Goal: Task Accomplishment & Management: Complete application form

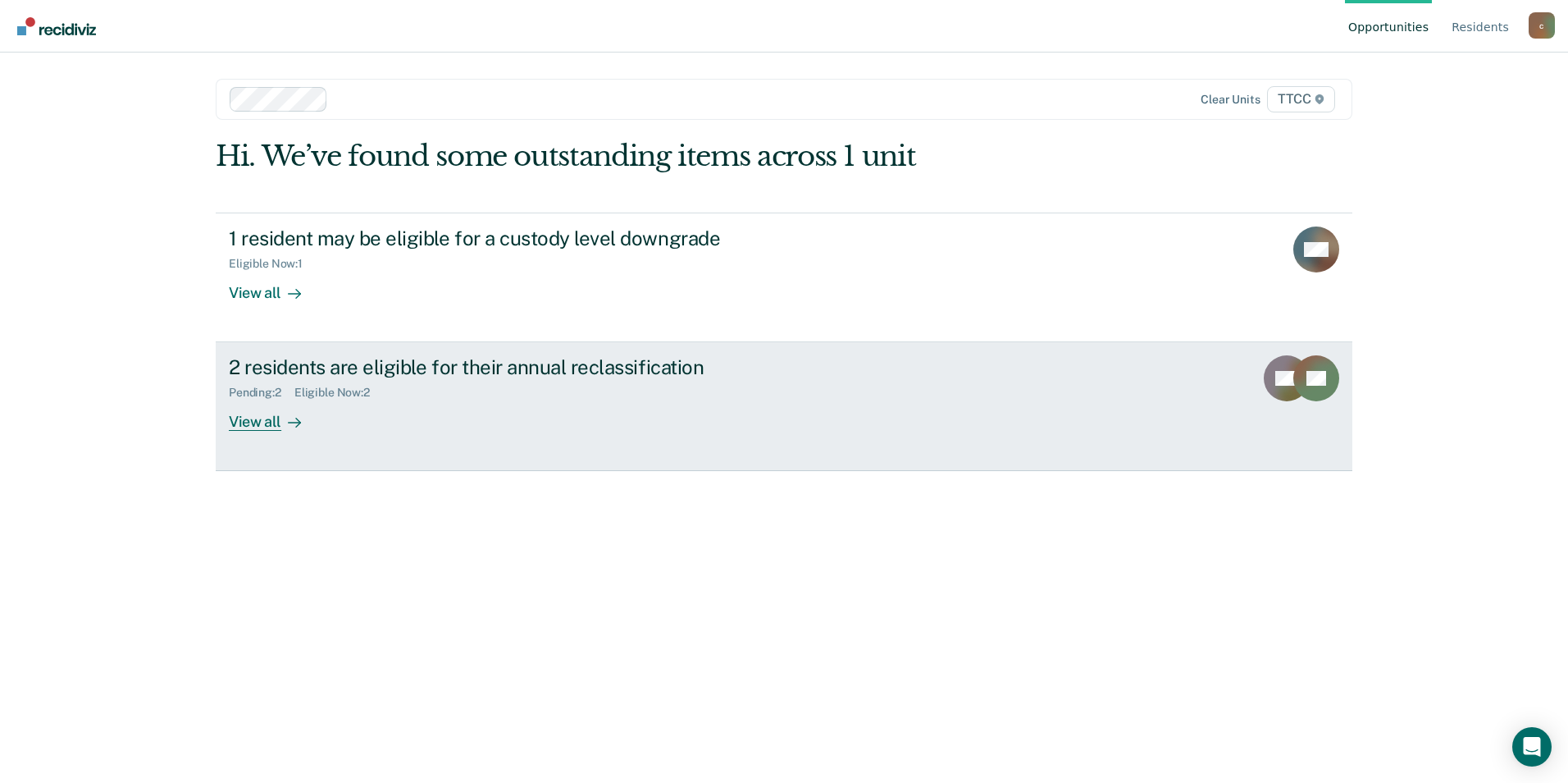
click at [322, 391] on div "Eligible Now : 2" at bounding box center [338, 392] width 88 height 14
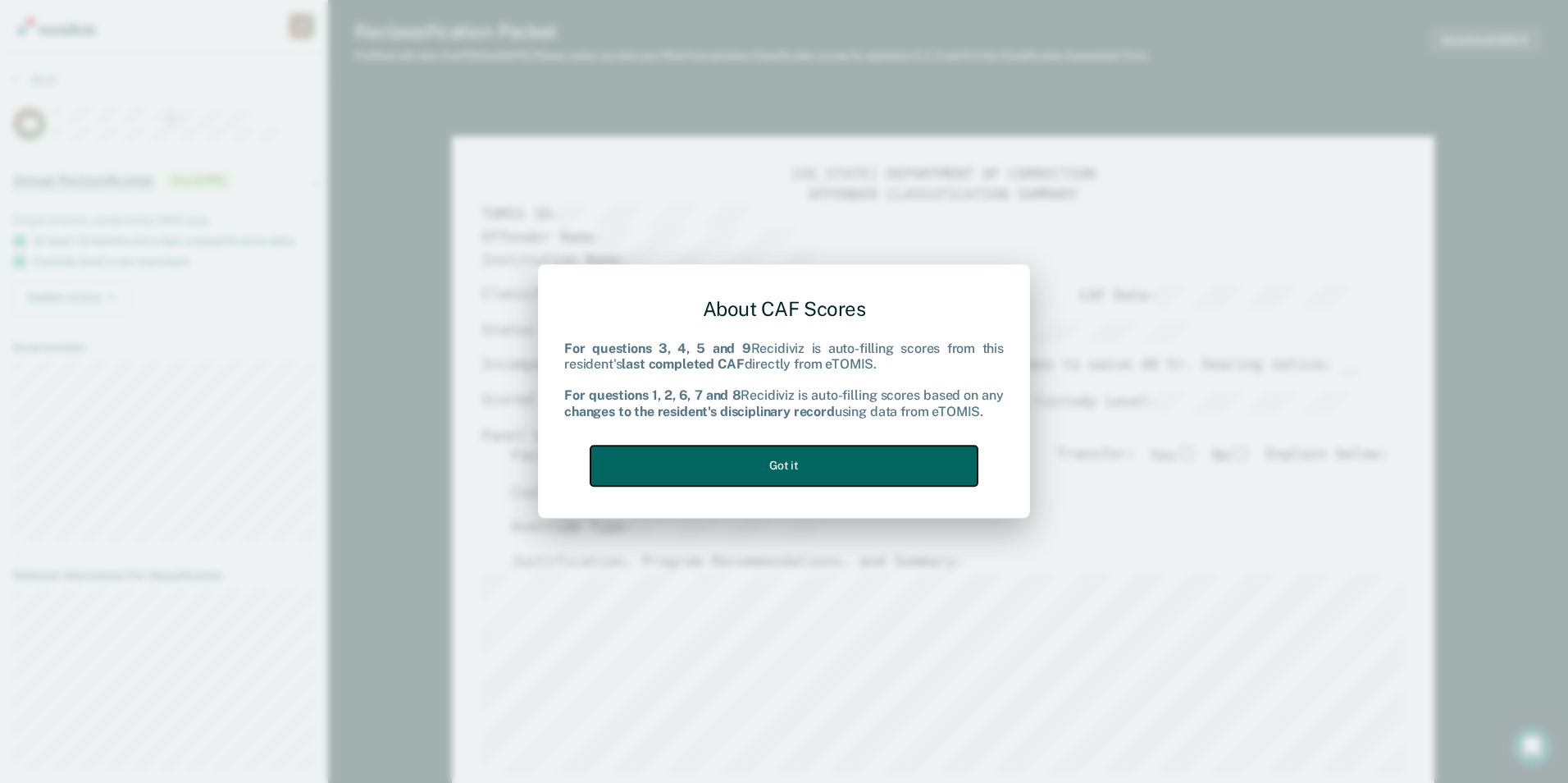
click at [869, 471] on button "Got it" at bounding box center [784, 465] width 387 height 40
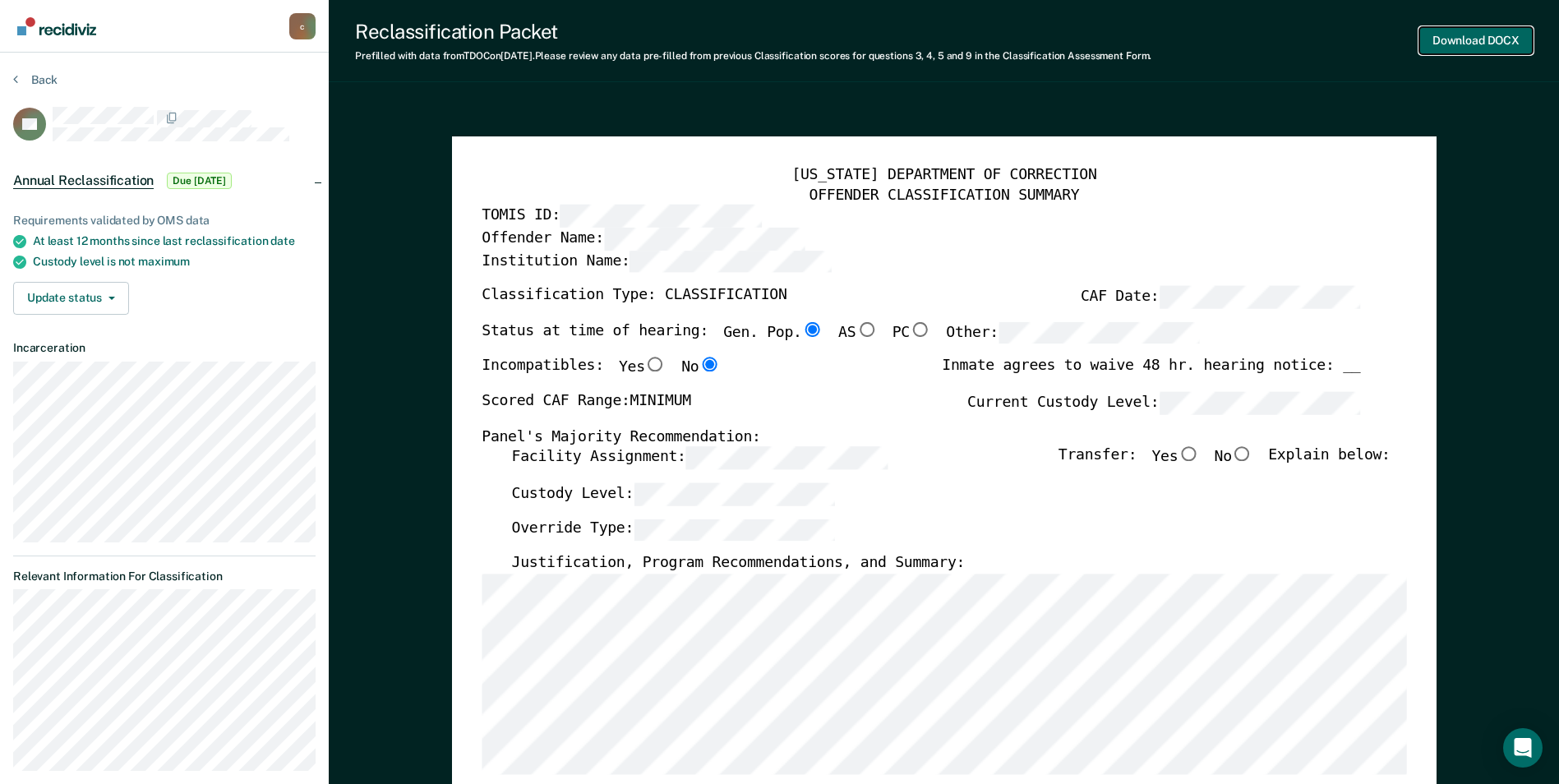
click at [1472, 40] on button "Download DOCX" at bounding box center [1475, 41] width 113 height 28
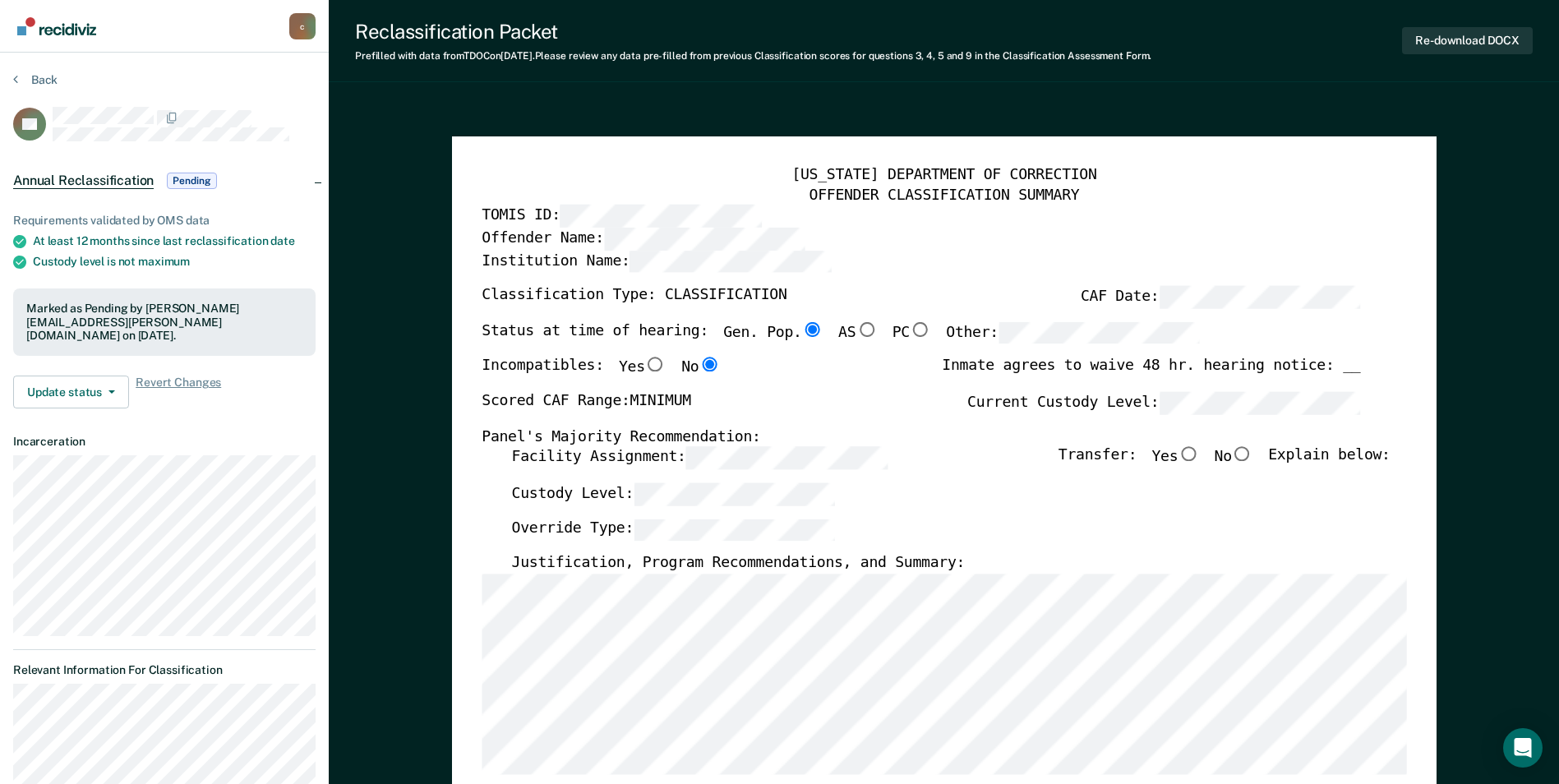
click at [1252, 453] on input "No" at bounding box center [1242, 454] width 22 height 15
type textarea "x"
radio input "true"
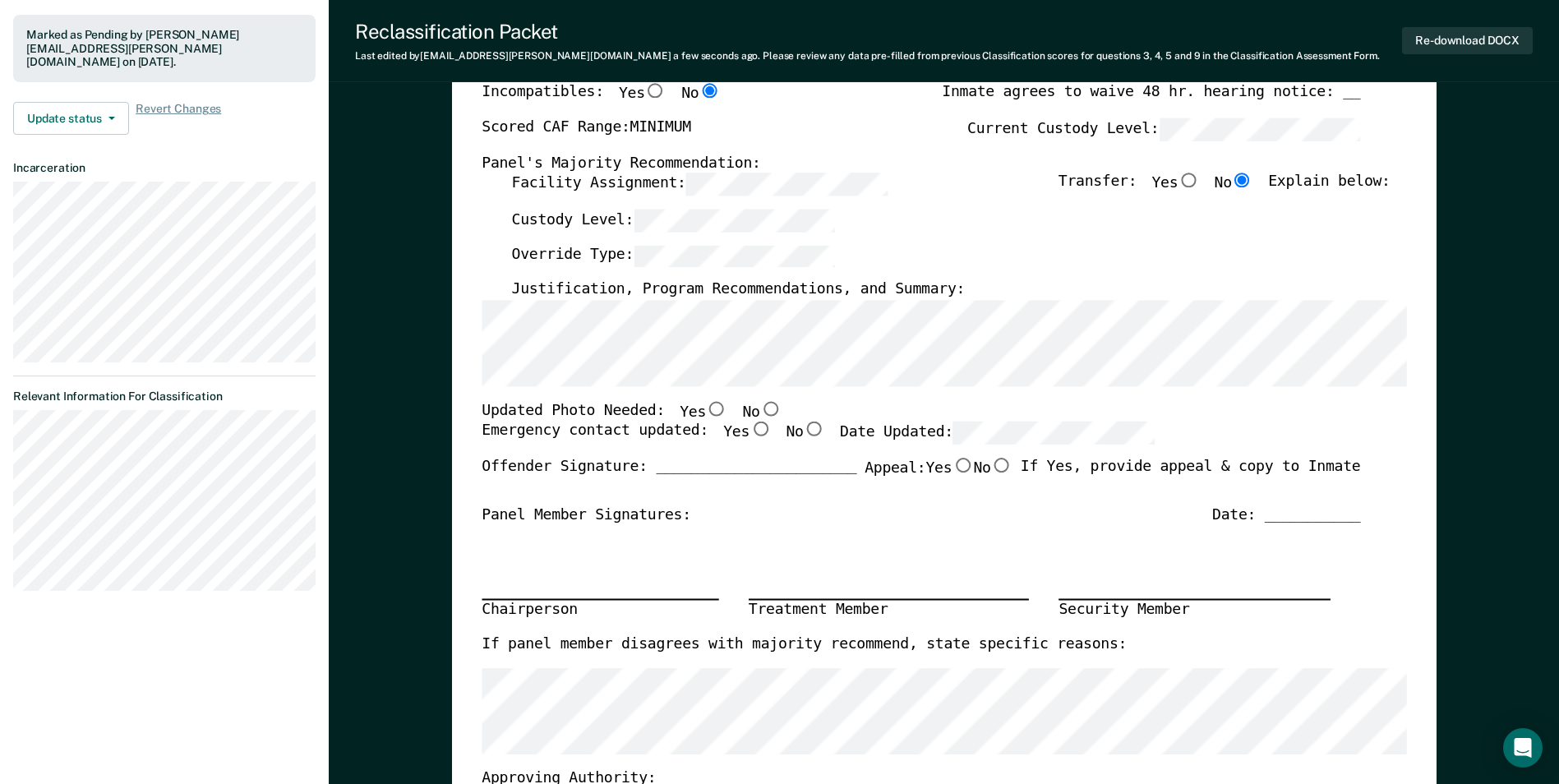
scroll to position [328, 0]
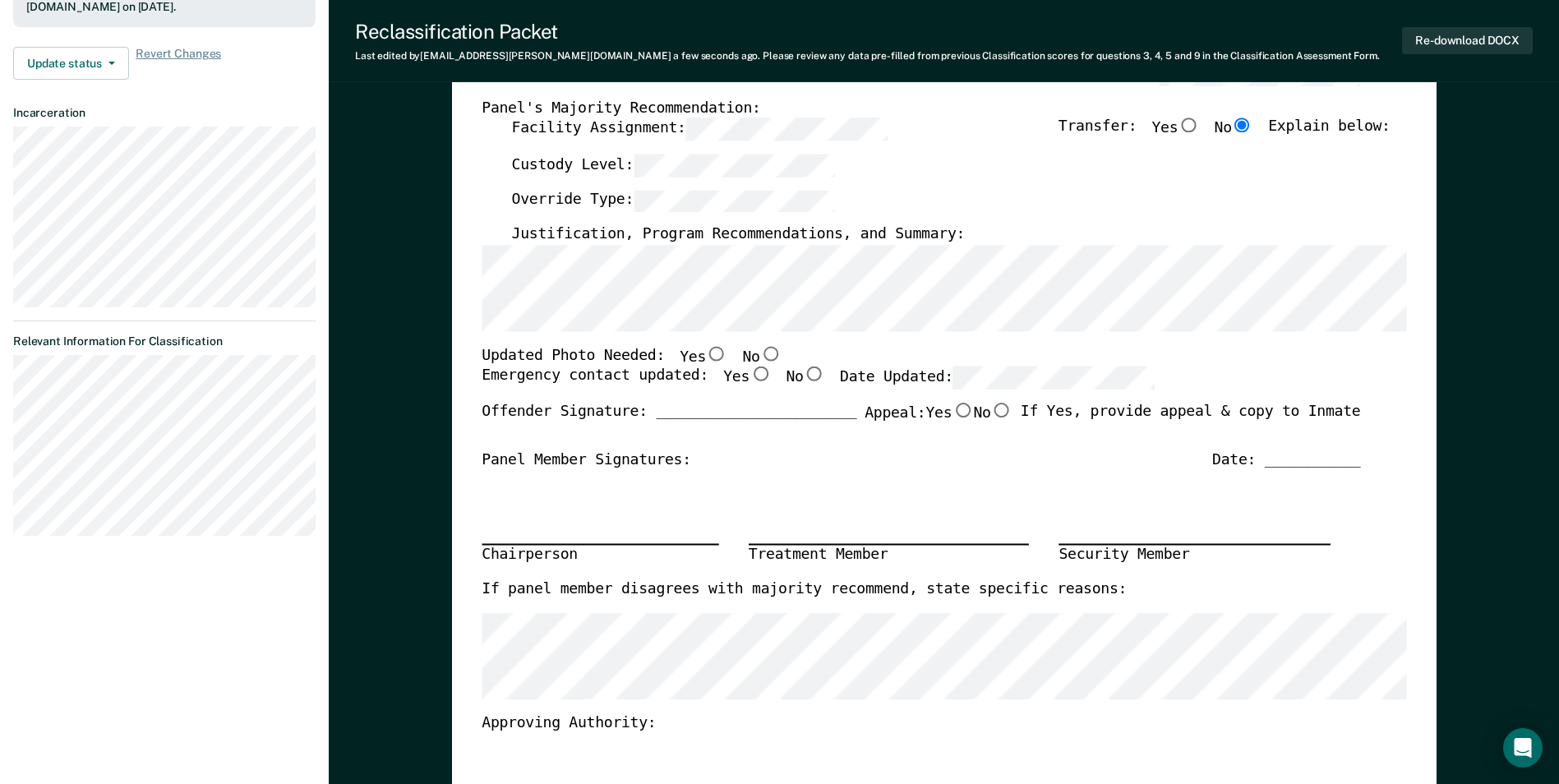
click at [760, 354] on input "No" at bounding box center [771, 353] width 22 height 15
type textarea "x"
radio input "true"
click at [750, 376] on input "Yes" at bounding box center [761, 374] width 22 height 15
type textarea "x"
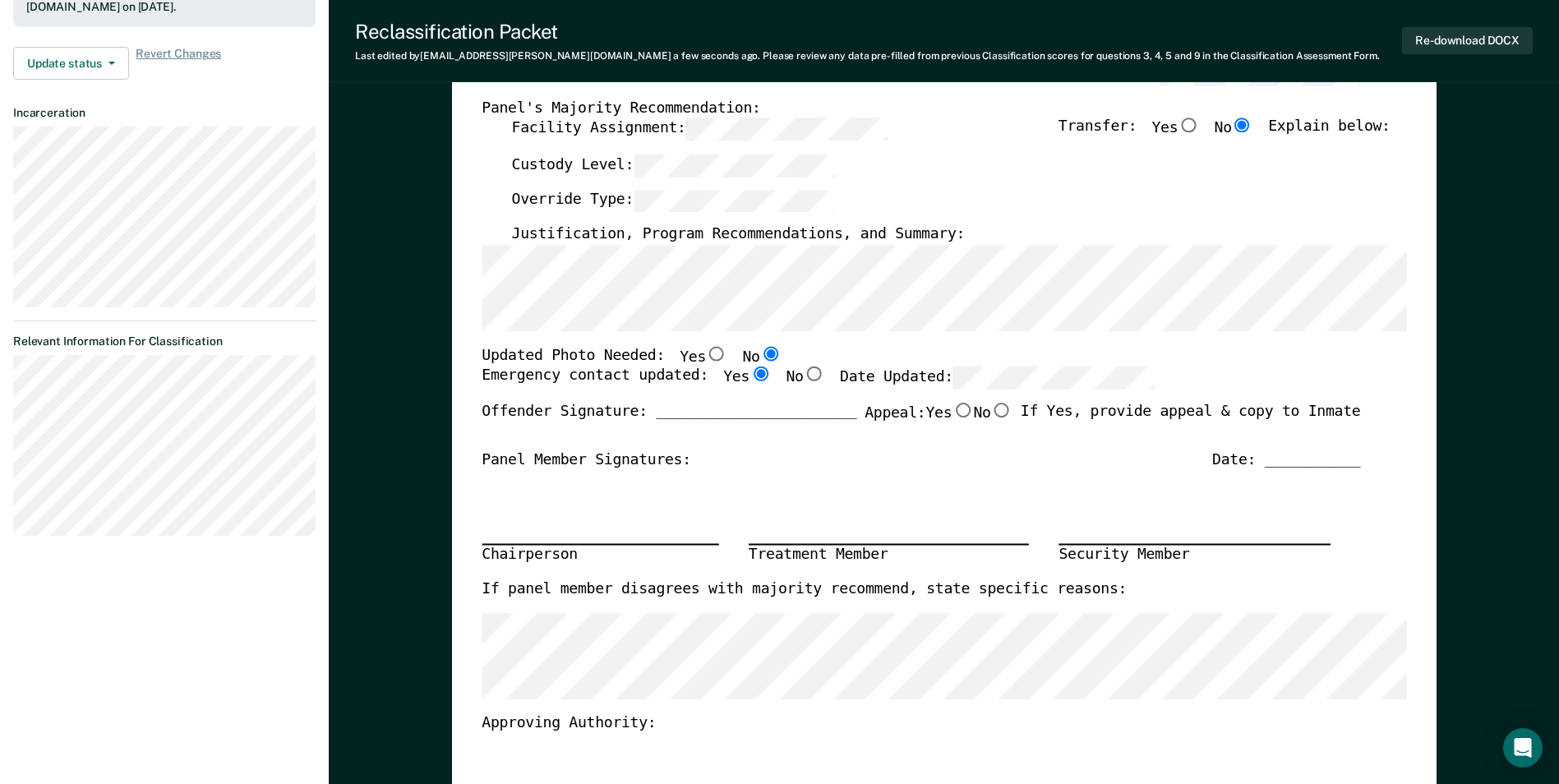
radio input "true"
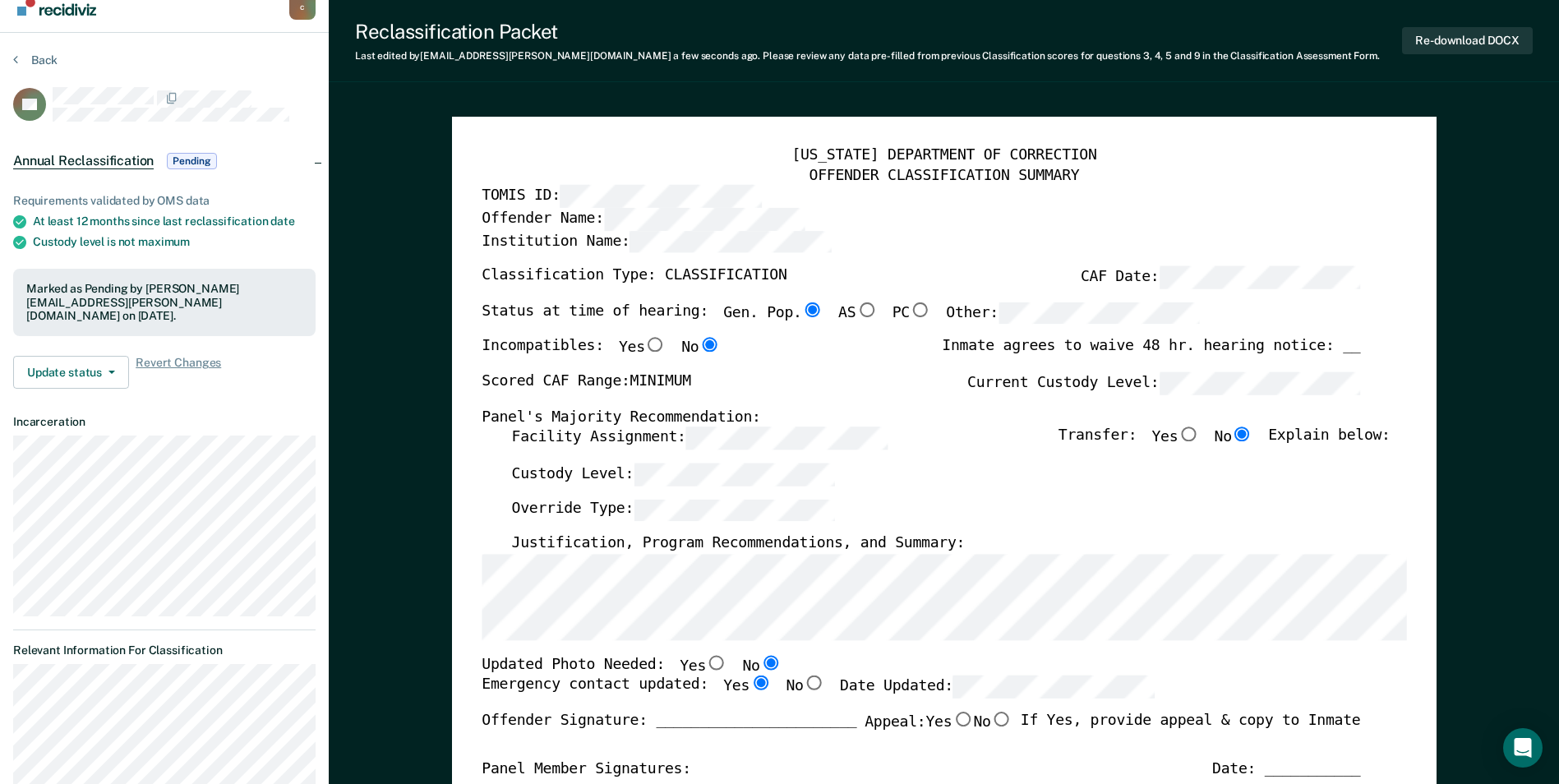
scroll to position [0, 0]
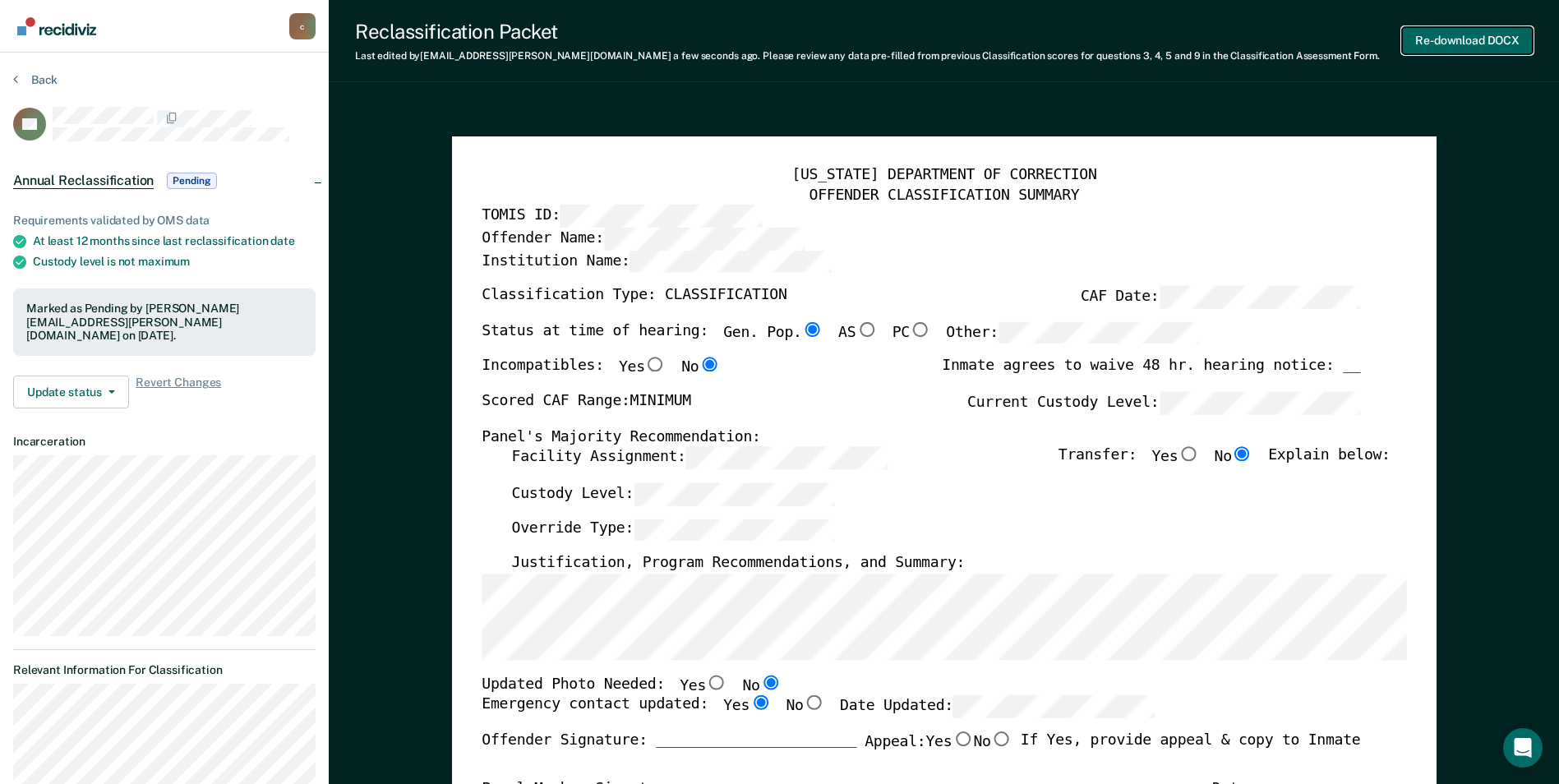
click at [1481, 40] on button "Re-download DOCX" at bounding box center [1467, 41] width 131 height 28
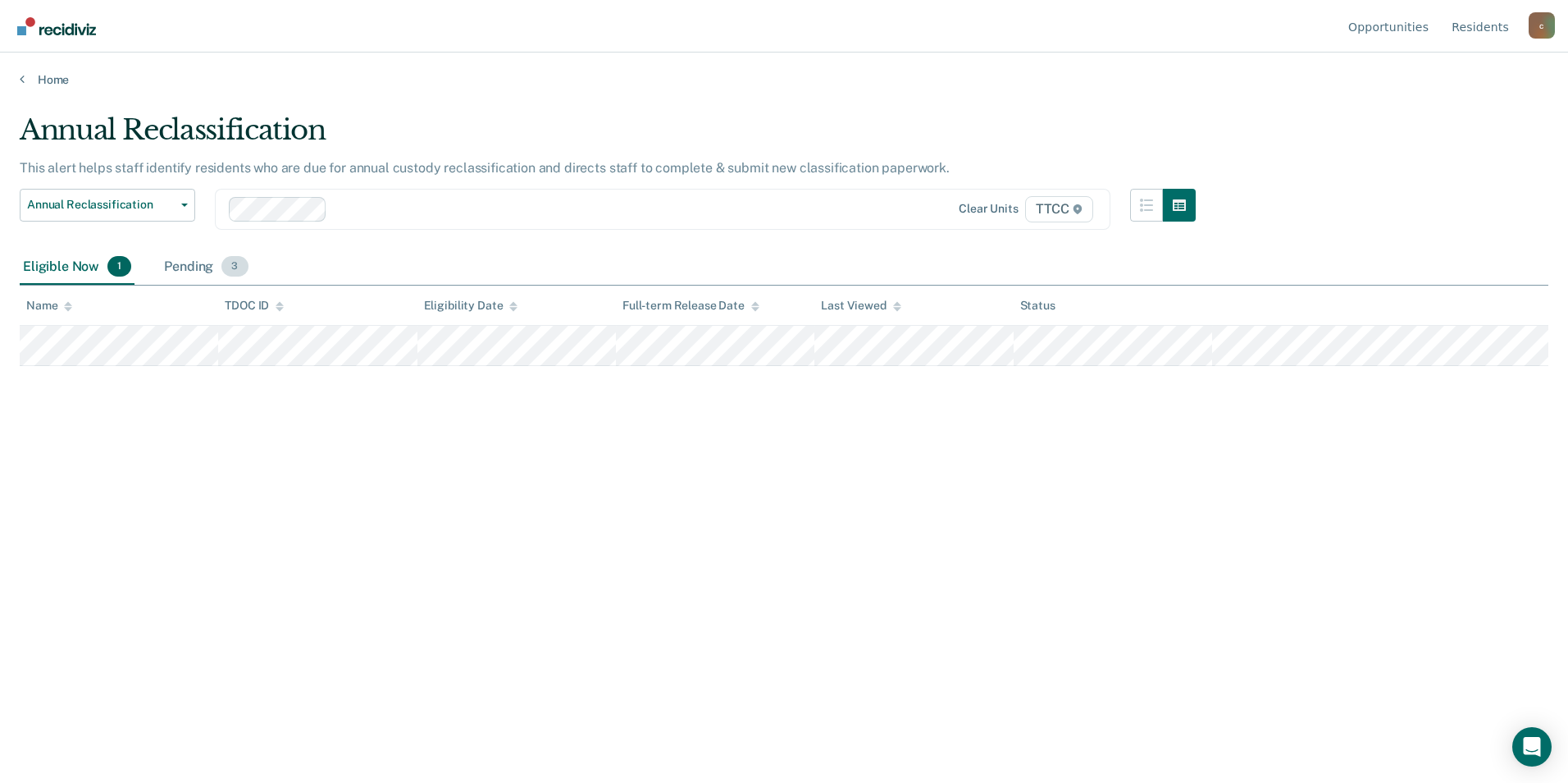
click at [212, 268] on div "Pending 3" at bounding box center [206, 267] width 90 height 36
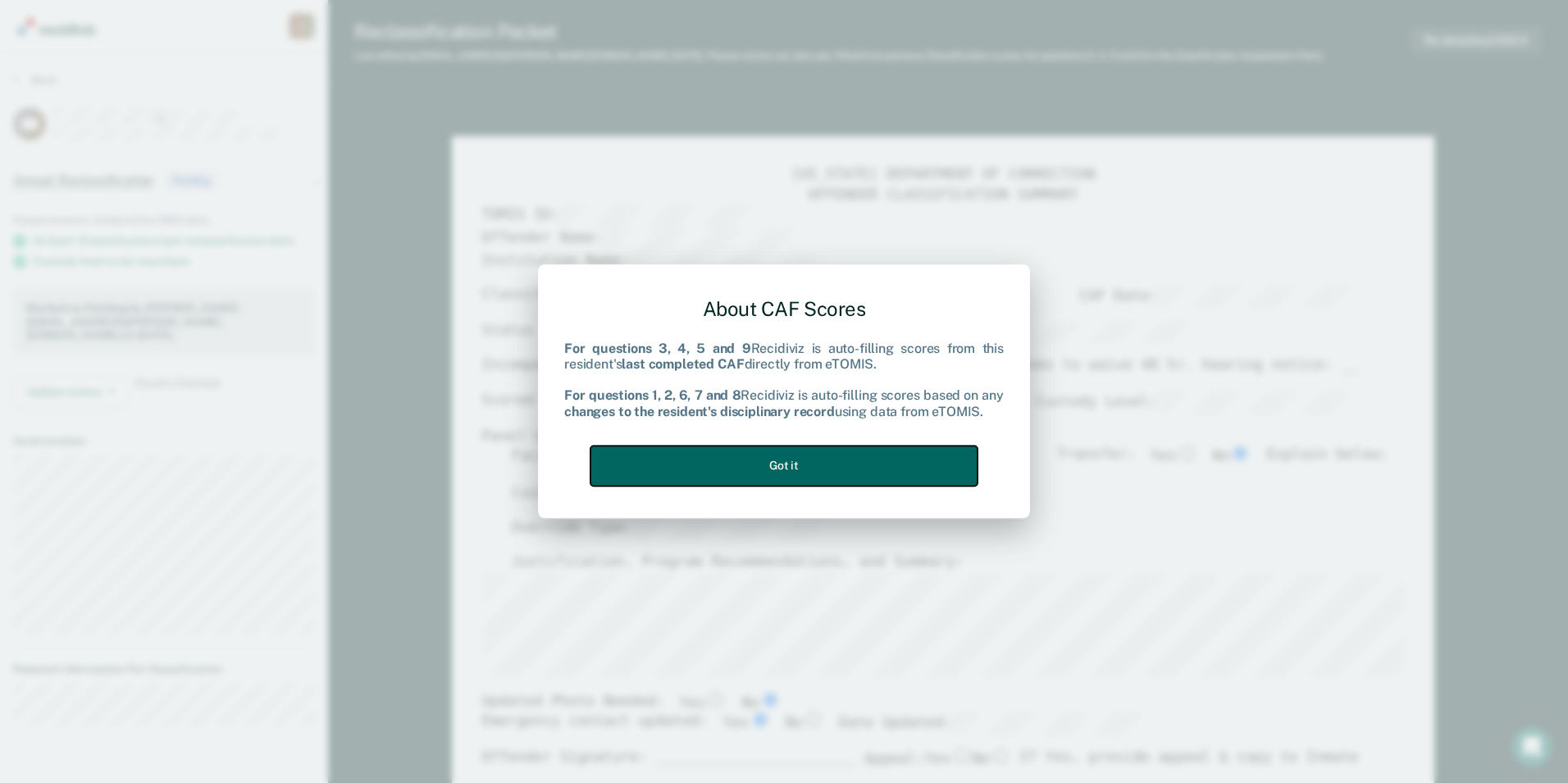
click at [806, 471] on button "Got it" at bounding box center [784, 465] width 387 height 40
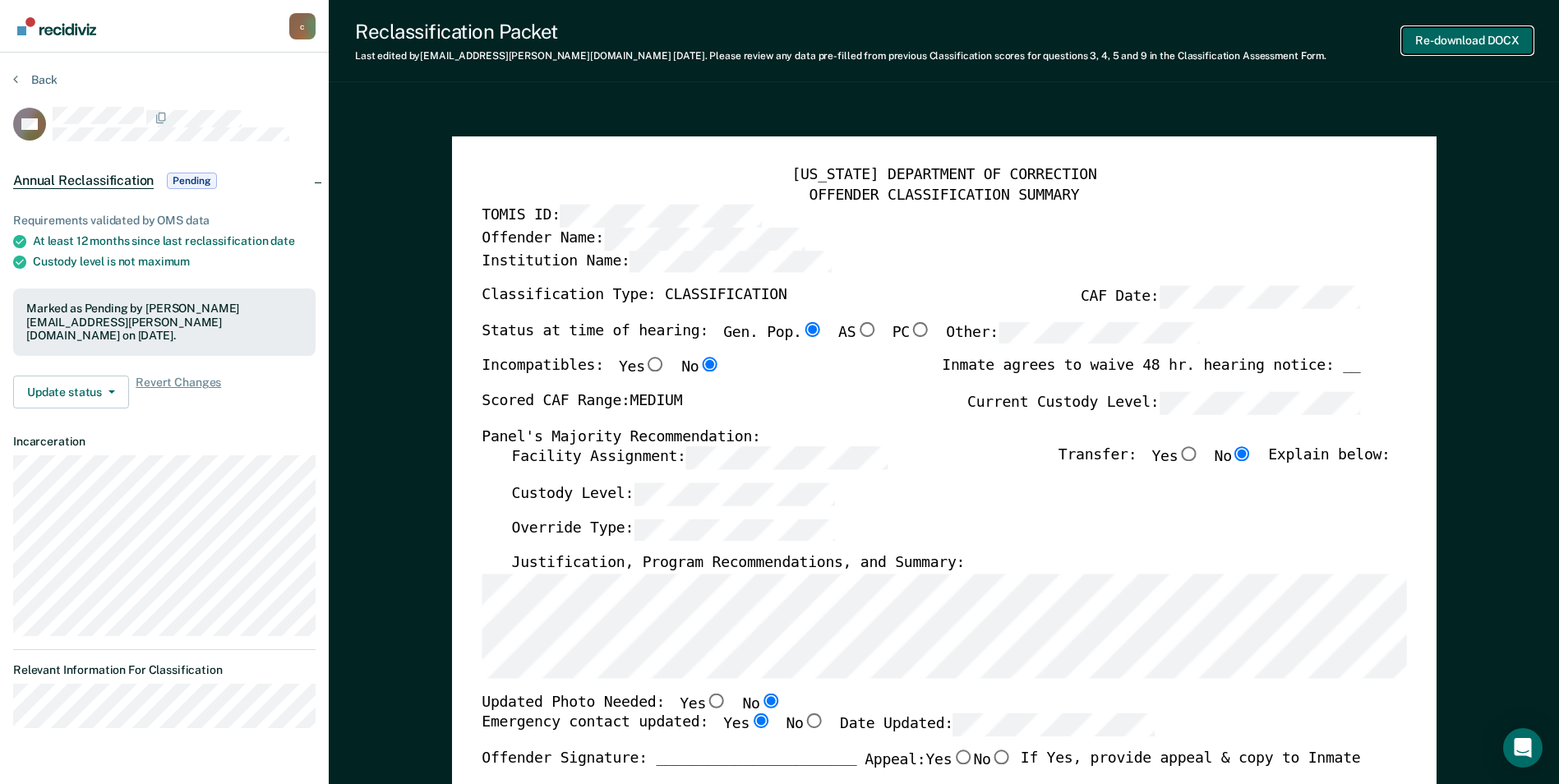
click at [1449, 41] on button "Re-download DOCX" at bounding box center [1467, 41] width 131 height 28
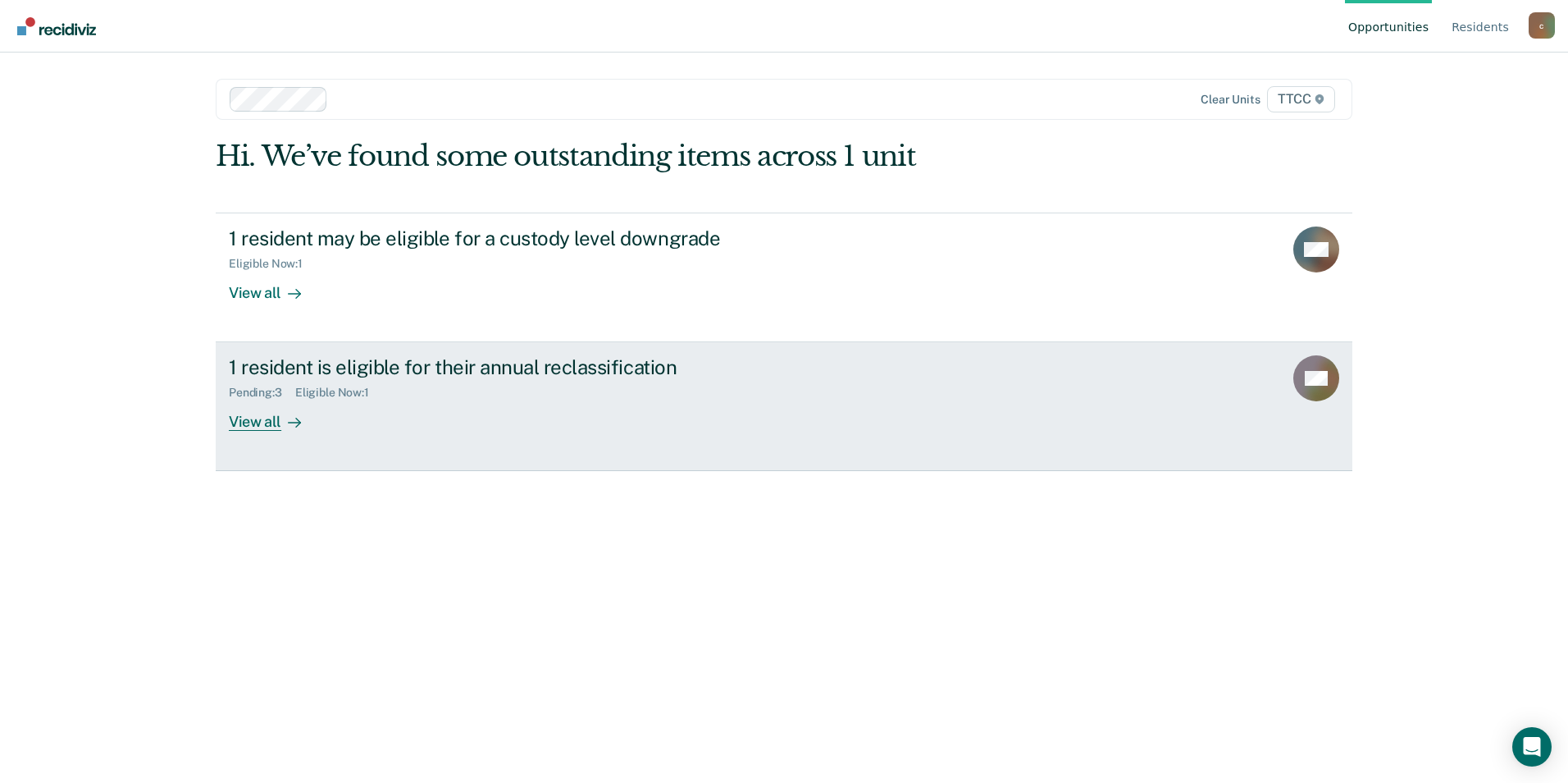
click at [268, 422] on div "View all" at bounding box center [275, 415] width 92 height 32
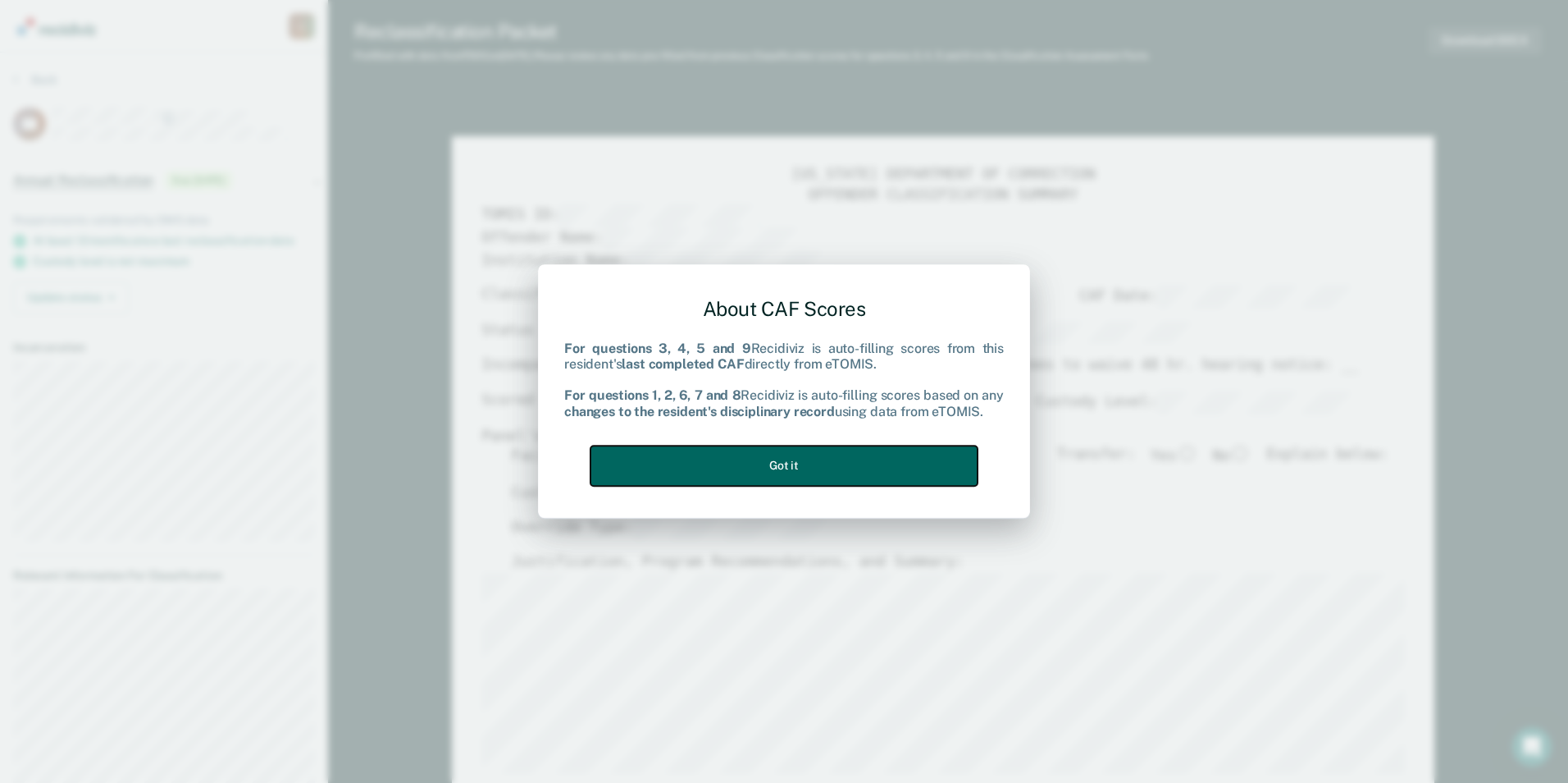
click at [898, 472] on button "Got it" at bounding box center [784, 465] width 387 height 40
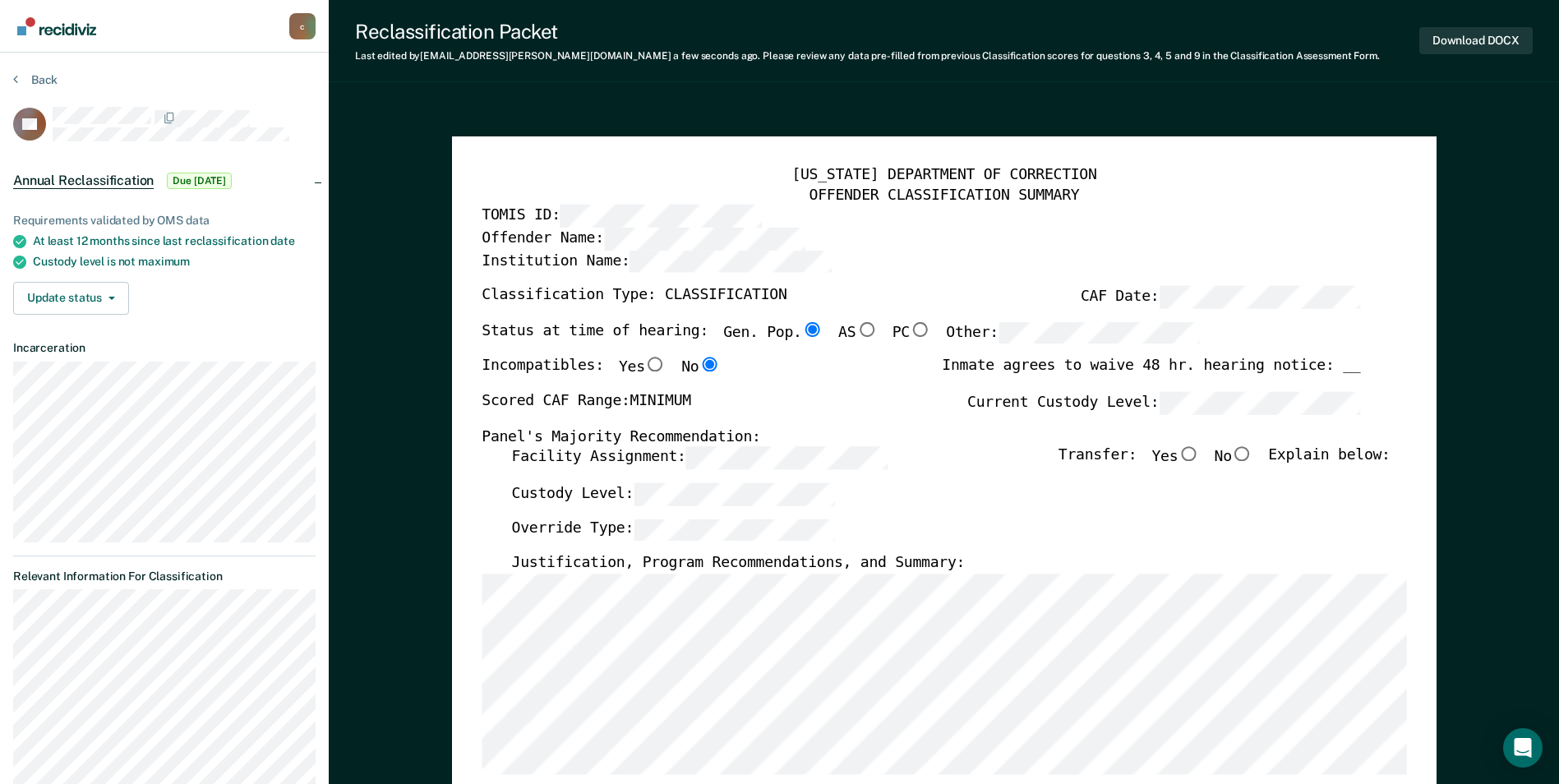
click at [1247, 453] on input "No" at bounding box center [1242, 454] width 22 height 15
type textarea "x"
radio input "true"
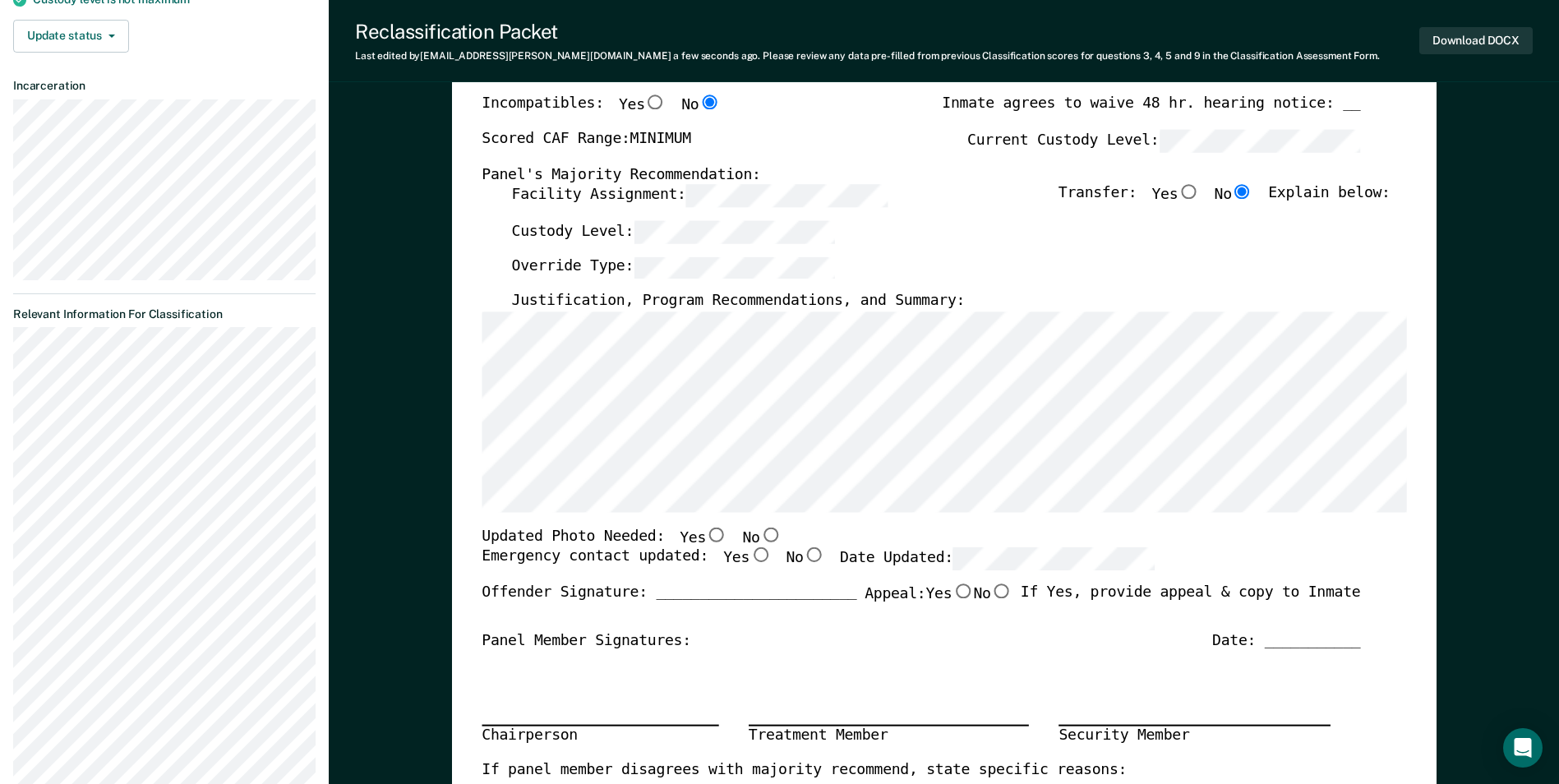
scroll to position [328, 0]
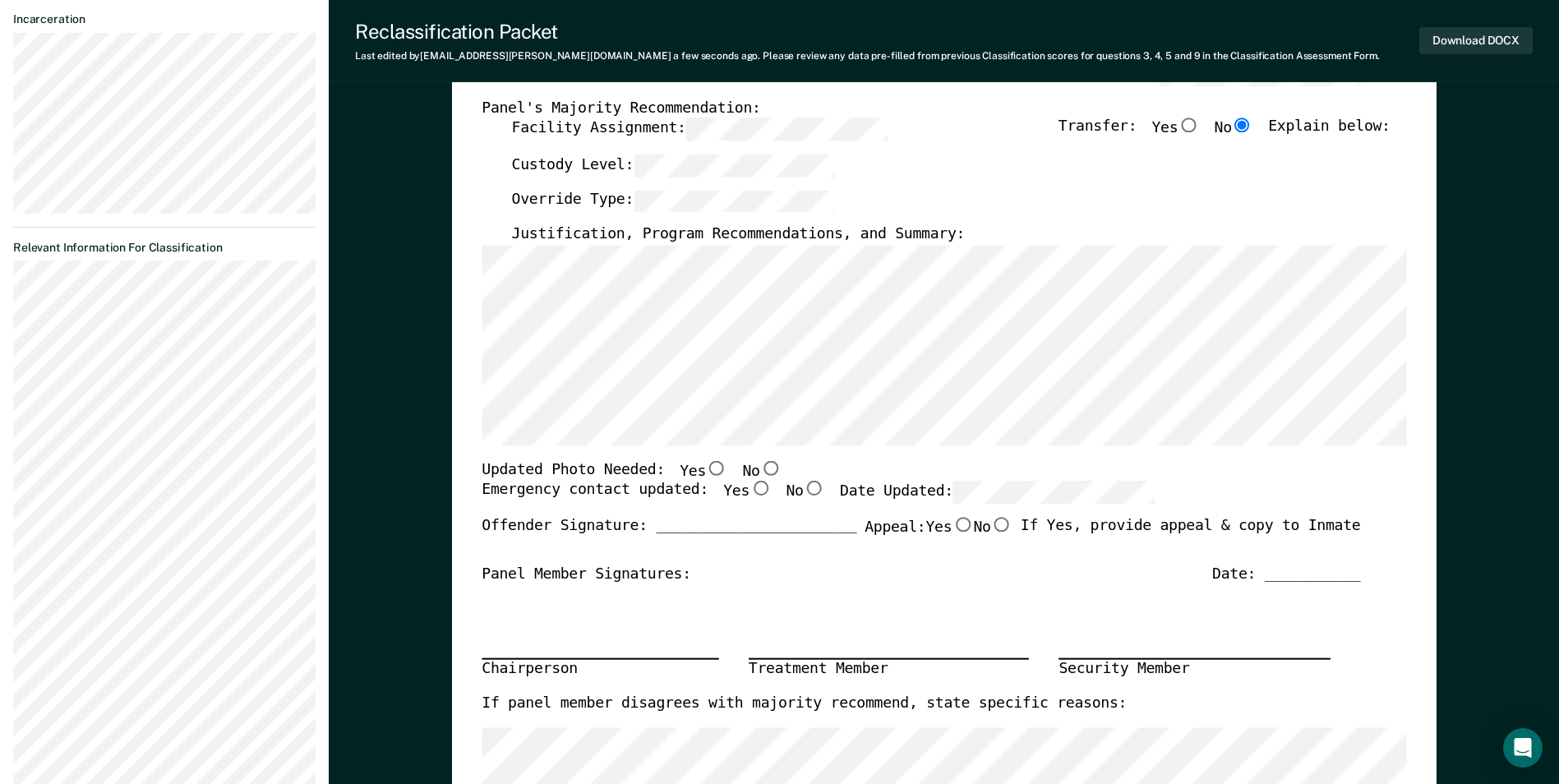
click at [760, 463] on input "No" at bounding box center [771, 467] width 22 height 15
type textarea "x"
radio input "true"
click at [750, 491] on input "Yes" at bounding box center [761, 488] width 22 height 15
type textarea "x"
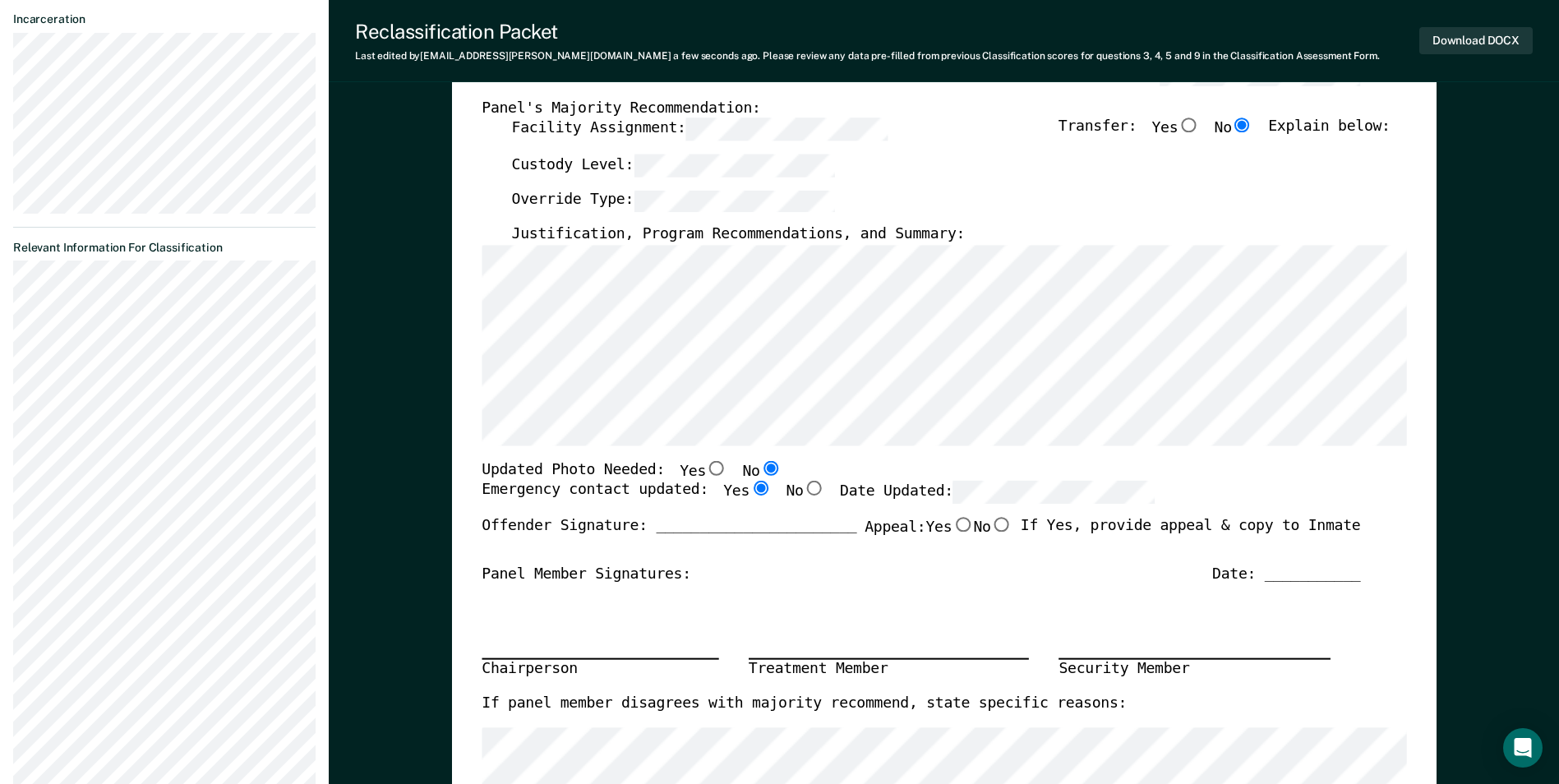
radio input "true"
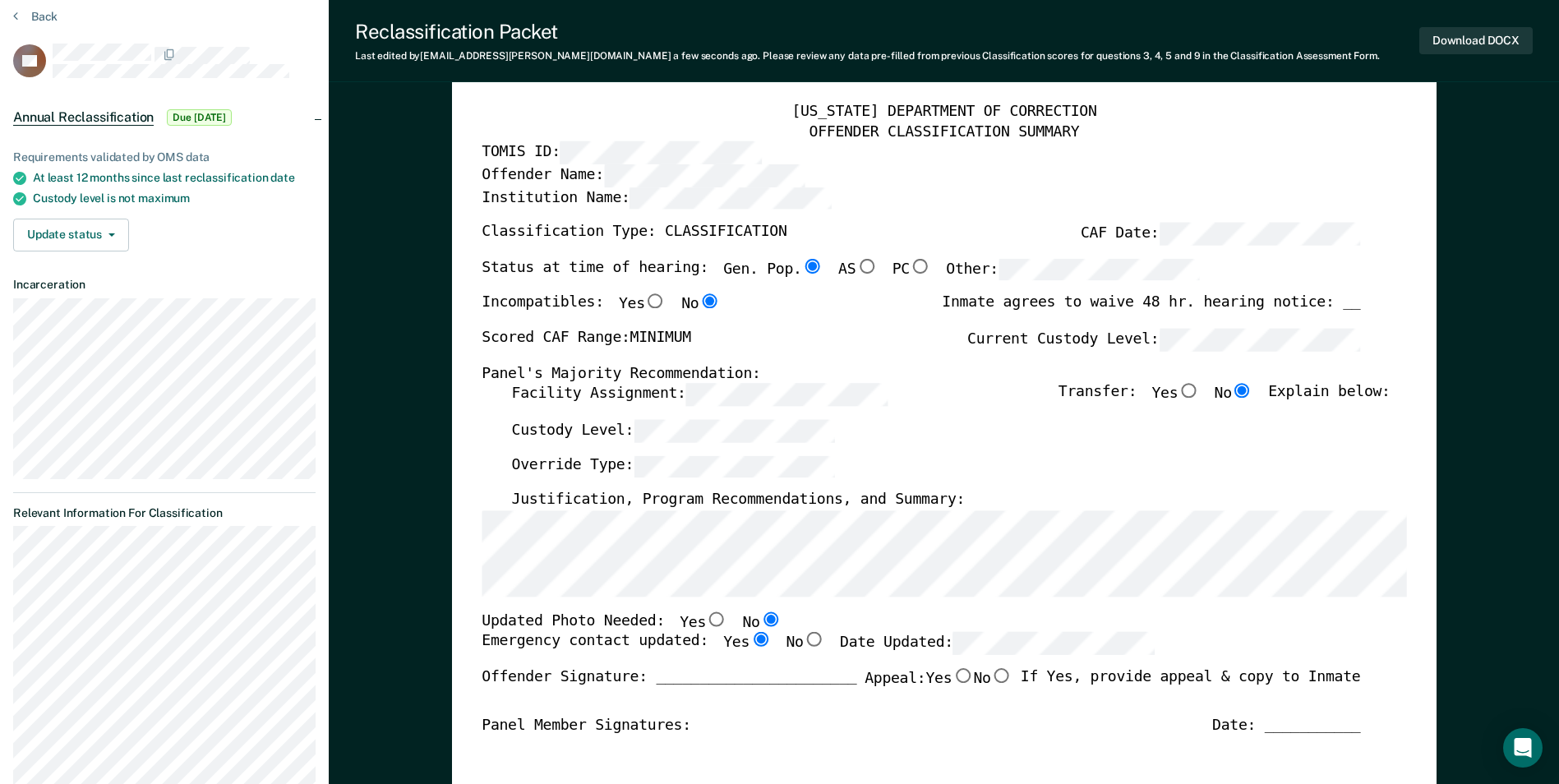
scroll to position [164, 0]
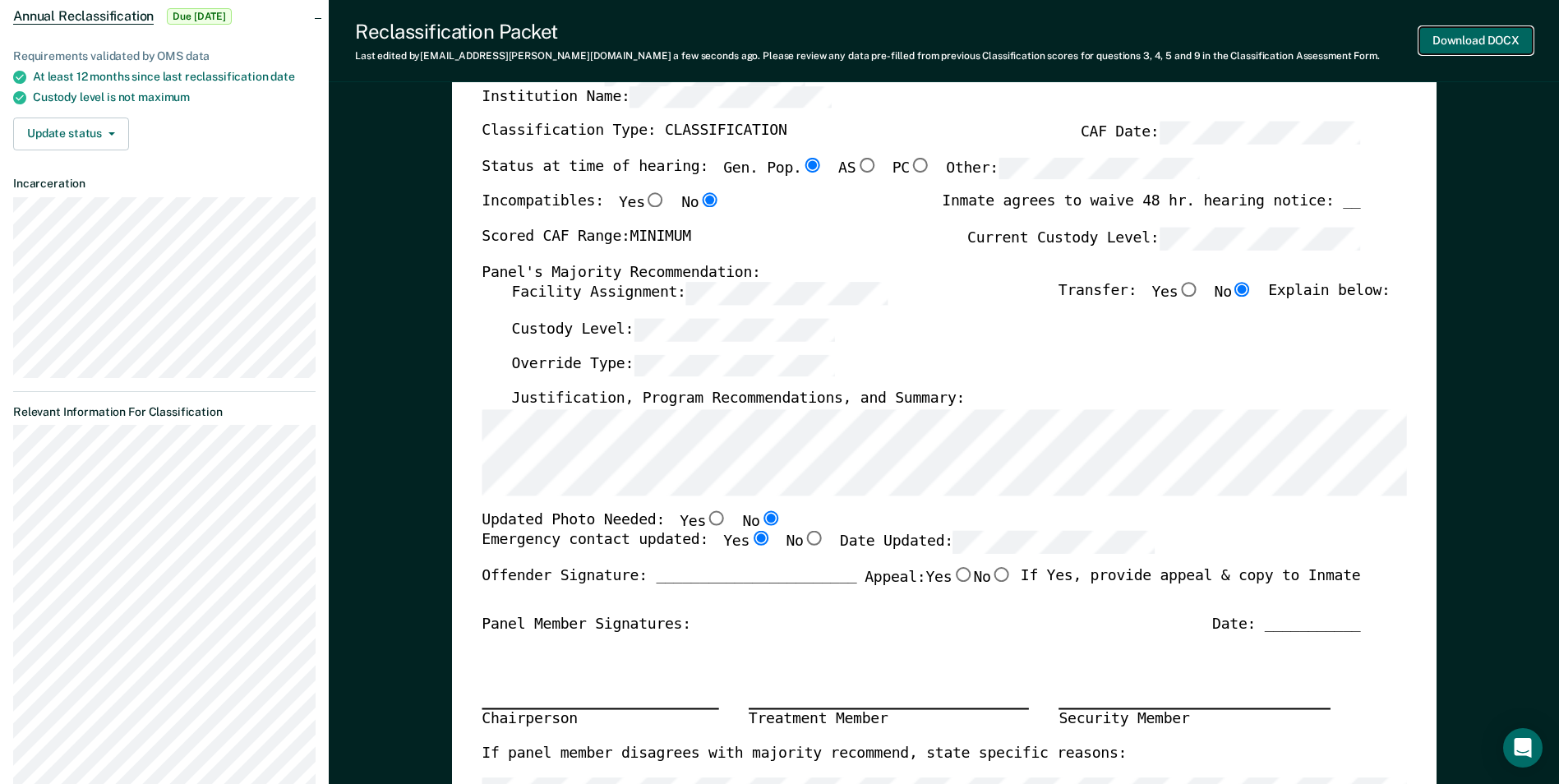
click at [1471, 37] on button "Download DOCX" at bounding box center [1475, 41] width 113 height 28
type textarea "x"
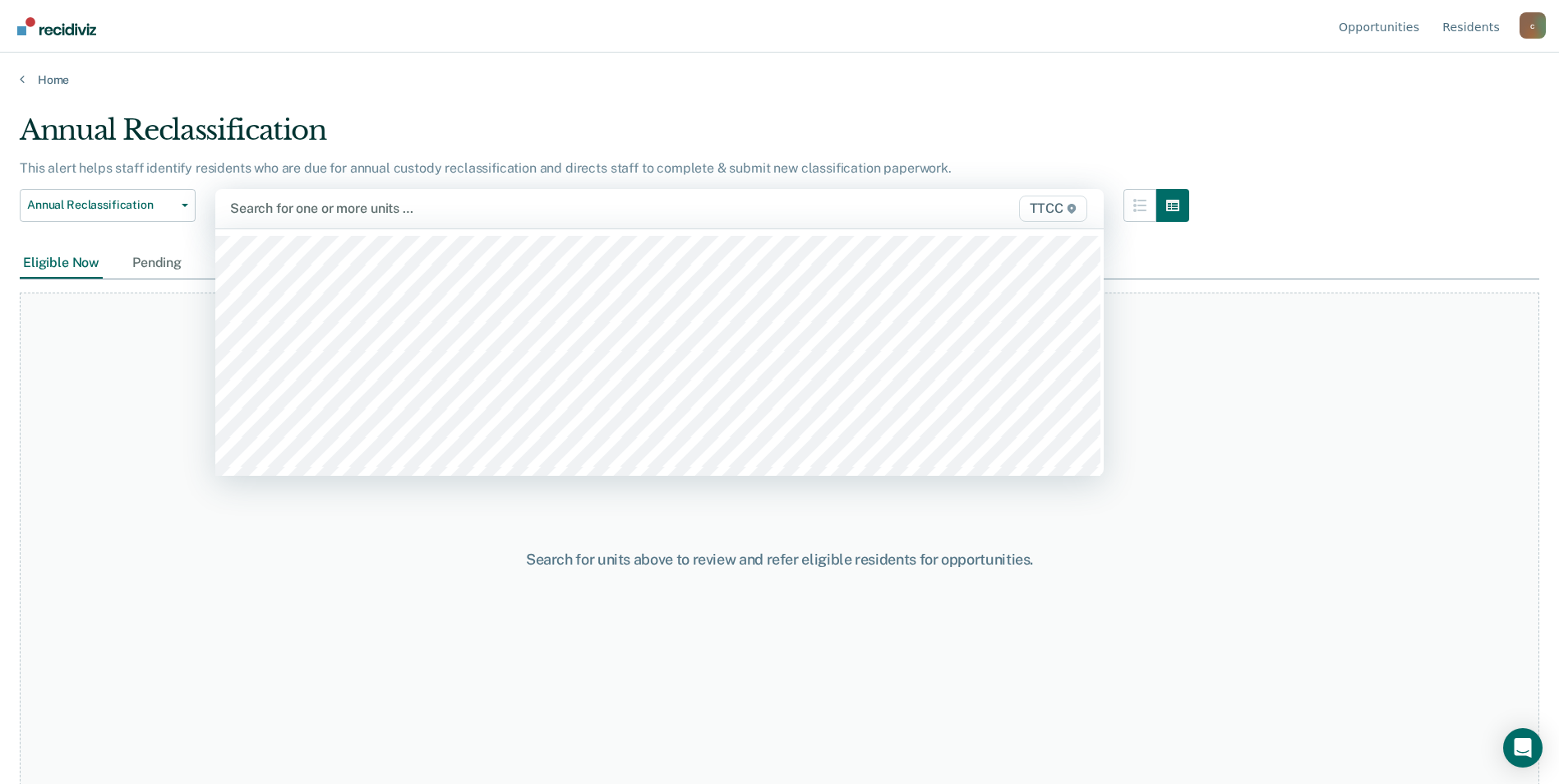
click at [237, 206] on div at bounding box center [530, 207] width 600 height 19
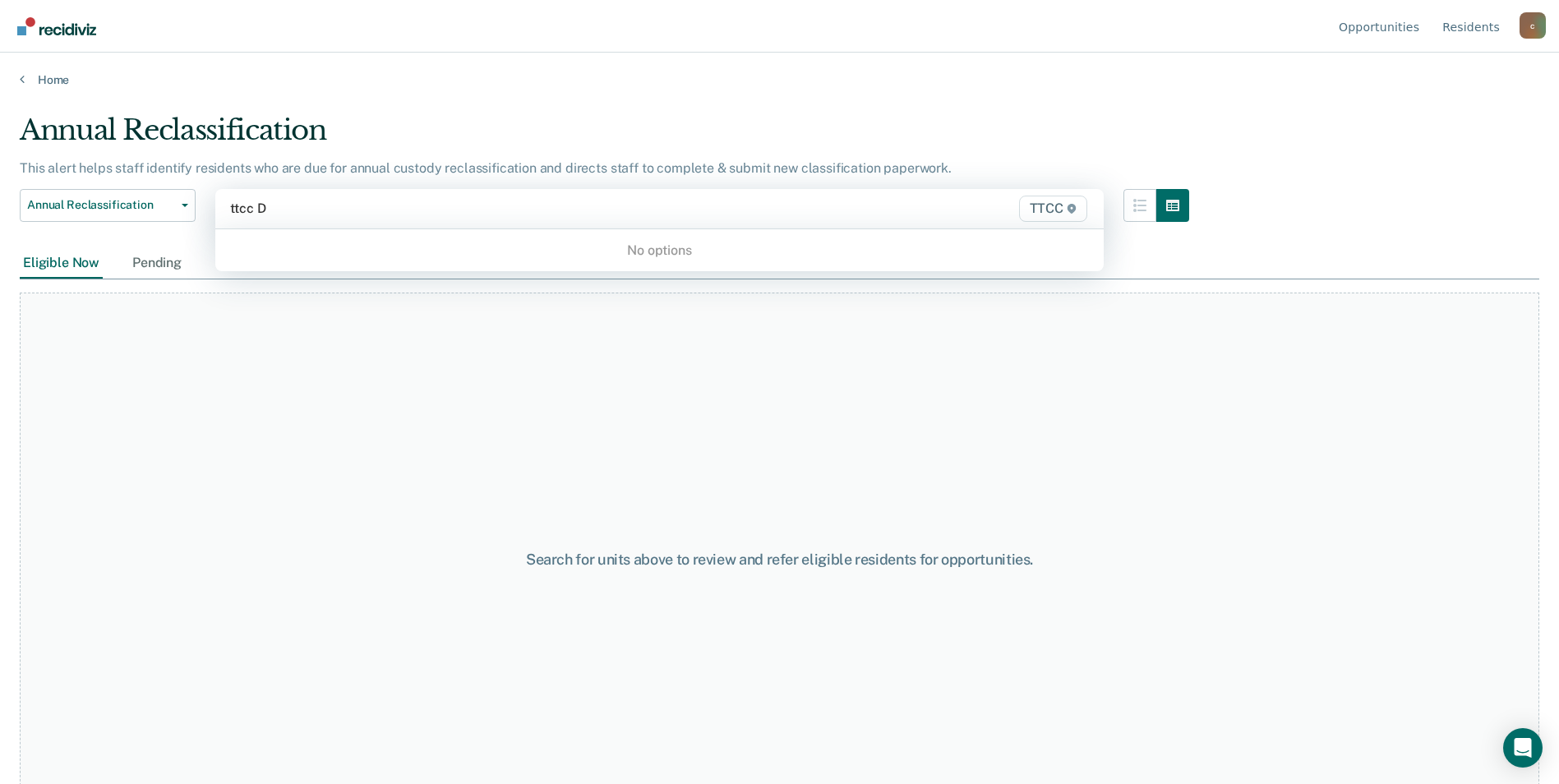
type input "ttcc DB"
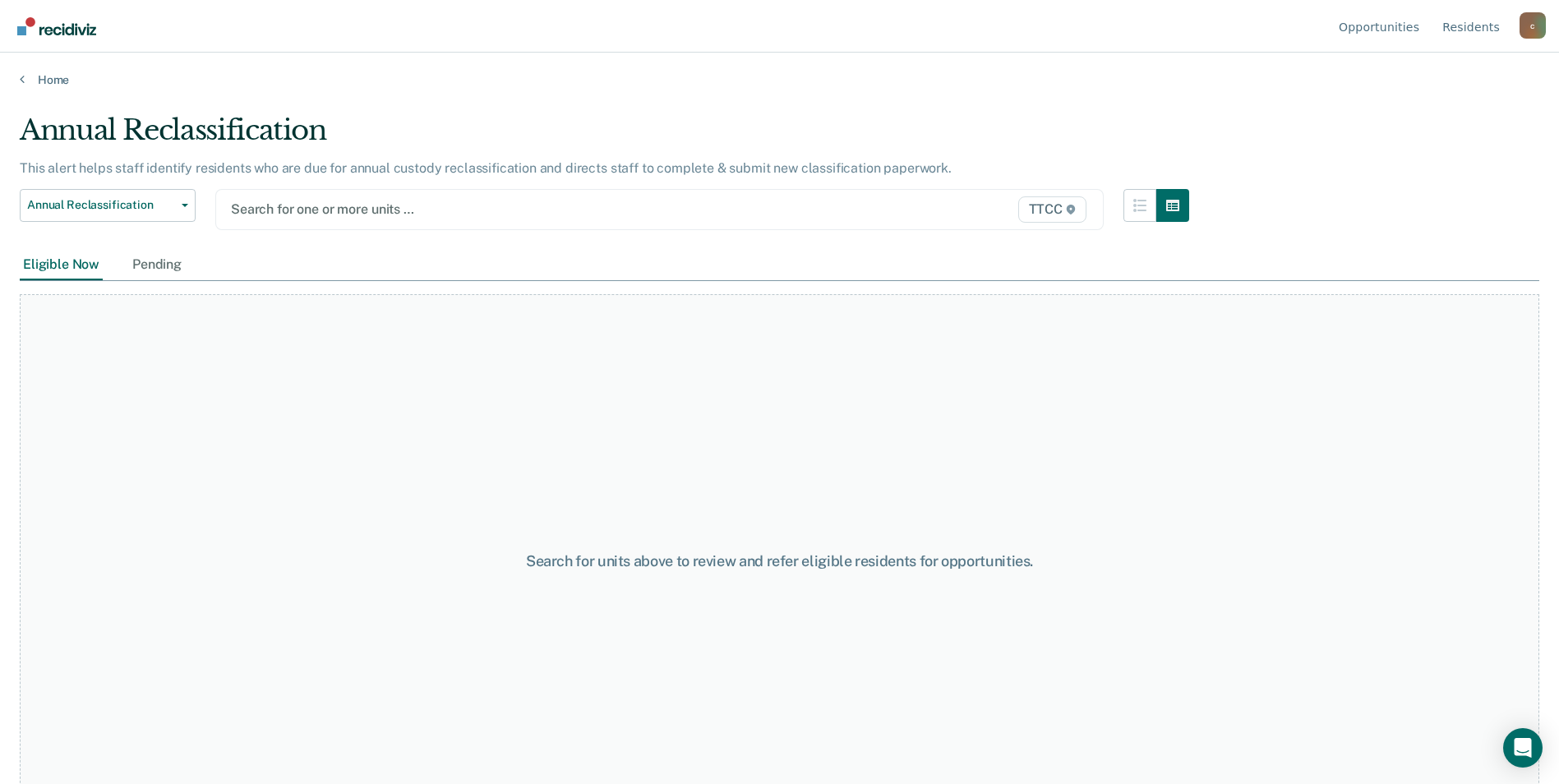
click at [294, 215] on div at bounding box center [531, 208] width 600 height 19
type input "D"
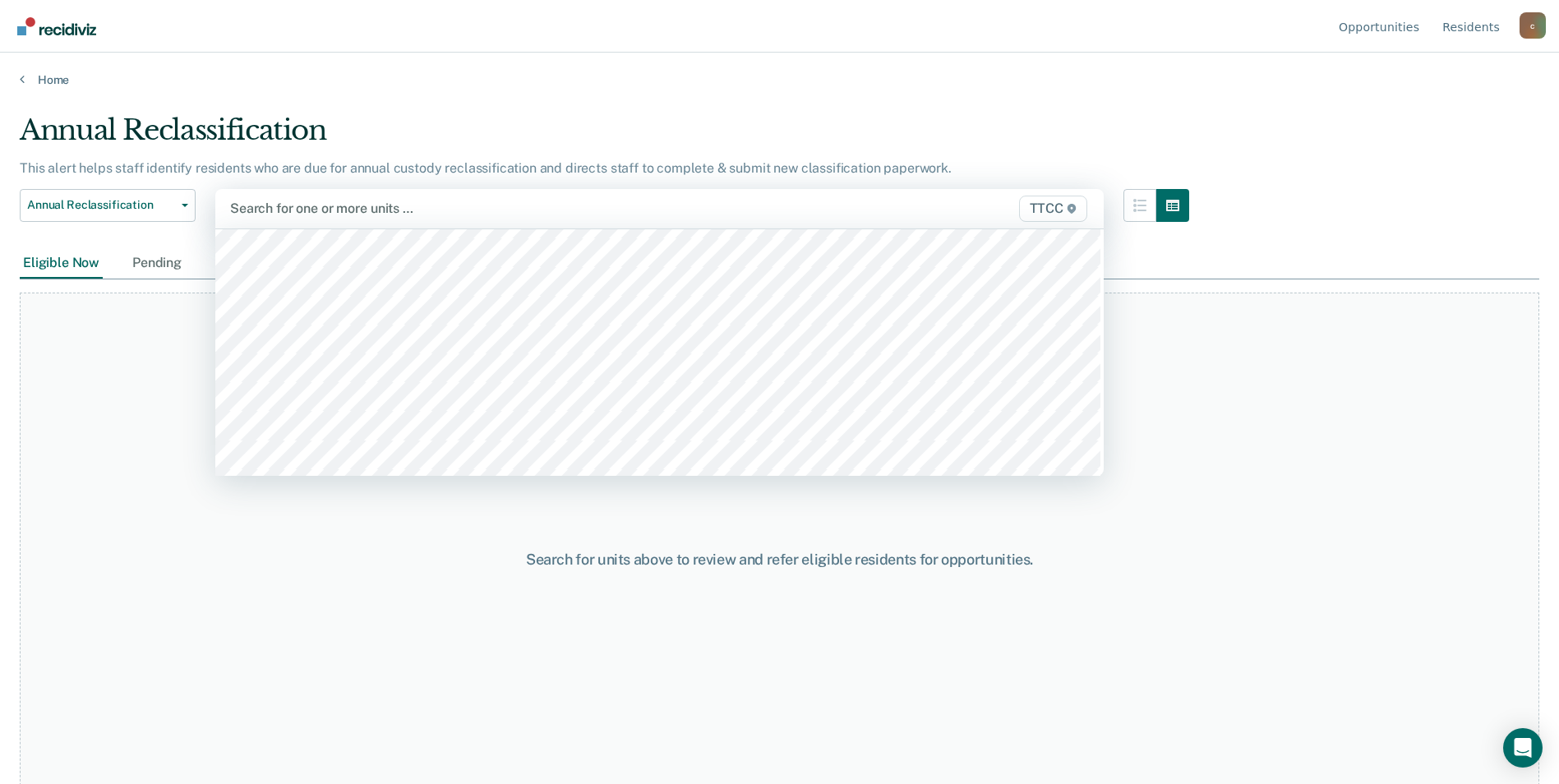
scroll to position [2218, 0]
click at [263, 205] on div at bounding box center [530, 207] width 600 height 19
type input "ttcc"
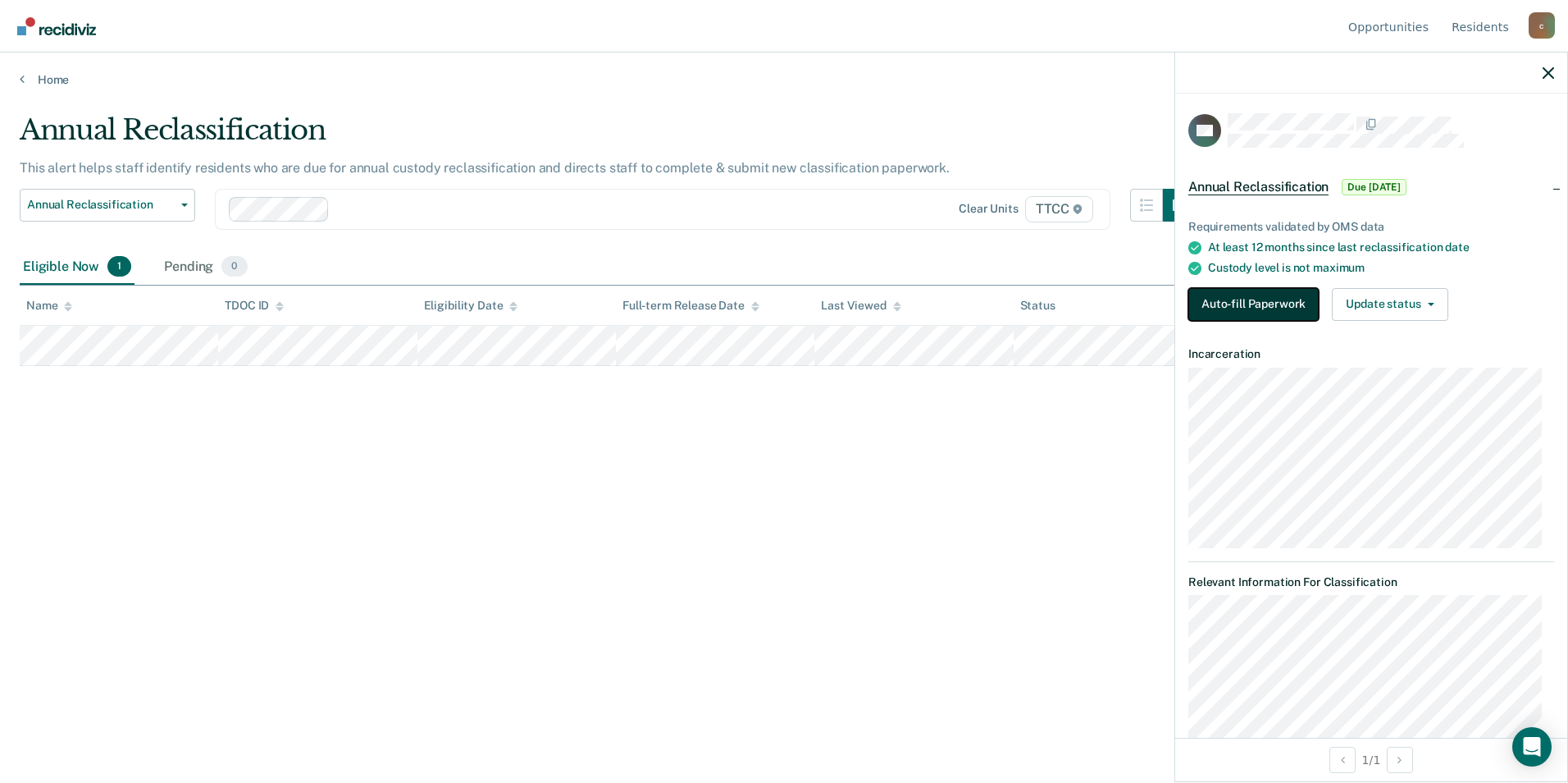
click at [1232, 307] on button "Auto-fill Paperwork" at bounding box center [1253, 303] width 130 height 32
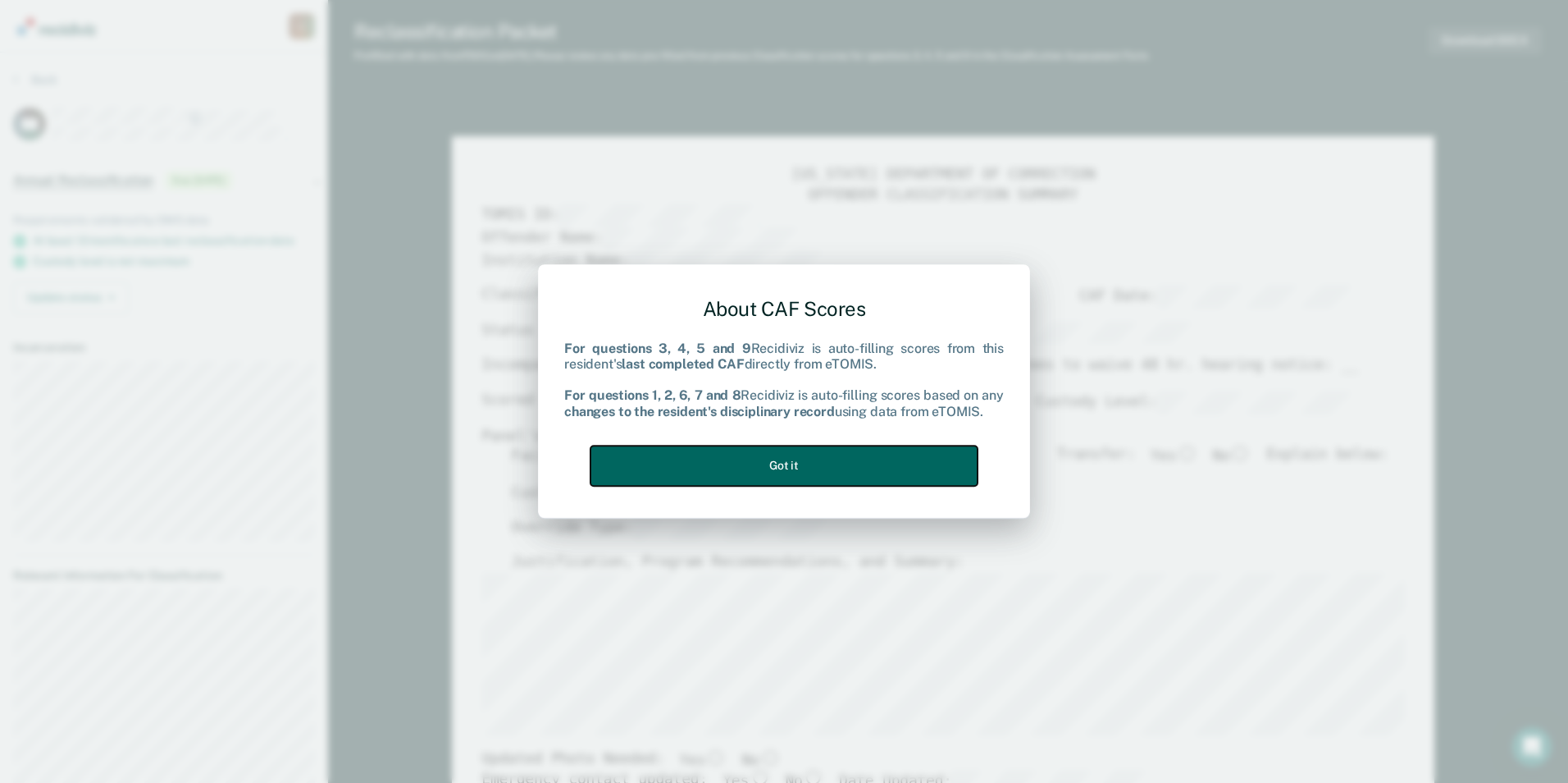
click at [825, 472] on button "Got it" at bounding box center [784, 465] width 387 height 40
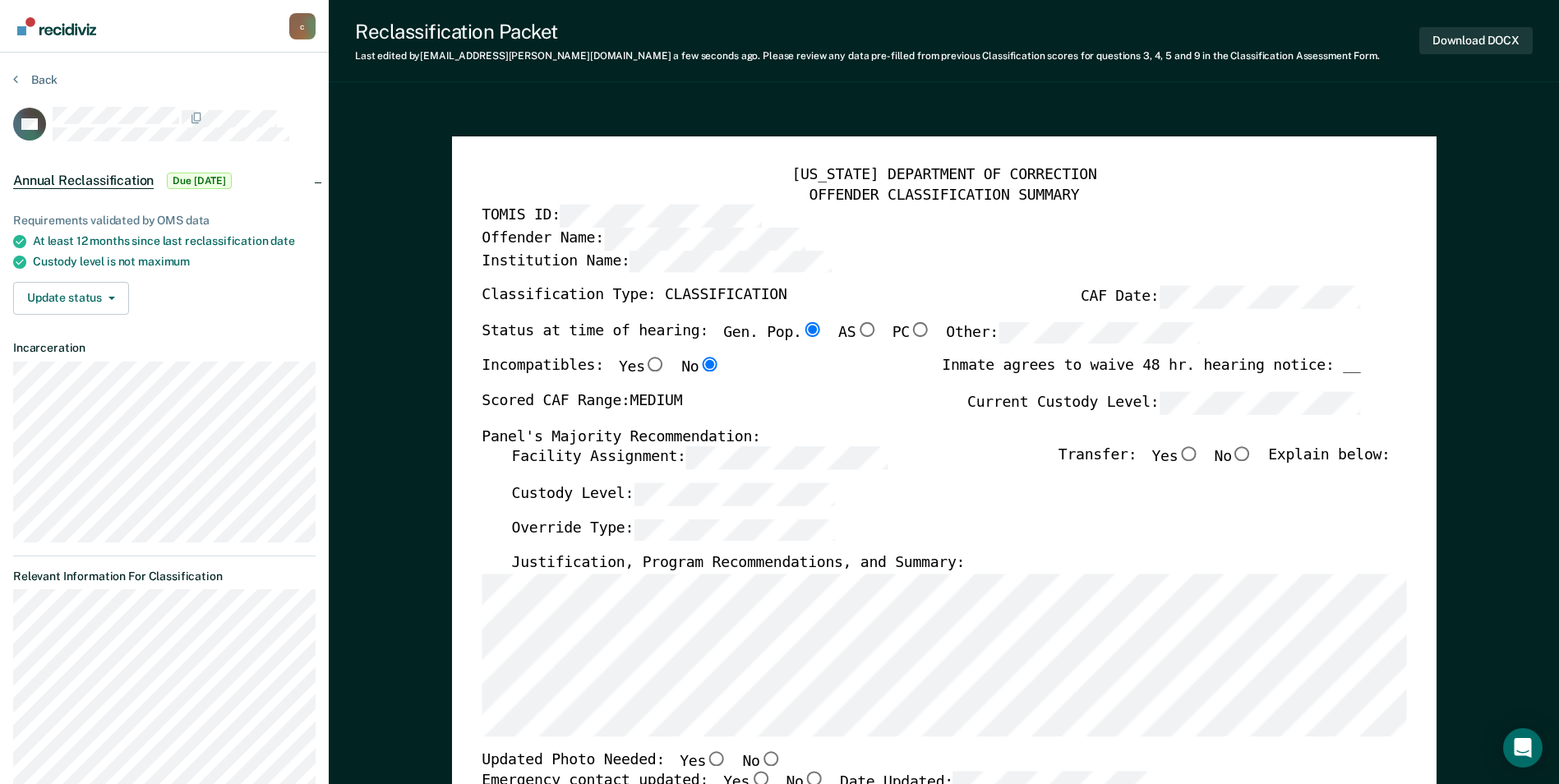
click at [870, 390] on div "Incompatibles: Yes No Inmate agrees to waive 48 hr. hearing notice: __" at bounding box center [921, 374] width 879 height 34
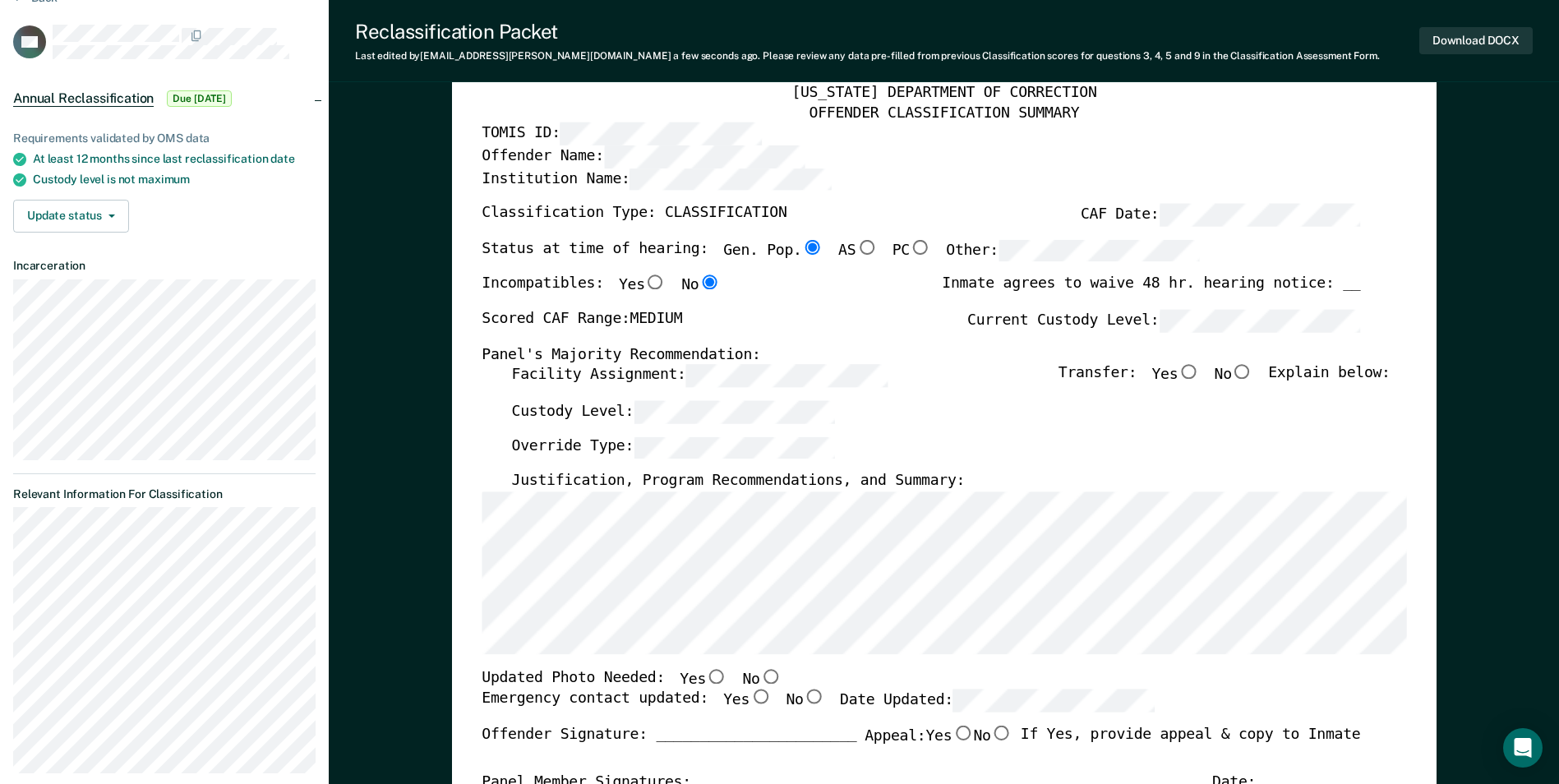
click at [1253, 367] on input "No" at bounding box center [1242, 371] width 22 height 15
type textarea "x"
radio input "true"
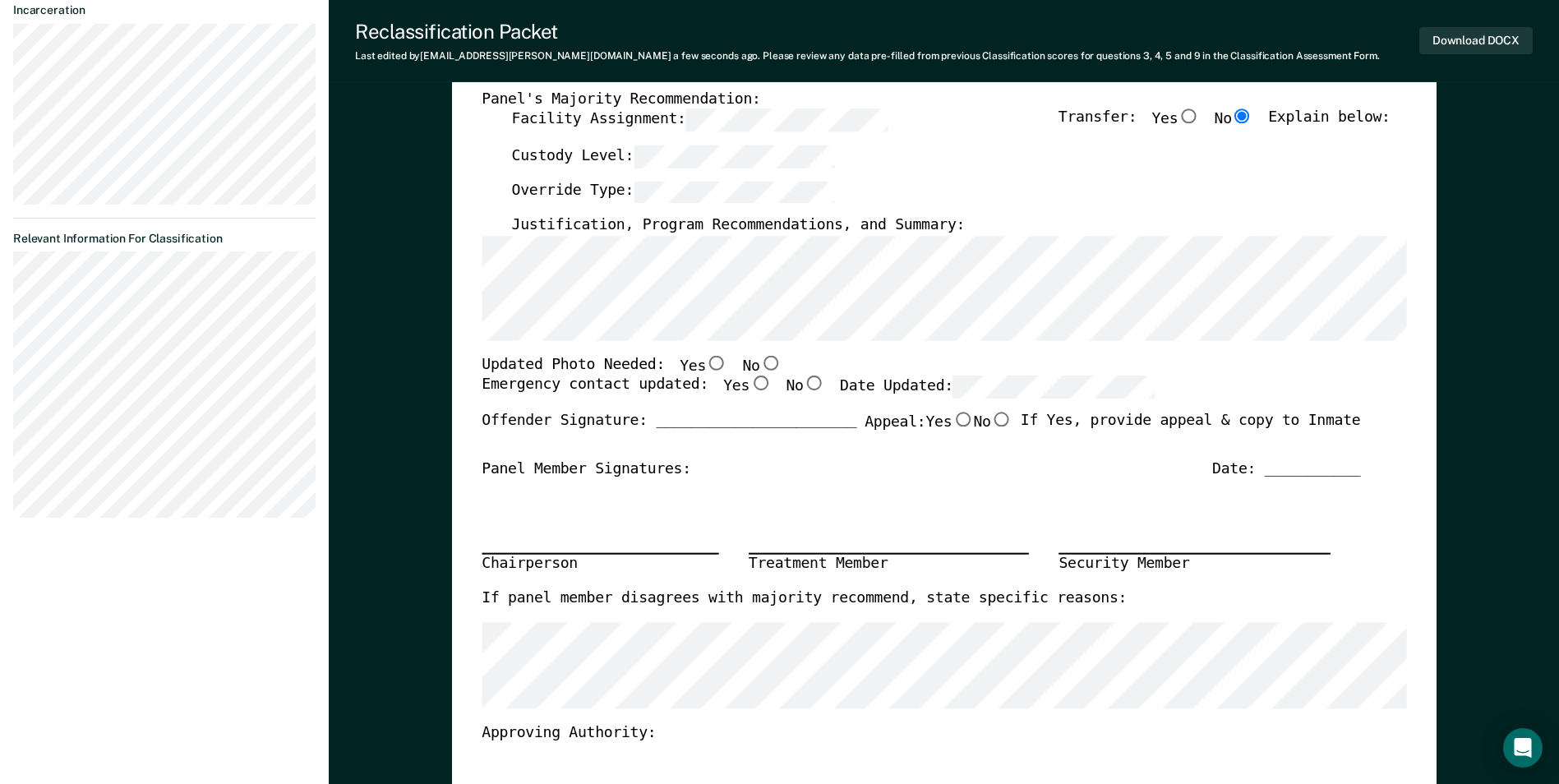
scroll to position [328, 0]
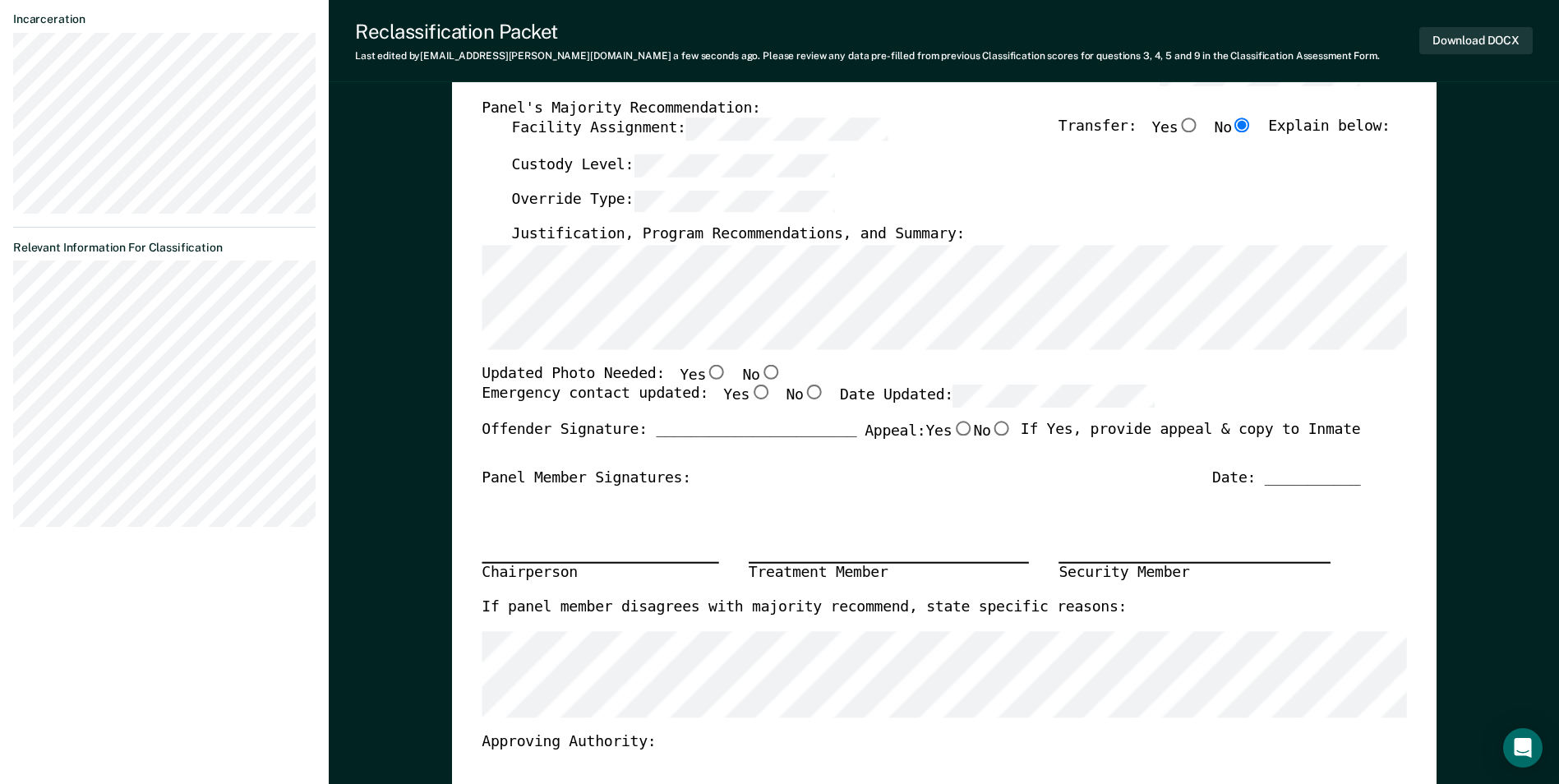
click at [706, 376] on input "Yes" at bounding box center [717, 370] width 22 height 15
type textarea "x"
radio input "true"
click at [750, 392] on input "Yes" at bounding box center [761, 392] width 22 height 15
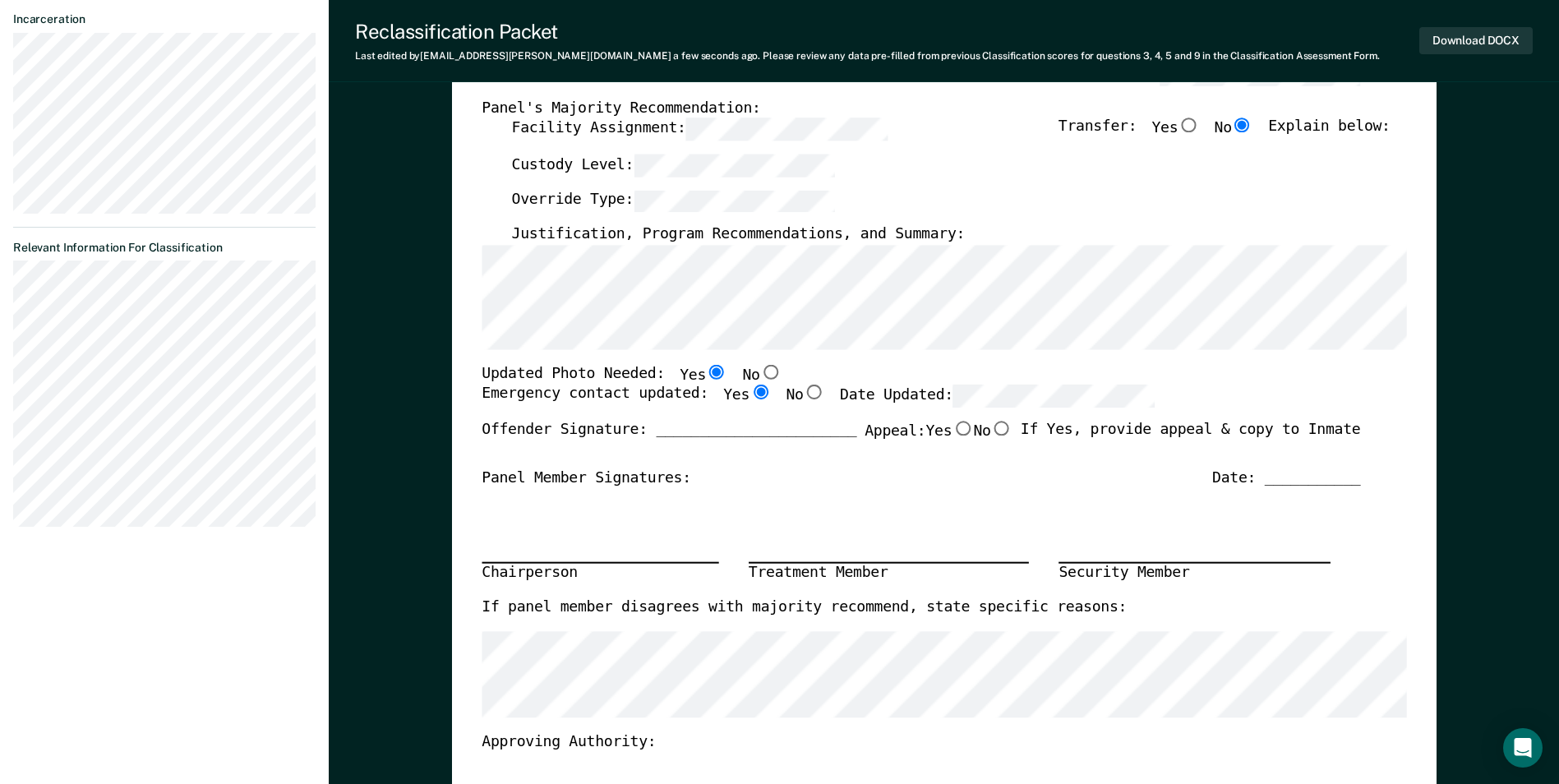
type textarea "x"
radio input "true"
click at [1450, 41] on button "Download DOCX" at bounding box center [1475, 41] width 113 height 28
type textarea "x"
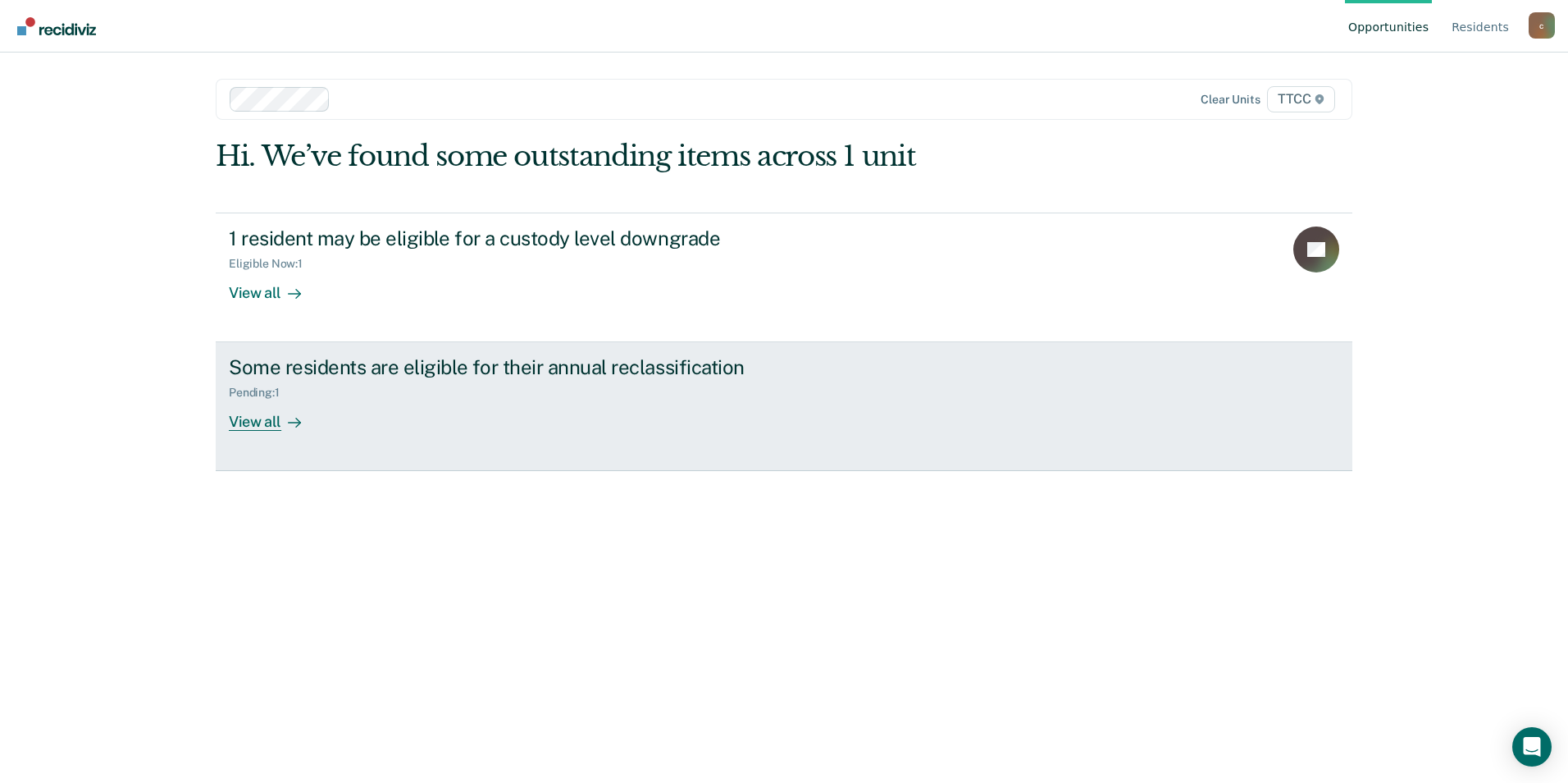
click at [273, 426] on div "View all" at bounding box center [275, 415] width 92 height 32
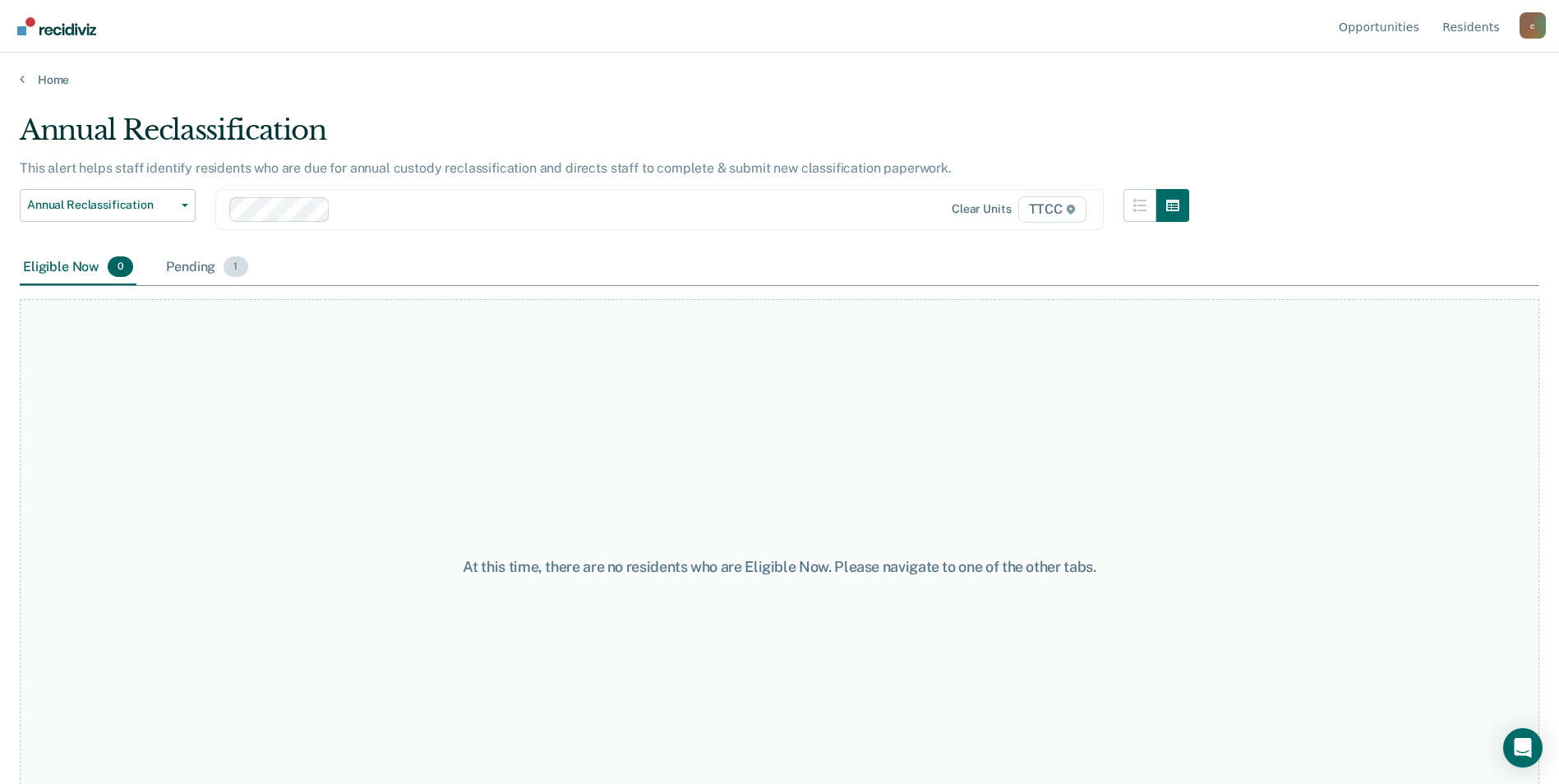
click at [178, 267] on div "Pending 1" at bounding box center [206, 267] width 87 height 36
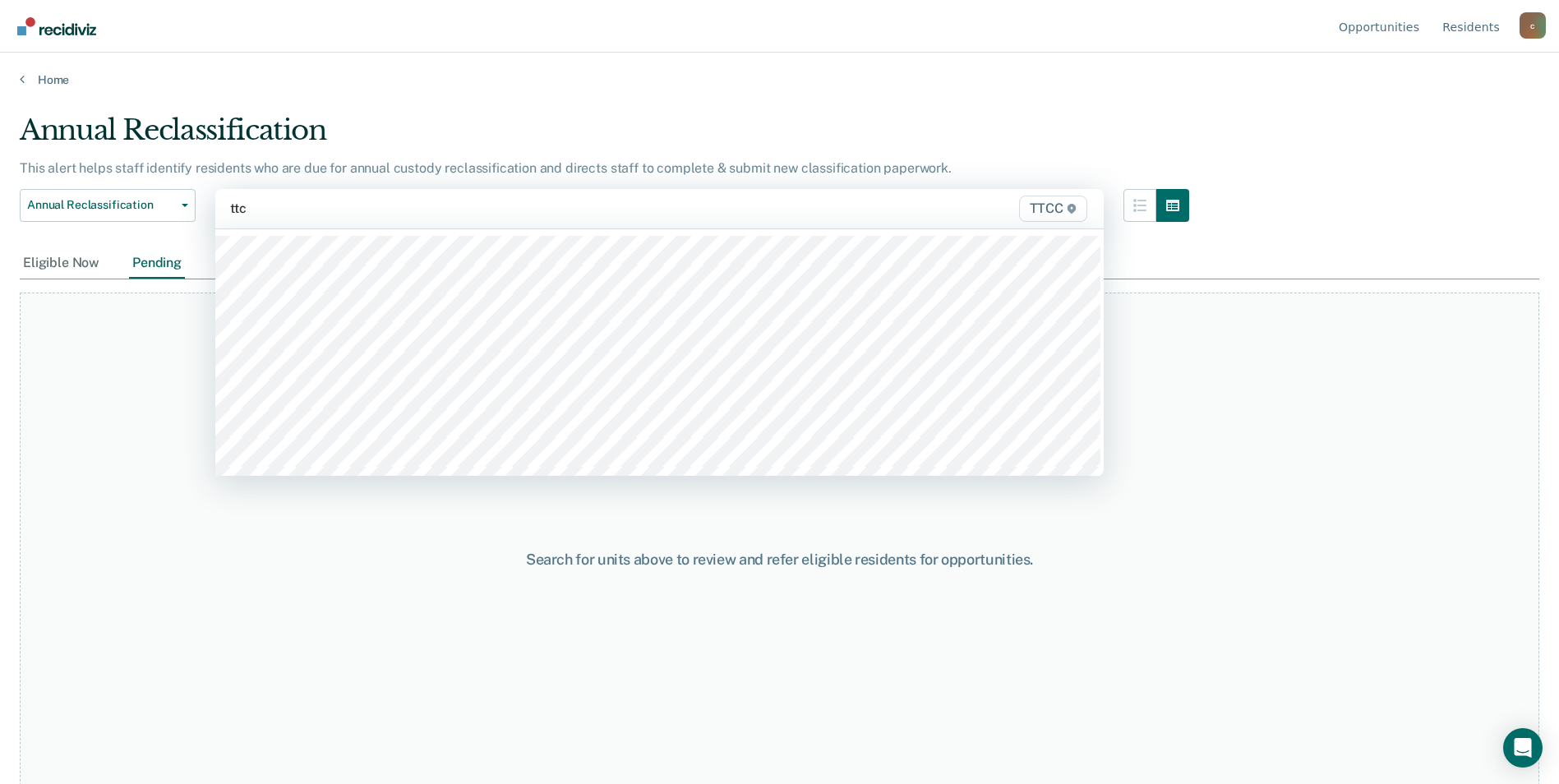
type input "ttcc"
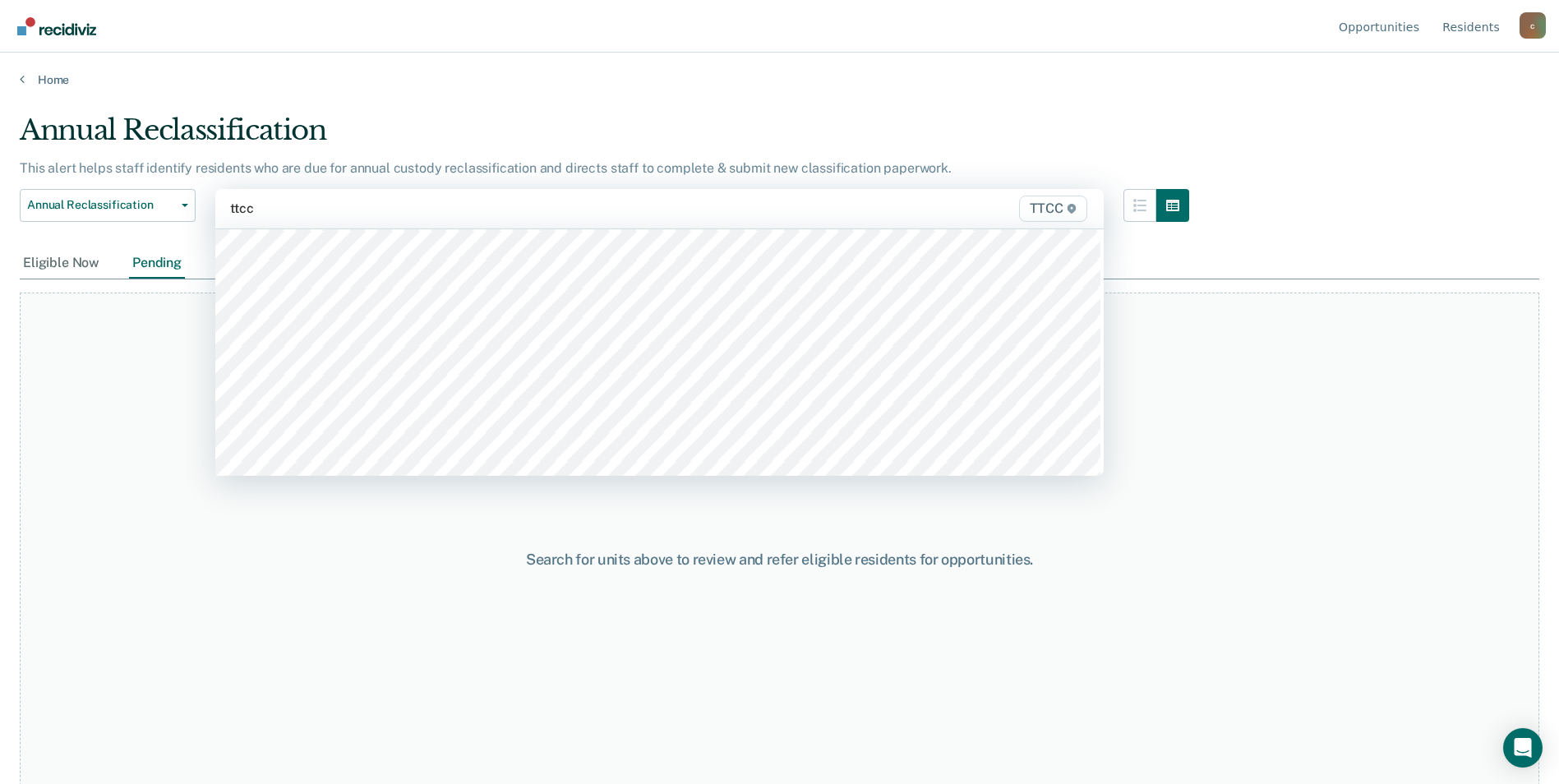
scroll to position [575, 0]
type input "ttcc"
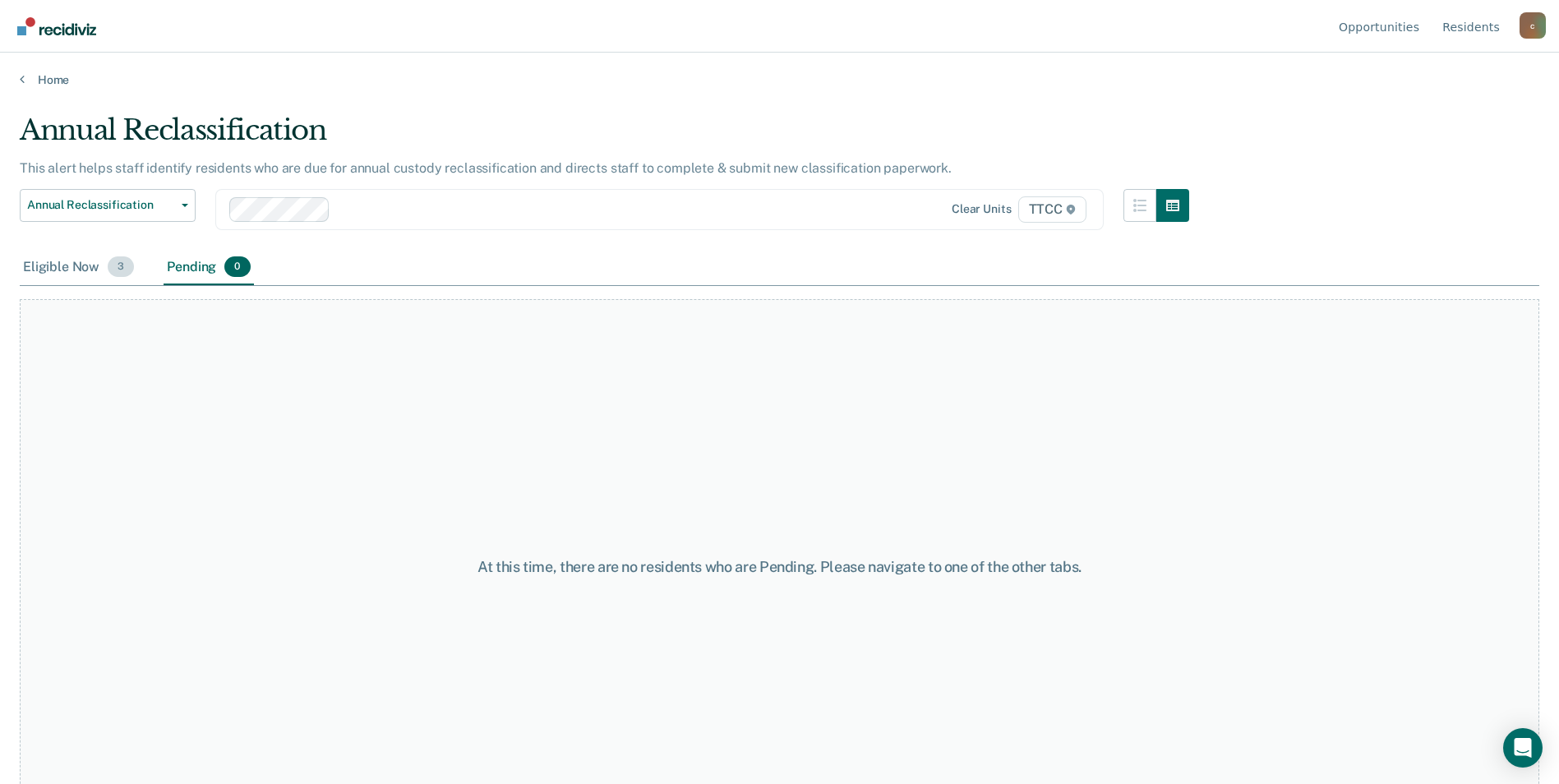
click at [108, 274] on div "Eligible Now 3" at bounding box center [79, 267] width 118 height 36
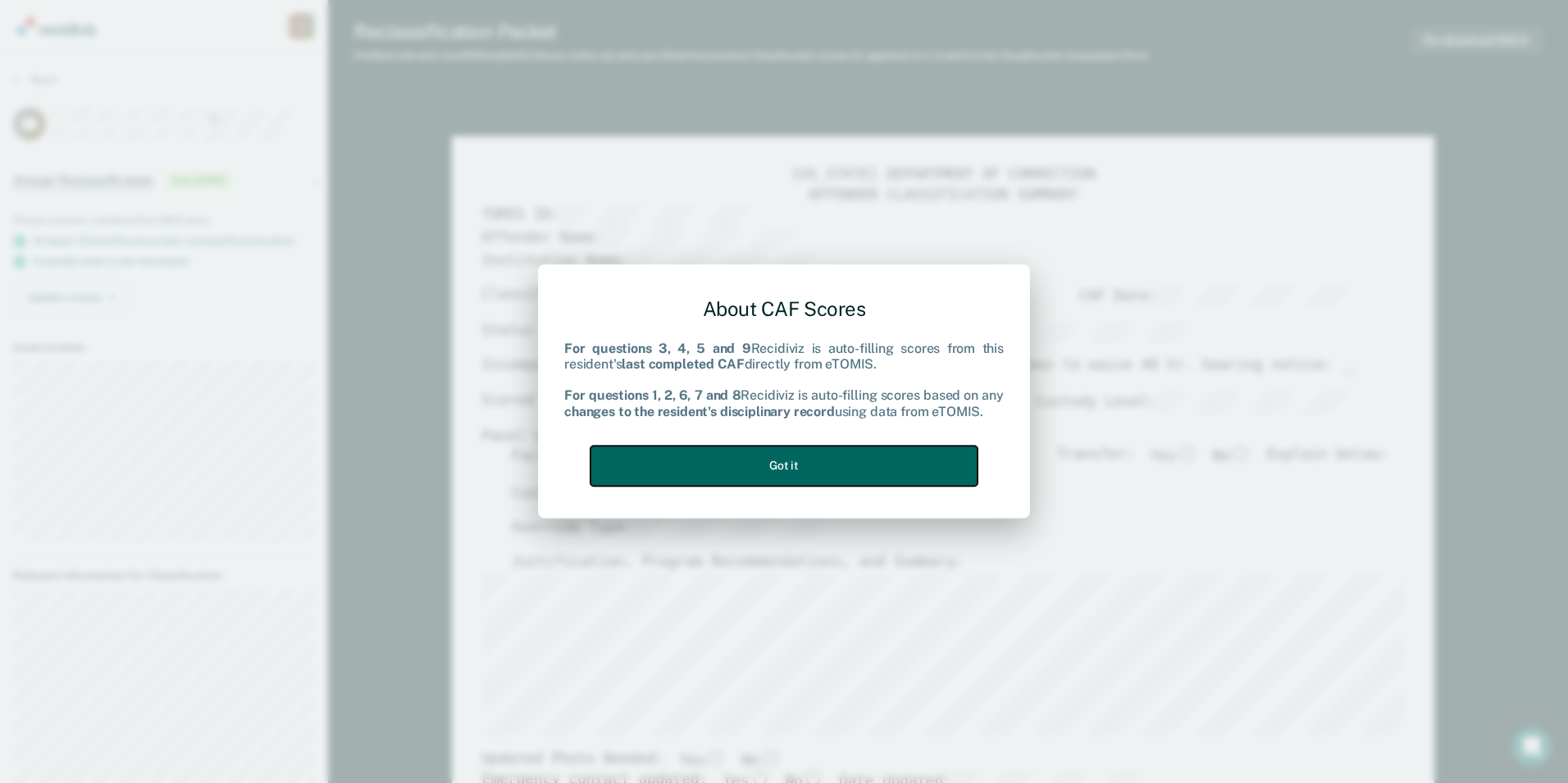
click at [842, 474] on button "Got it" at bounding box center [784, 465] width 387 height 40
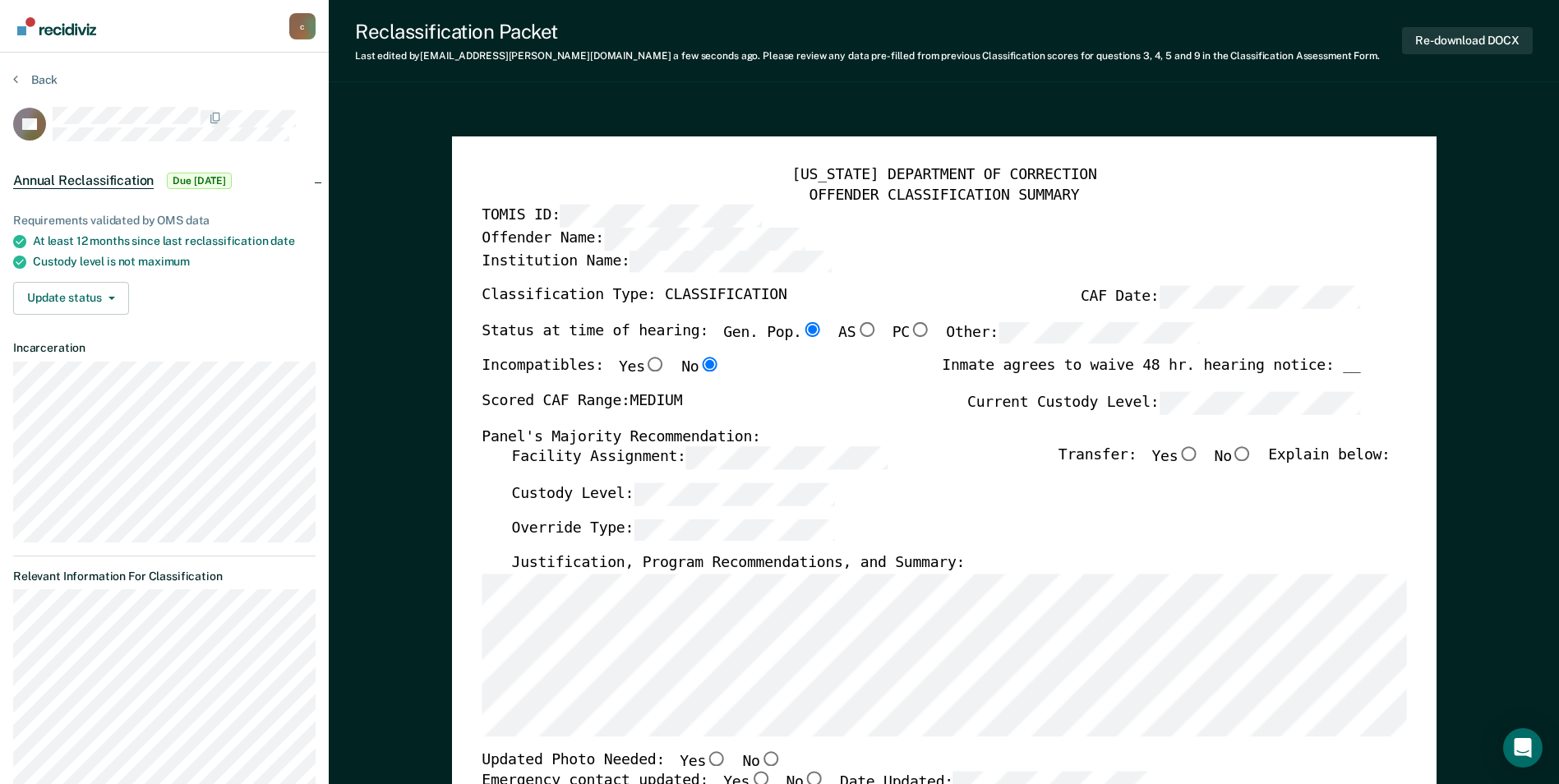
click at [1250, 456] on input "No" at bounding box center [1242, 454] width 22 height 15
type textarea "x"
radio input "true"
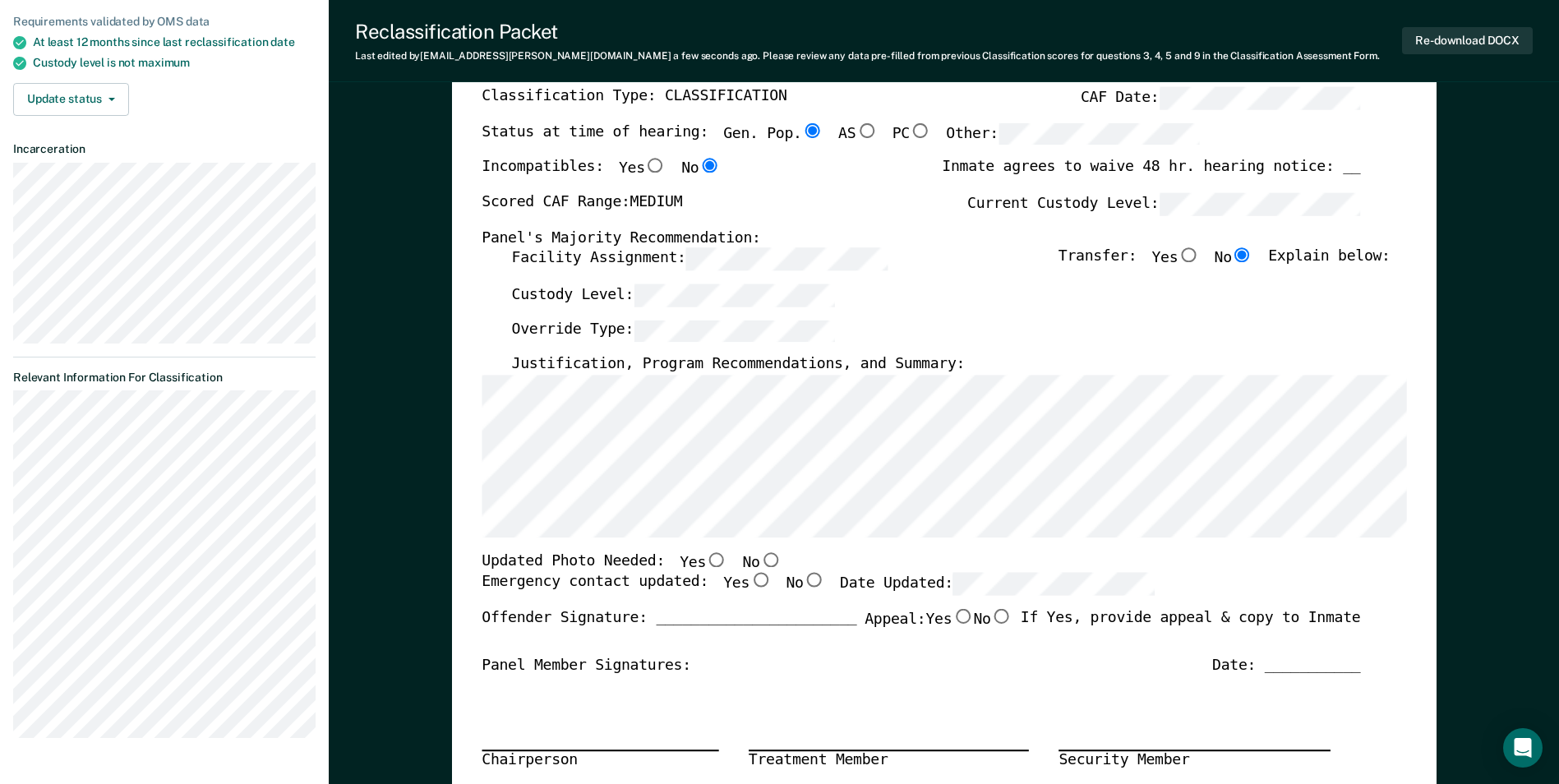
scroll to position [247, 0]
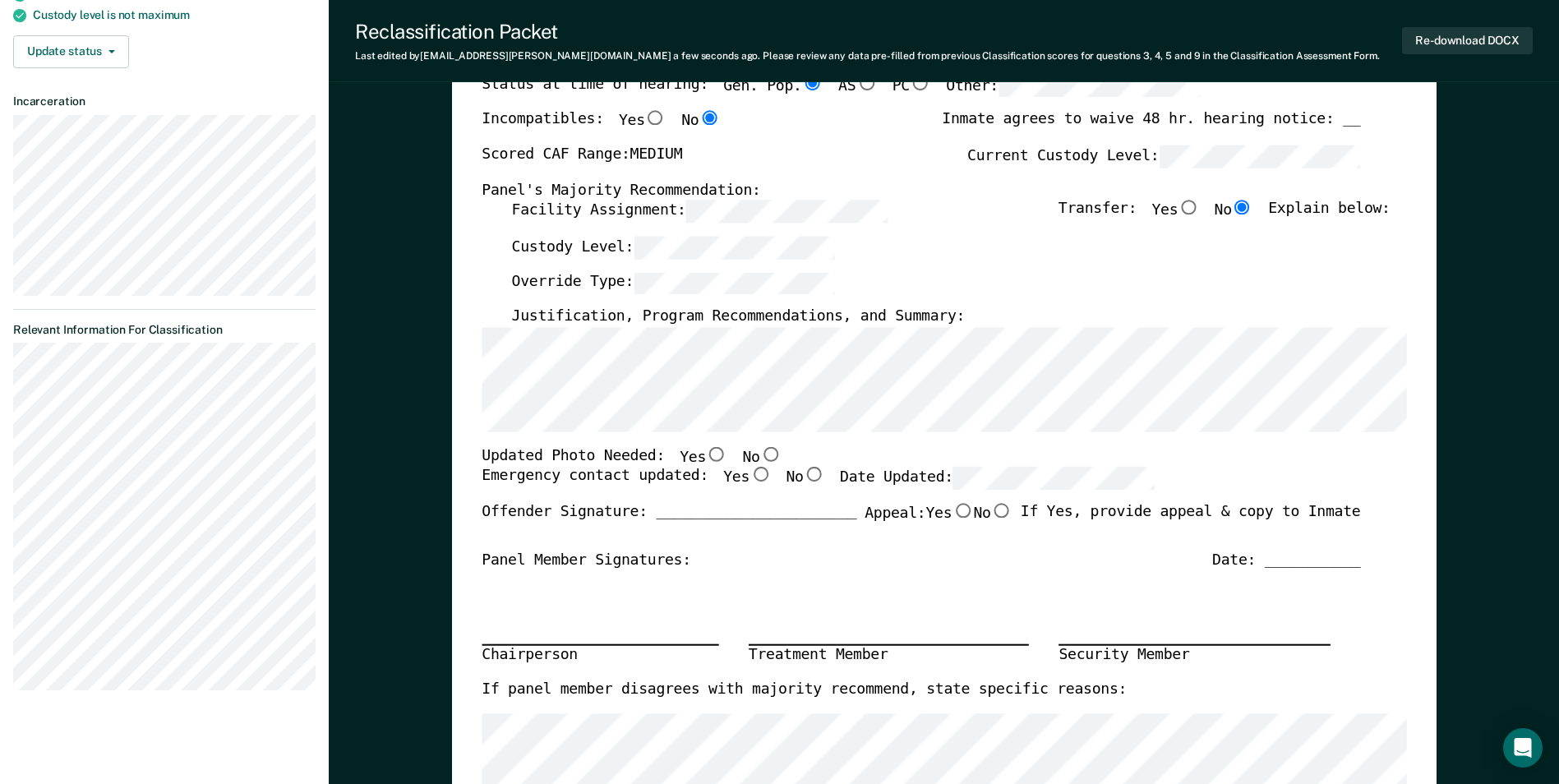
click at [1393, 437] on div "[US_STATE] DEPARTMENT OF CORRECTION OFFENDER CLASSIFICATION SUMMARY TOMIS ID: O…" at bounding box center [944, 490] width 925 height 1143
click at [760, 459] on input "No" at bounding box center [771, 453] width 22 height 15
type textarea "x"
radio input "true"
click at [750, 475] on input "Yes" at bounding box center [761, 475] width 22 height 15
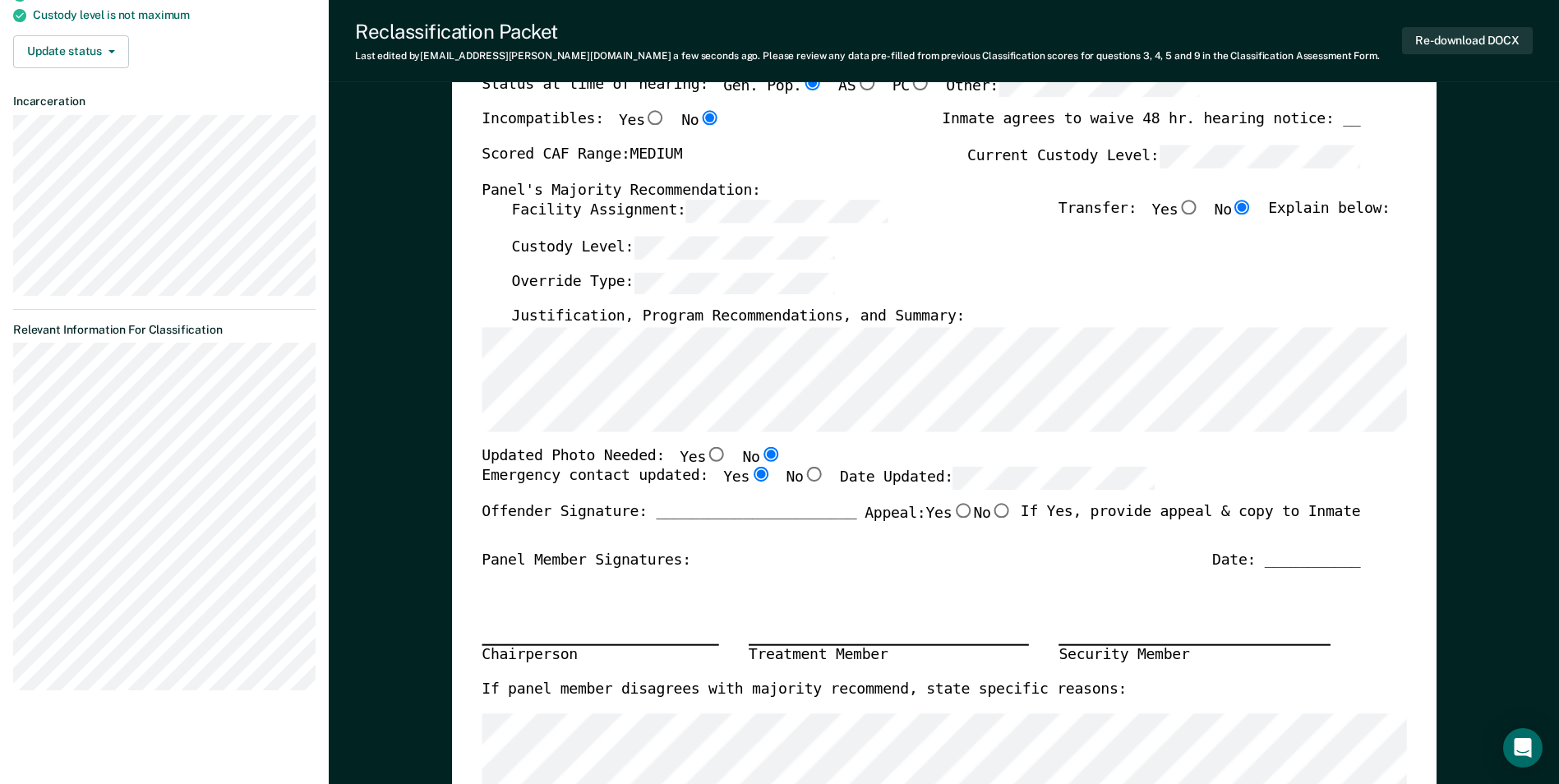
type textarea "x"
radio input "true"
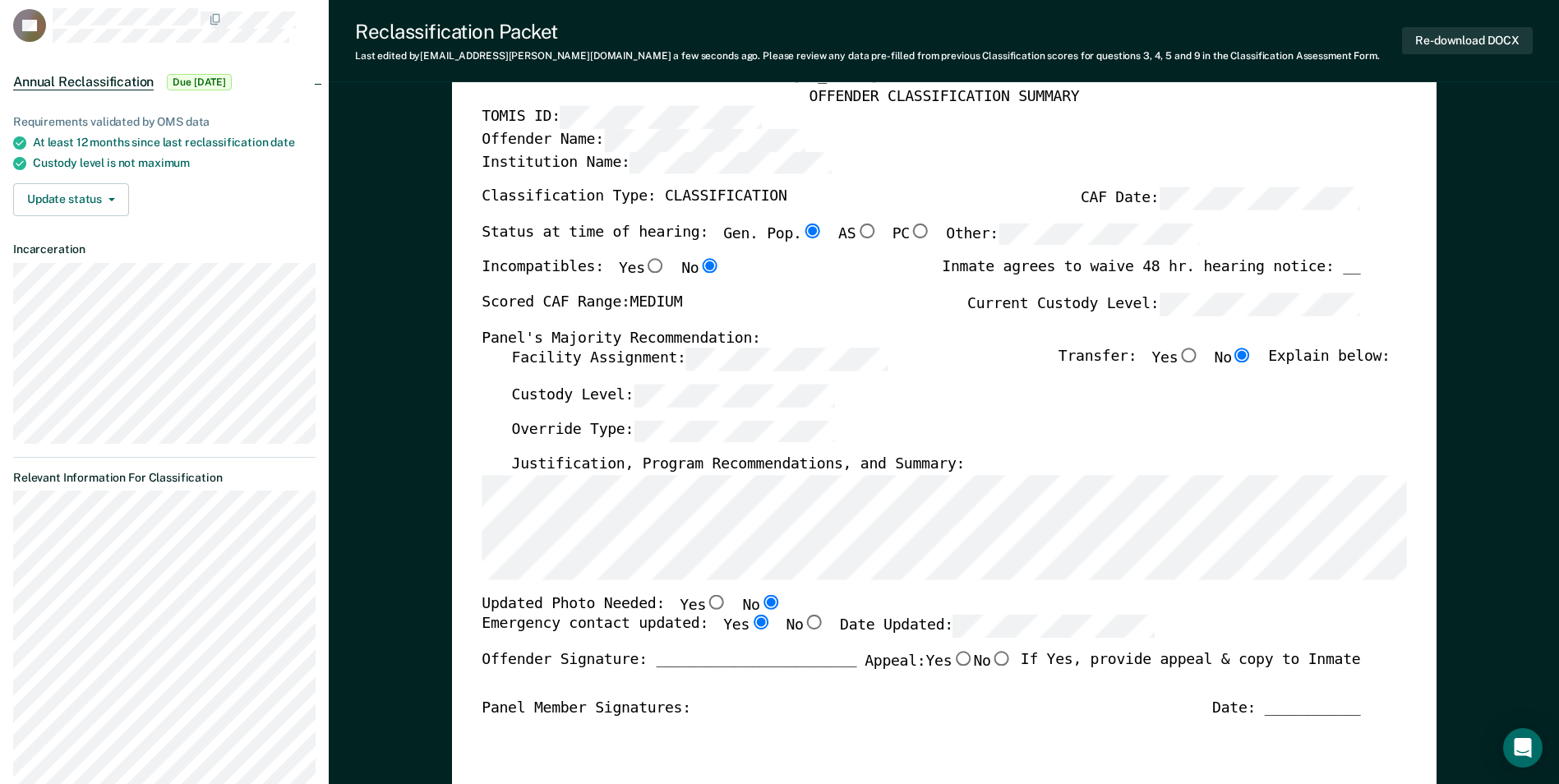
scroll to position [83, 0]
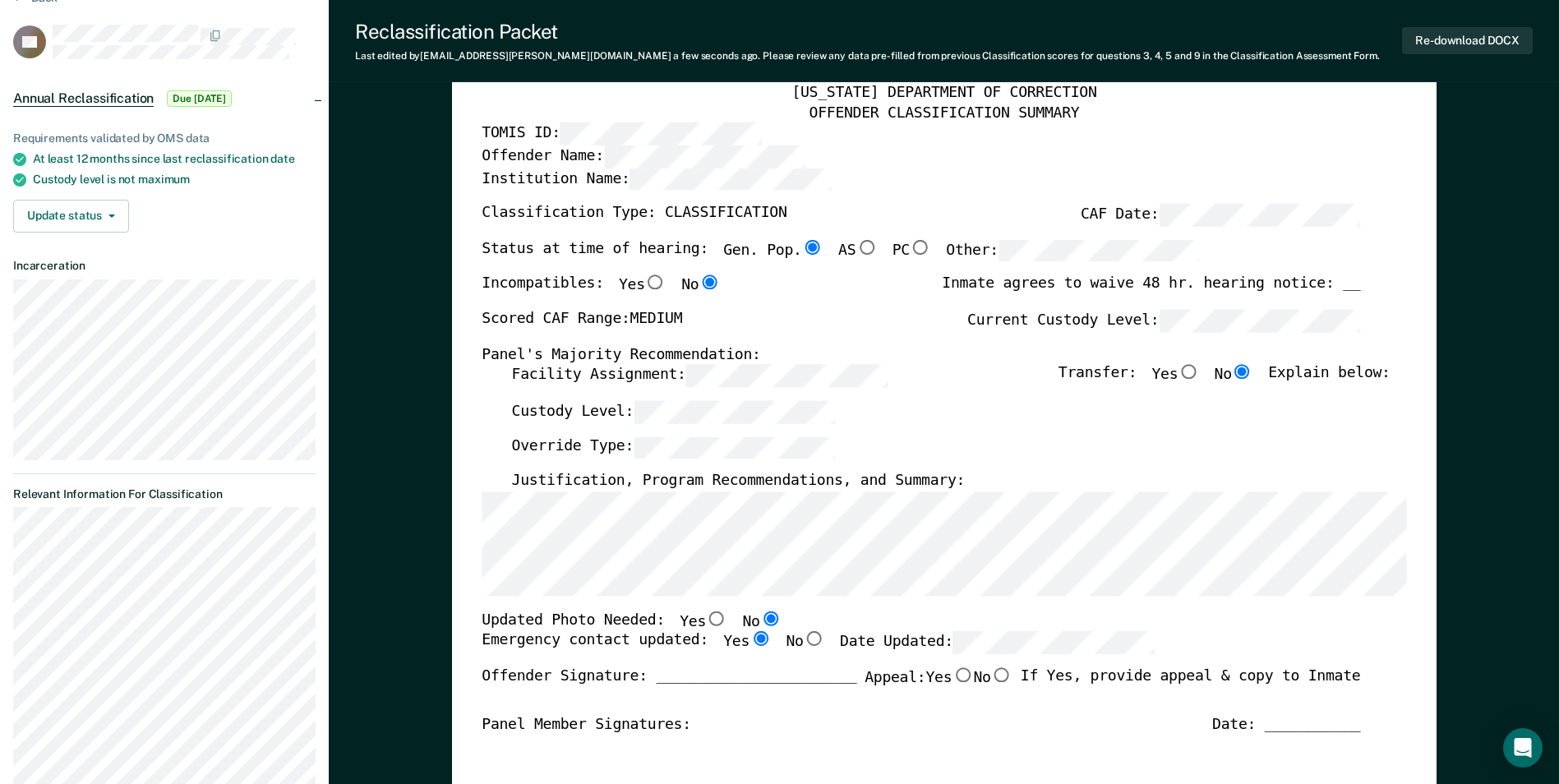
drag, startPoint x: 1497, startPoint y: 133, endPoint x: 1498, endPoint y: 142, distance: 9.1
drag, startPoint x: 1498, startPoint y: 142, endPoint x: -3, endPoint y: 782, distance: 1631.7
click at [0, 701] on html "Looks like you’re using Internet Explorer 11. For faster loading and a better e…" at bounding box center [780, 309] width 1559 height 784
click at [1497, 33] on button "Re-download DOCX" at bounding box center [1467, 41] width 131 height 28
type textarea "x"
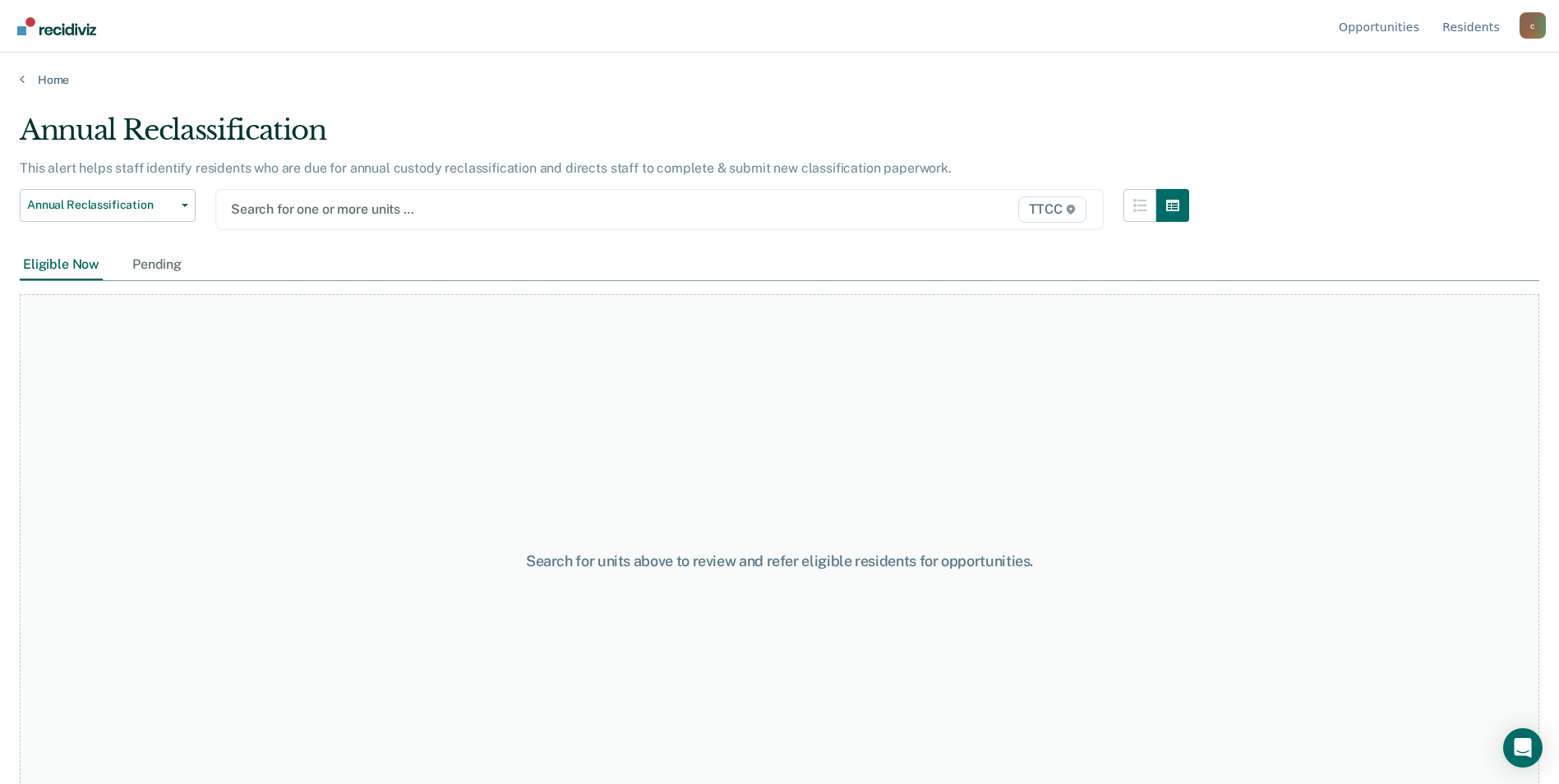
click at [256, 204] on div at bounding box center [531, 208] width 600 height 19
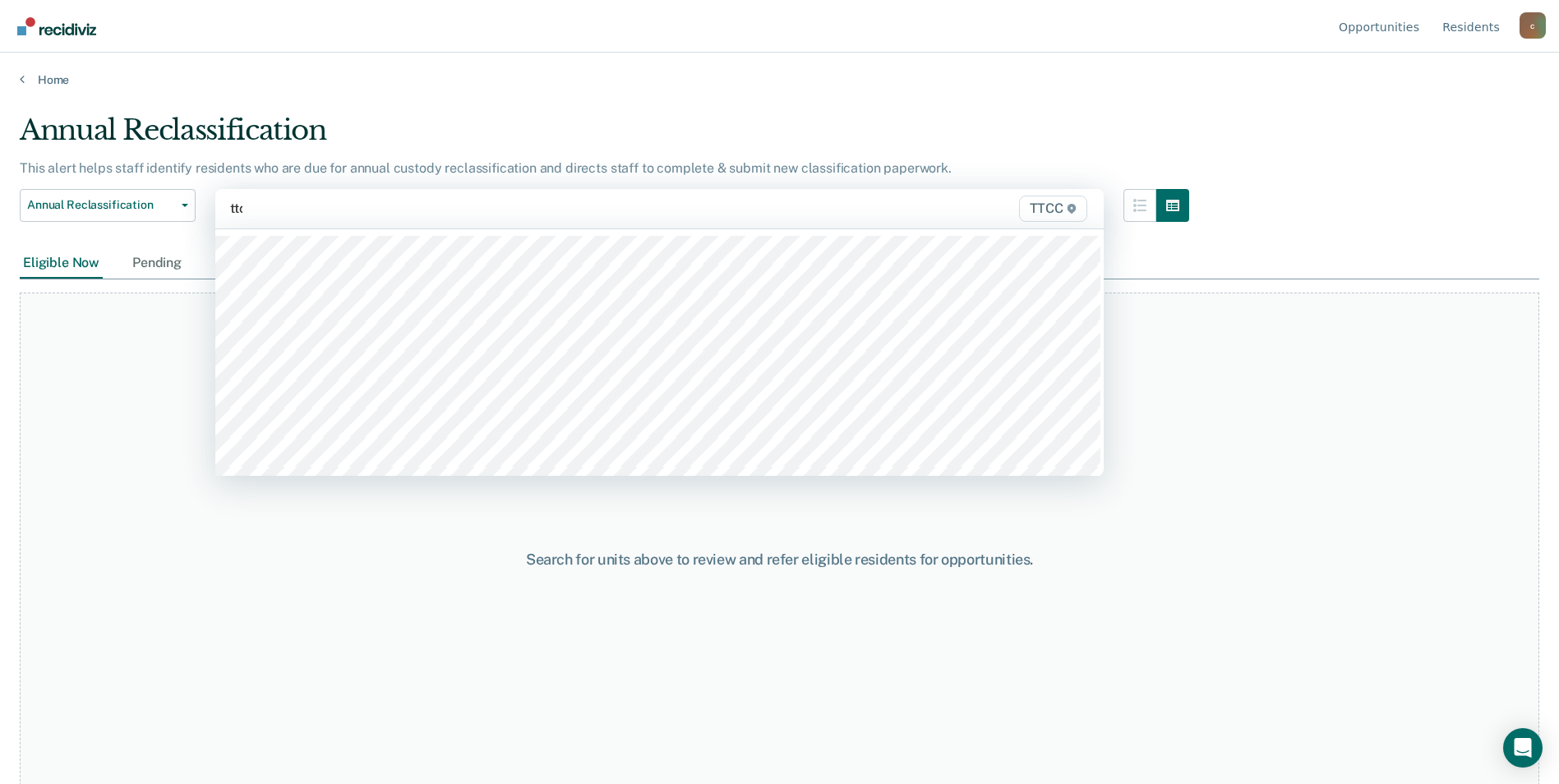
type input "ttcc"
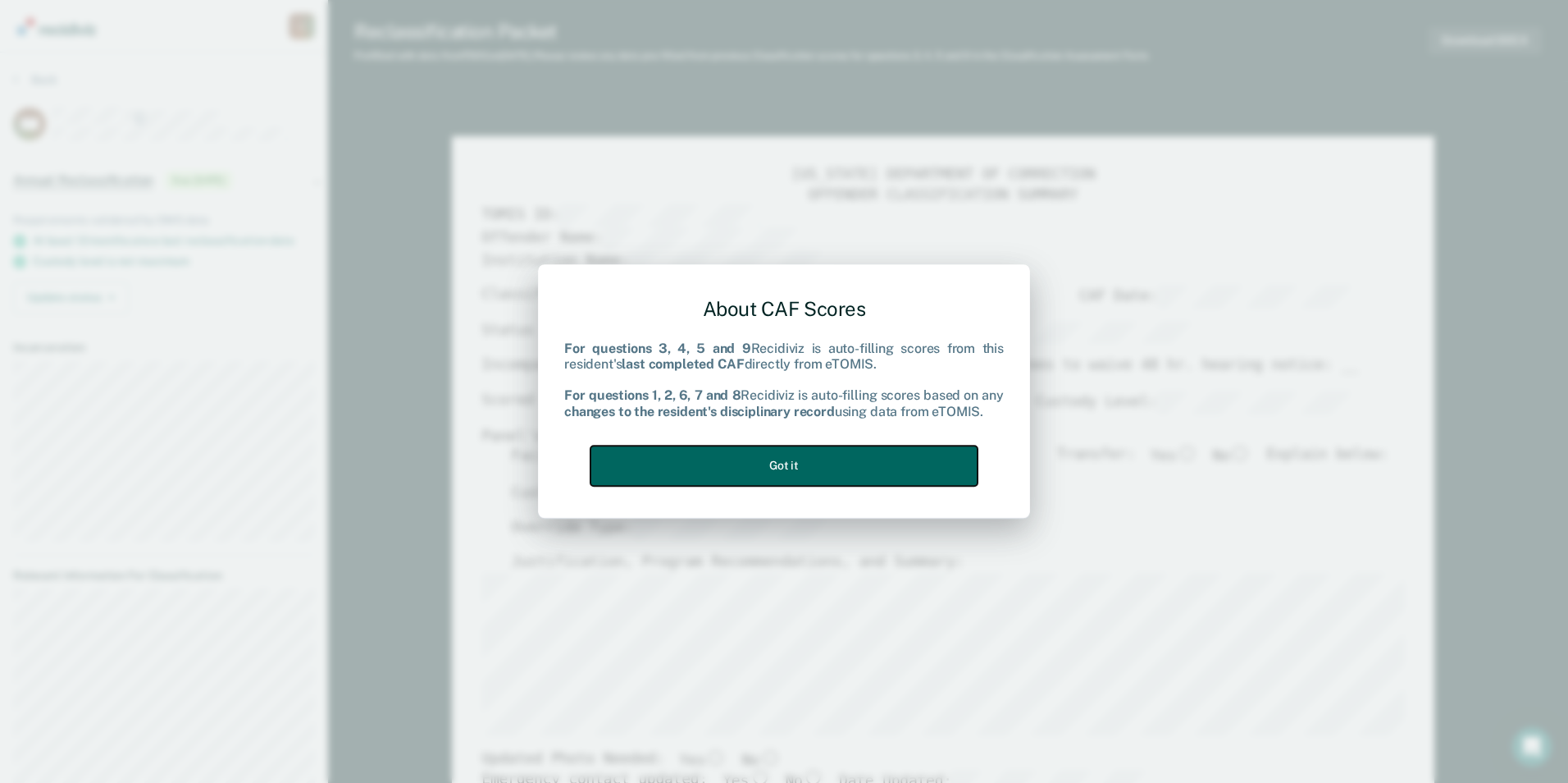
click at [842, 467] on button "Got it" at bounding box center [784, 465] width 387 height 40
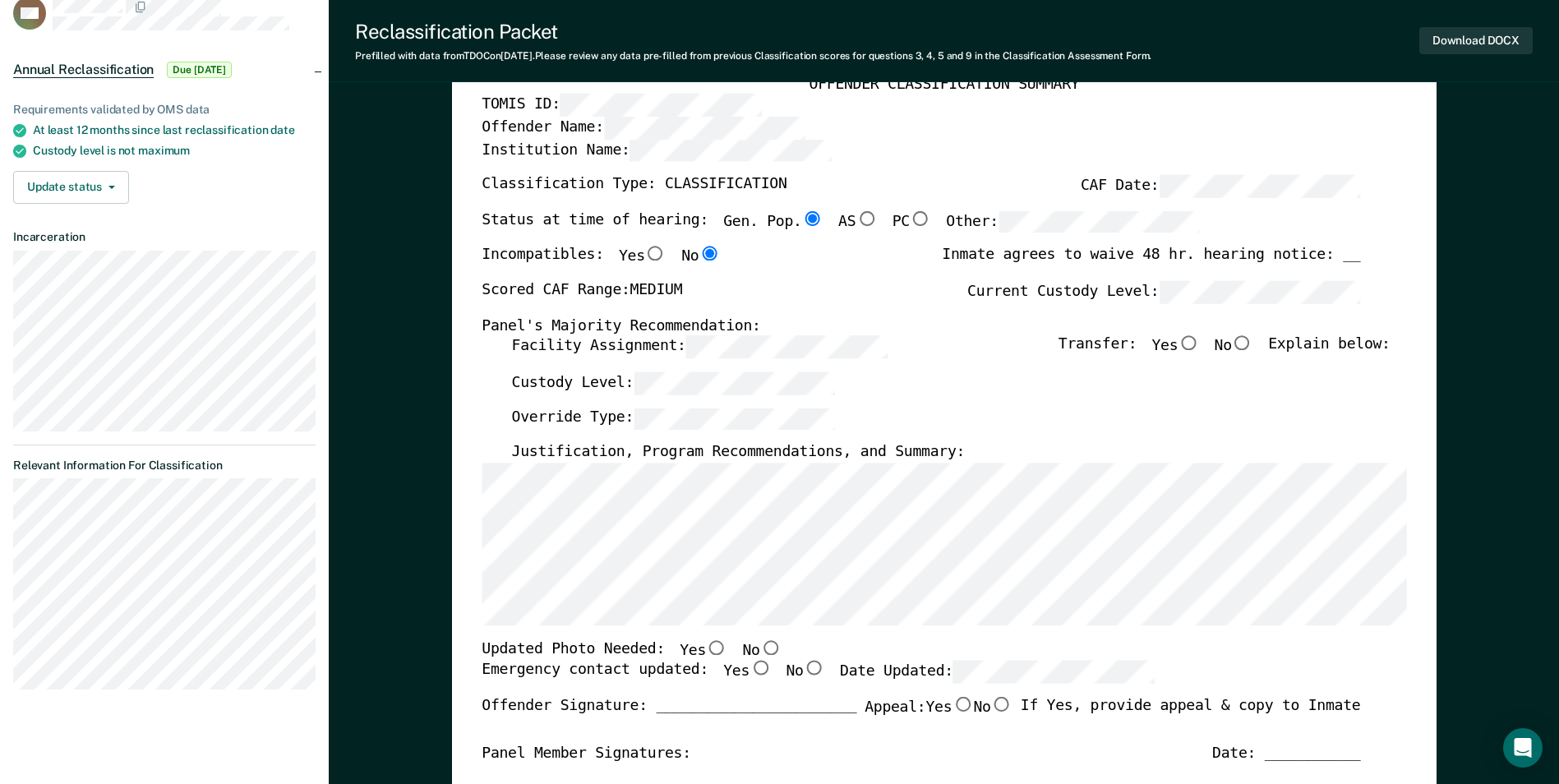
scroll to position [83, 0]
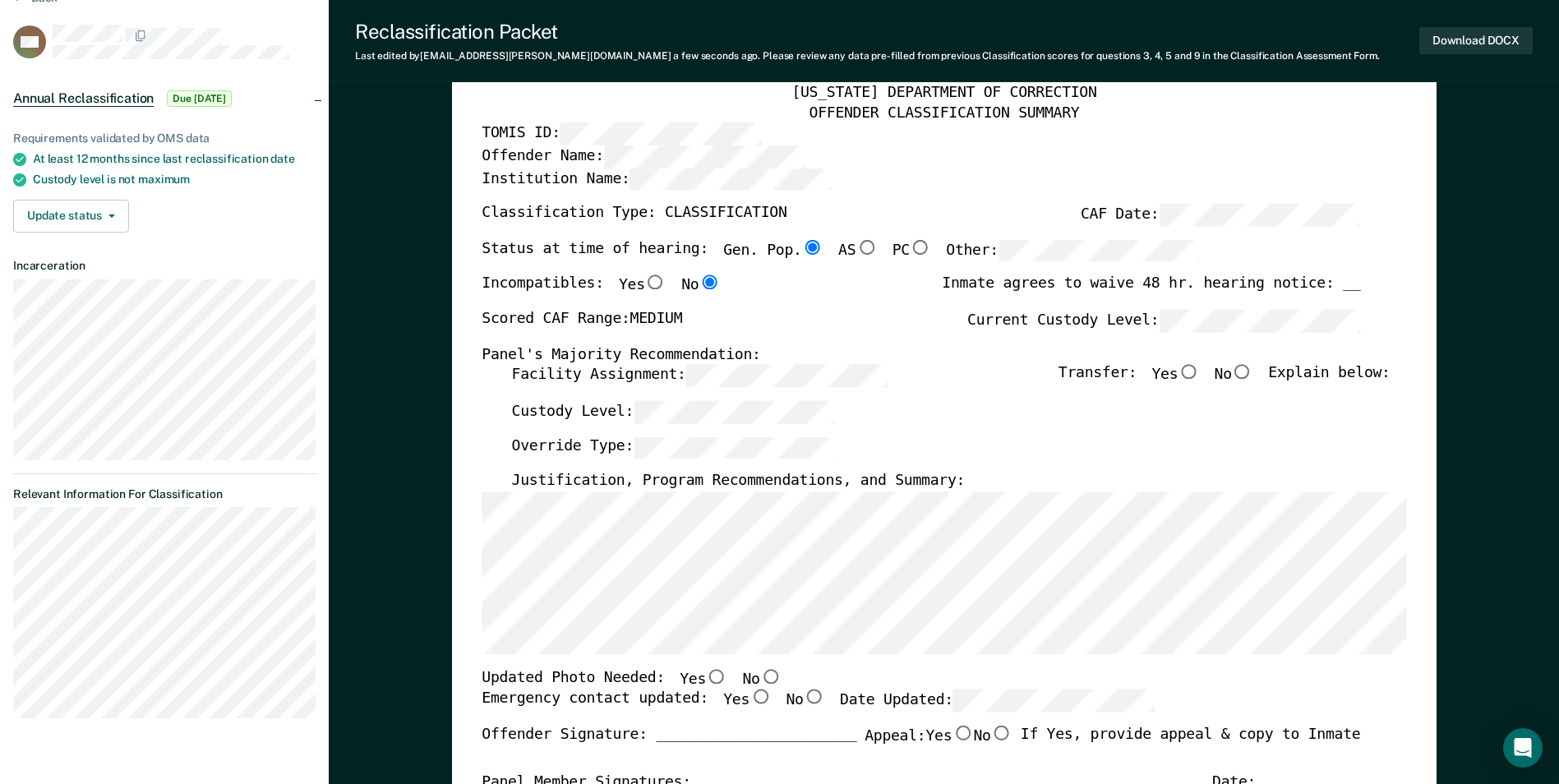
click at [1246, 372] on input "No" at bounding box center [1242, 371] width 22 height 15
type textarea "x"
radio input "true"
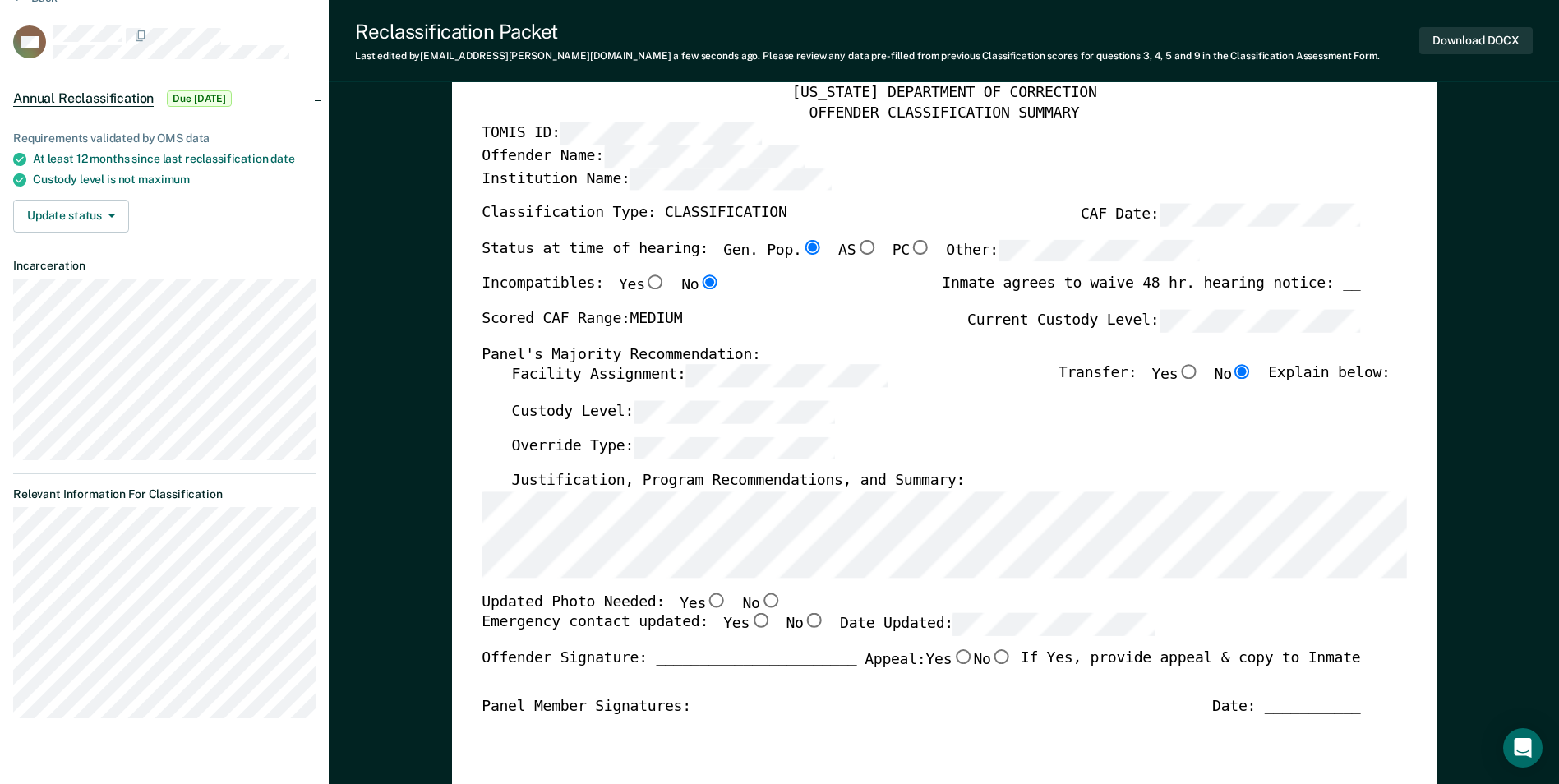
click at [760, 594] on input "No" at bounding box center [771, 599] width 22 height 15
type textarea "x"
radio input "true"
click at [750, 614] on input "Yes" at bounding box center [761, 621] width 22 height 15
type textarea "x"
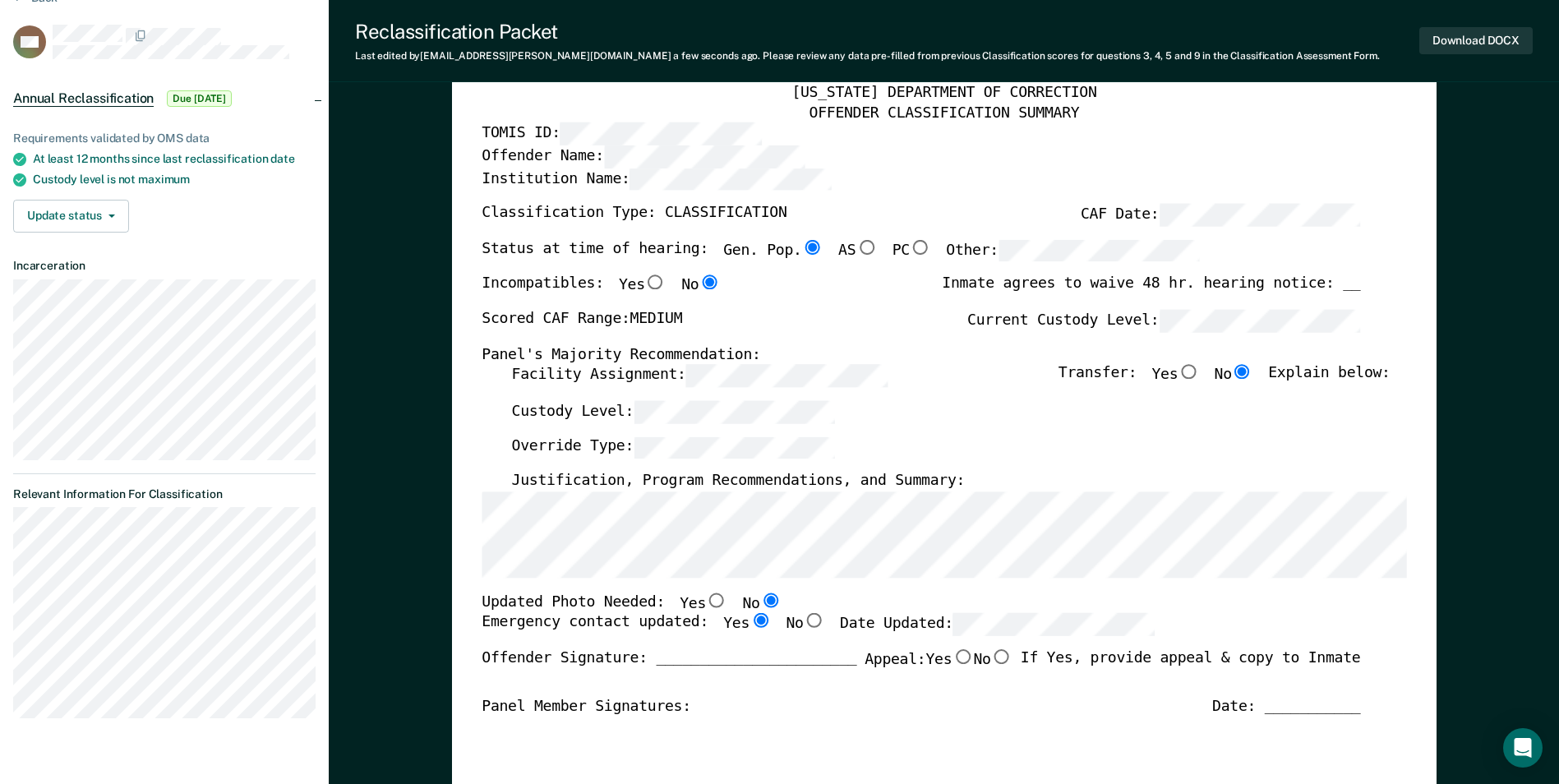
radio input "true"
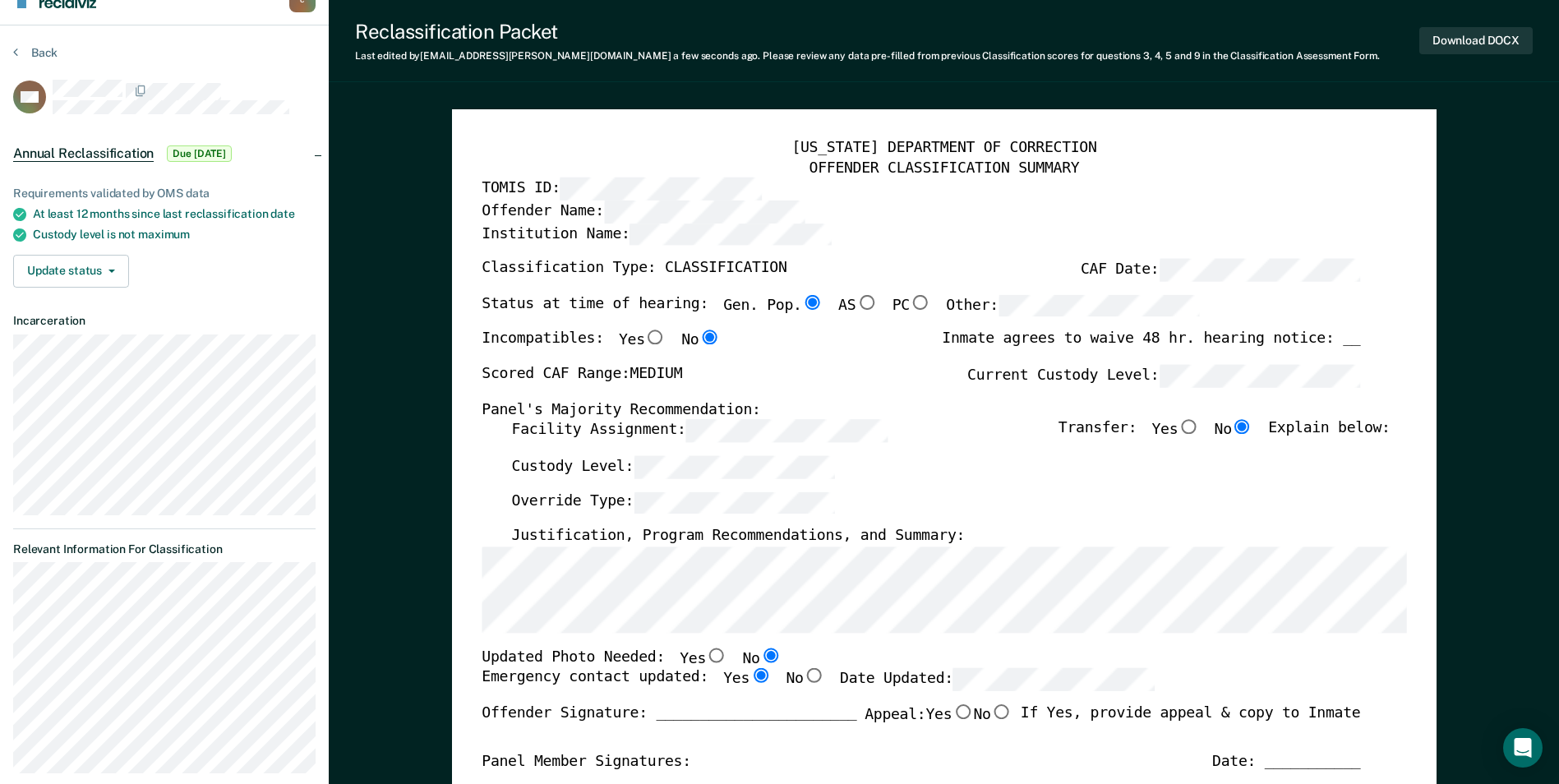
scroll to position [0, 0]
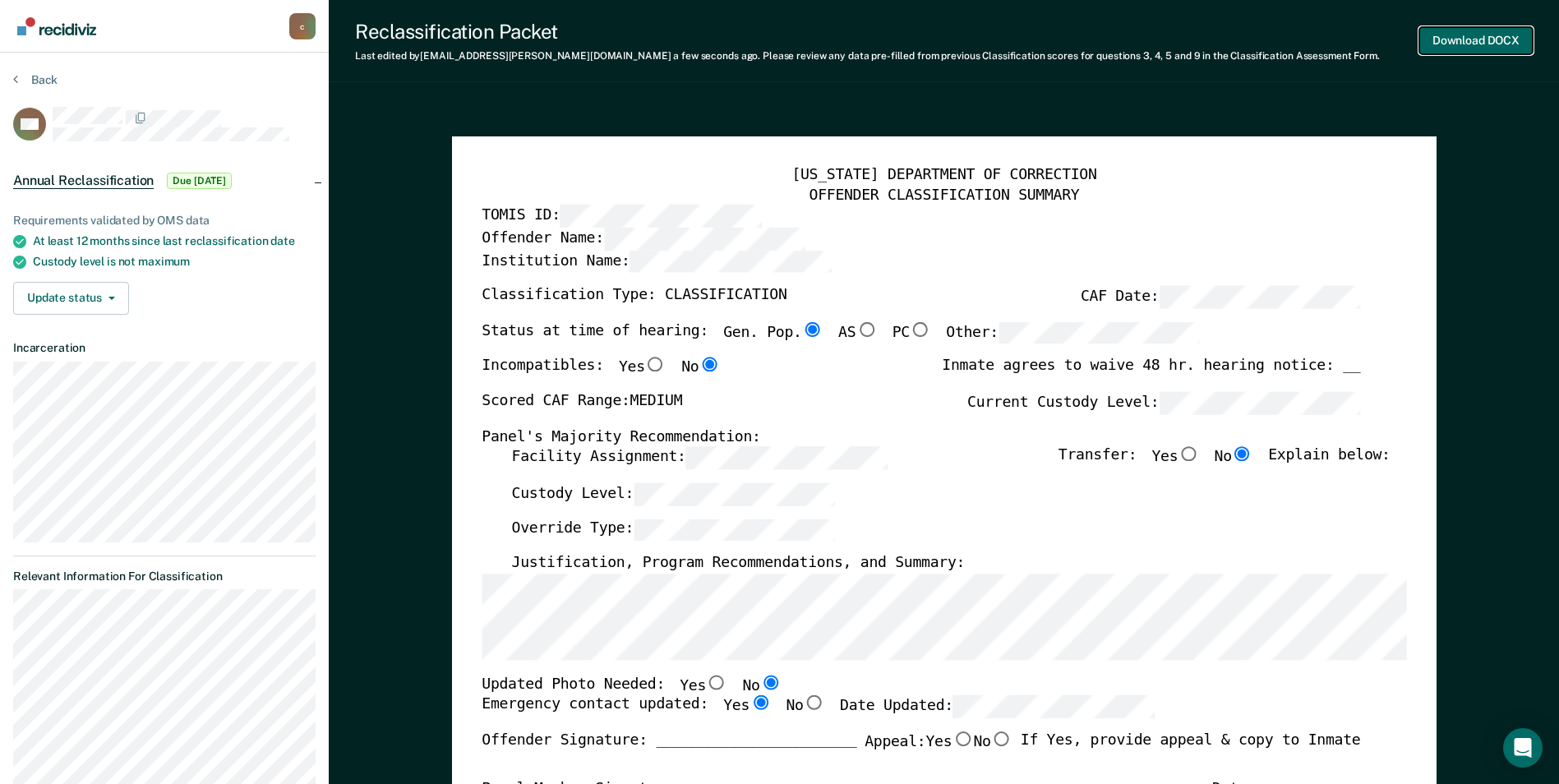
click at [1489, 37] on button "Download DOCX" at bounding box center [1475, 41] width 113 height 28
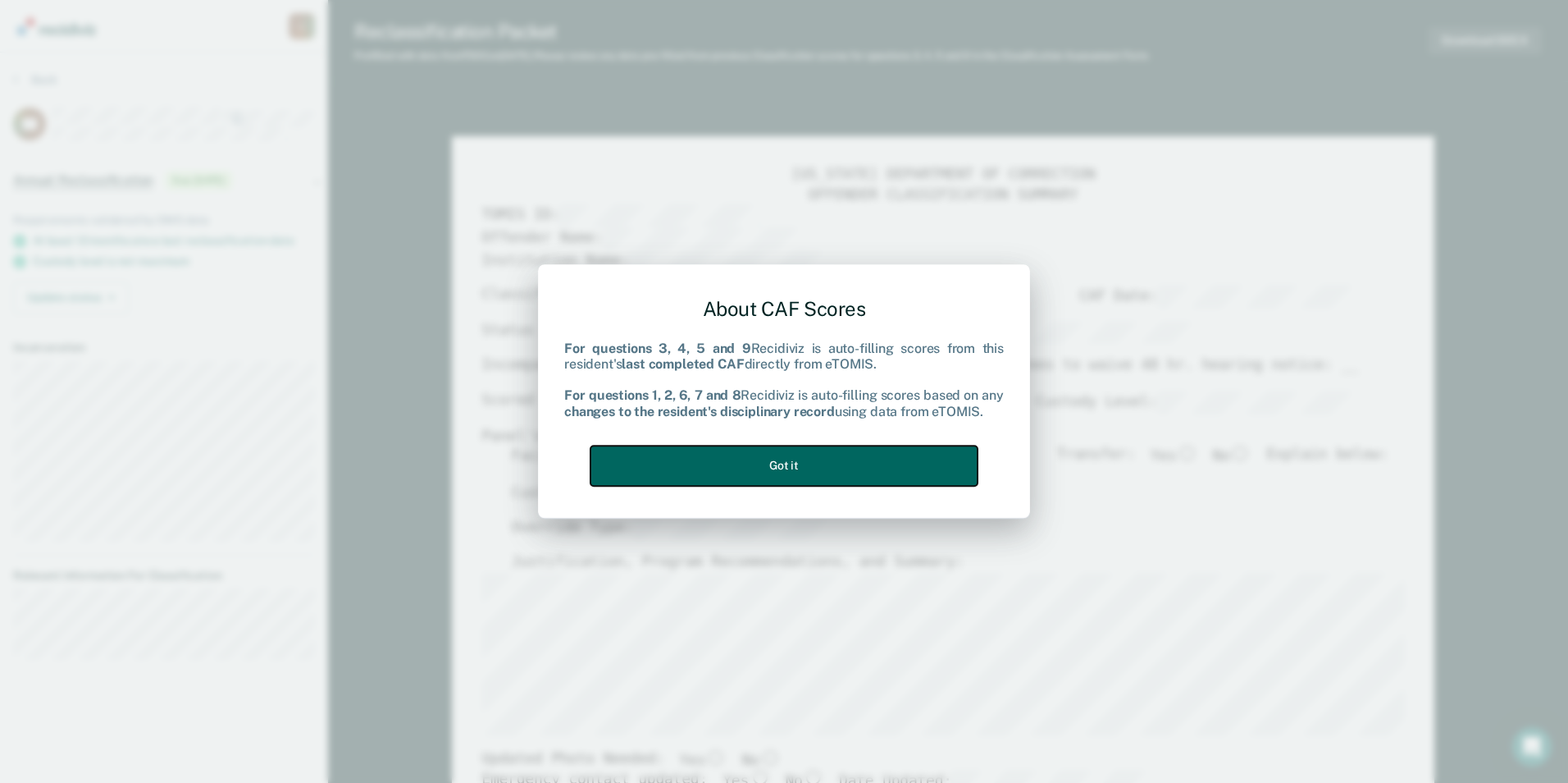
click at [873, 461] on button "Got it" at bounding box center [784, 465] width 387 height 40
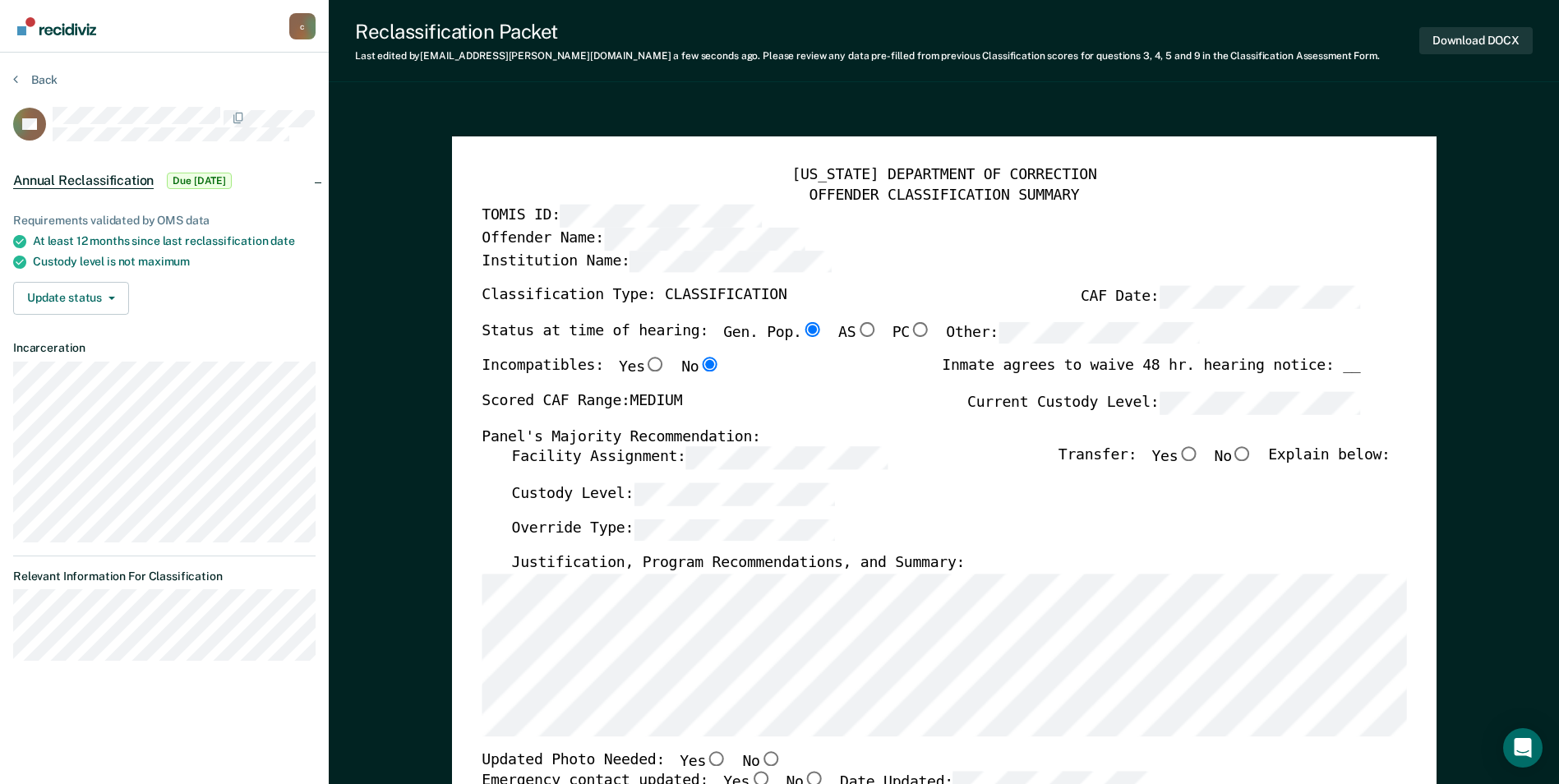
click at [1253, 459] on input "No" at bounding box center [1242, 454] width 22 height 15
type textarea "x"
radio input "true"
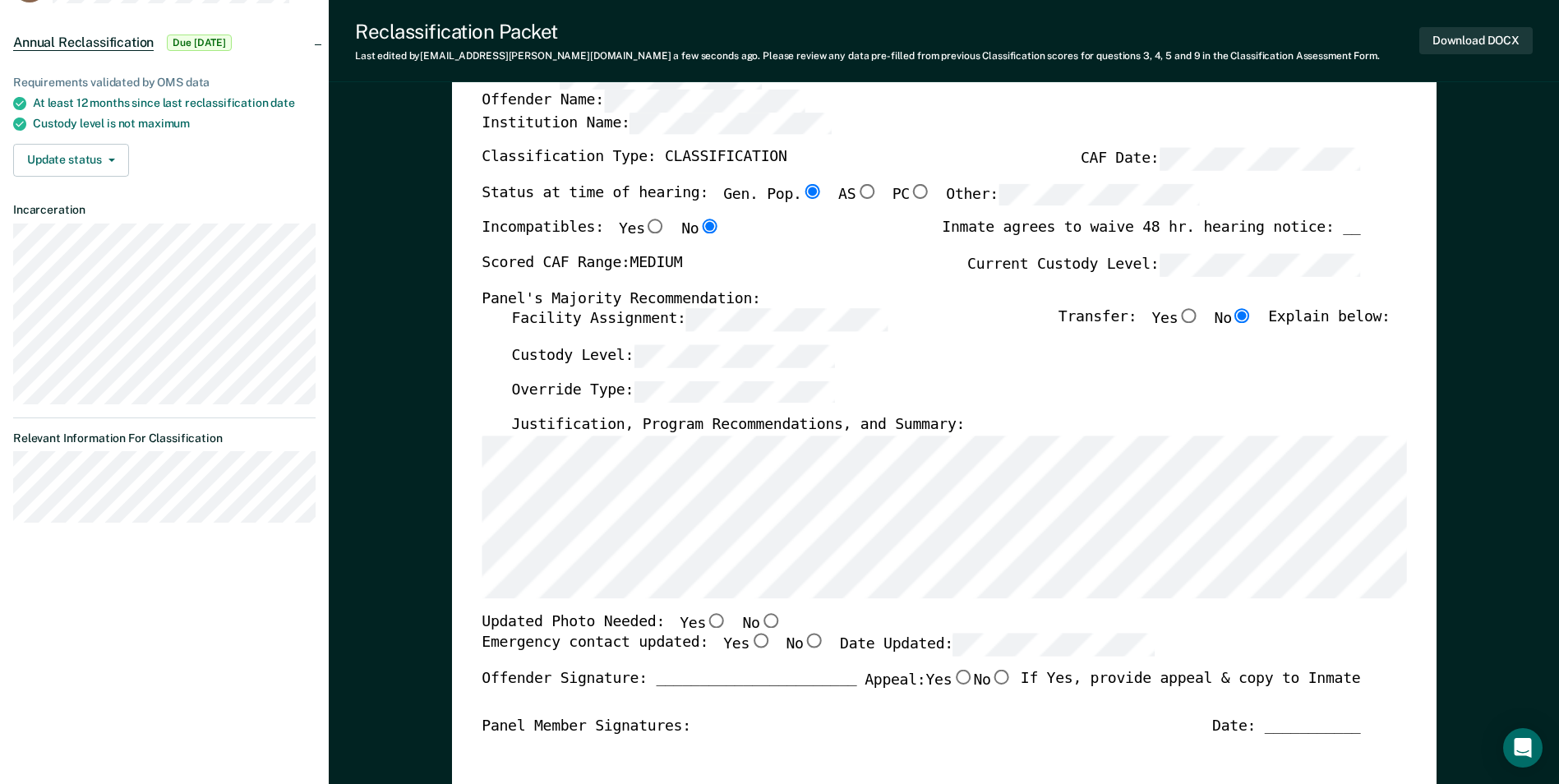
scroll to position [247, 0]
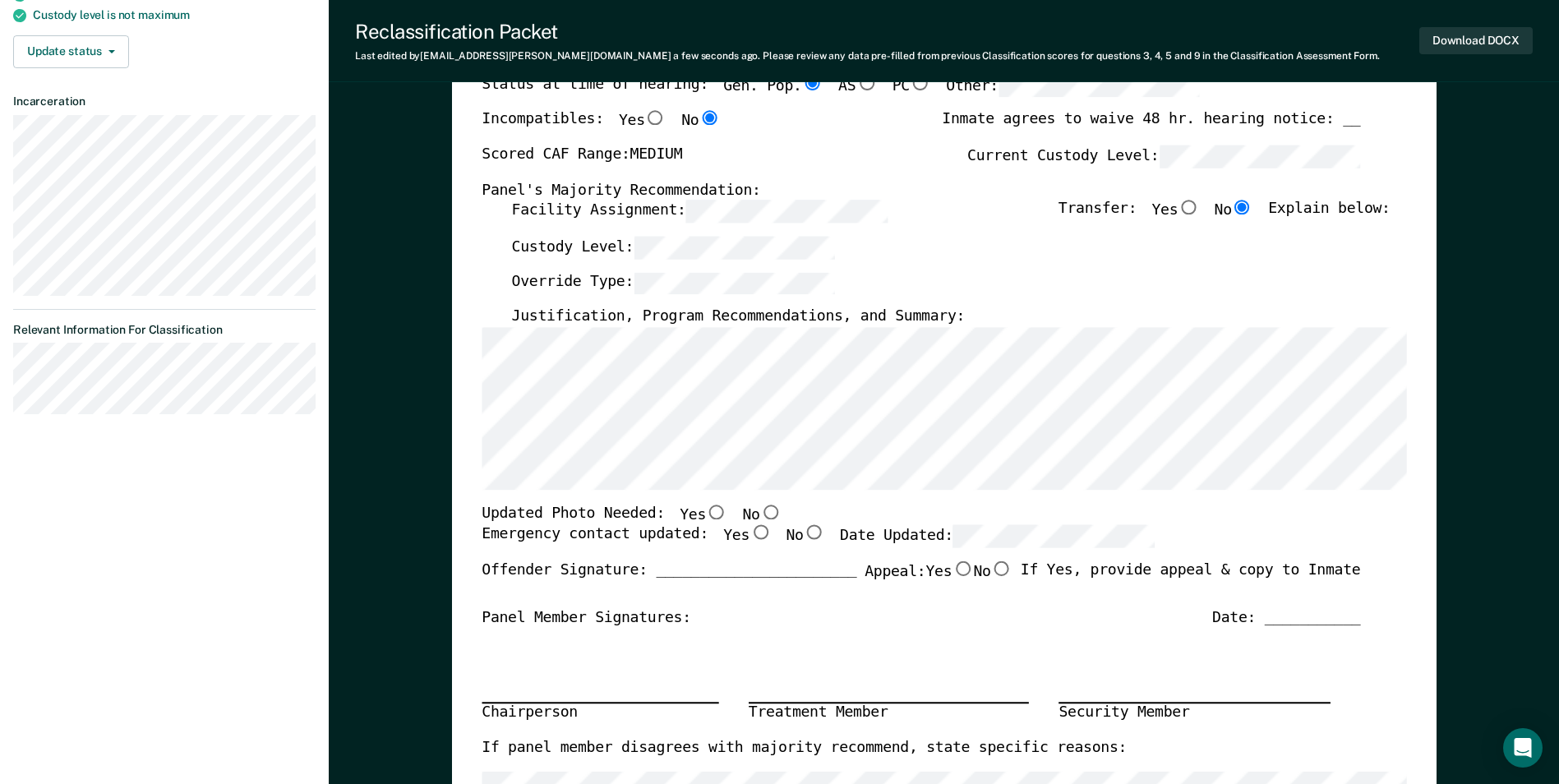
click at [706, 512] on input "Yes" at bounding box center [717, 511] width 22 height 15
type textarea "x"
radio input "true"
click at [750, 534] on input "Yes" at bounding box center [761, 532] width 22 height 15
type textarea "x"
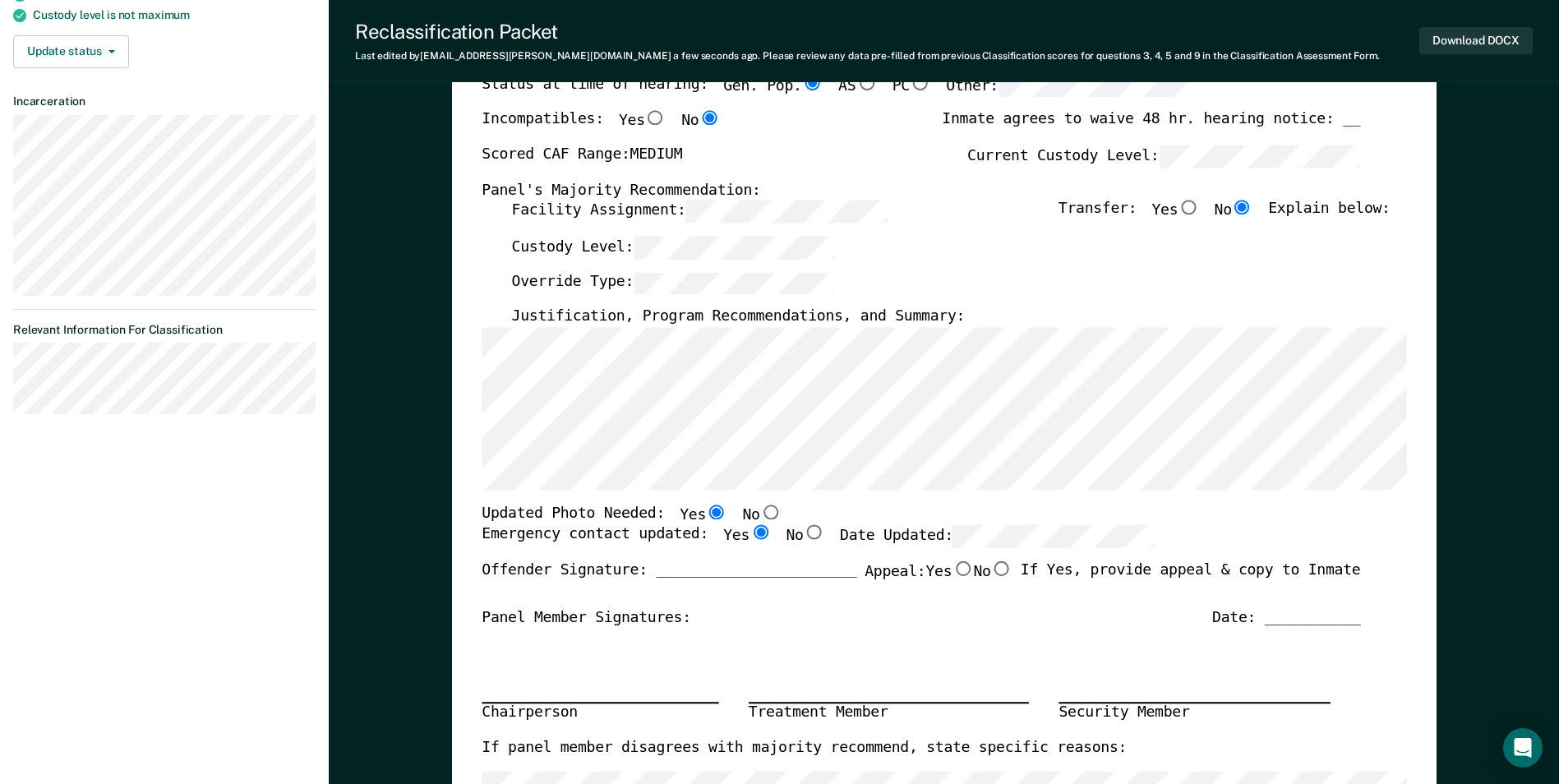
radio input "true"
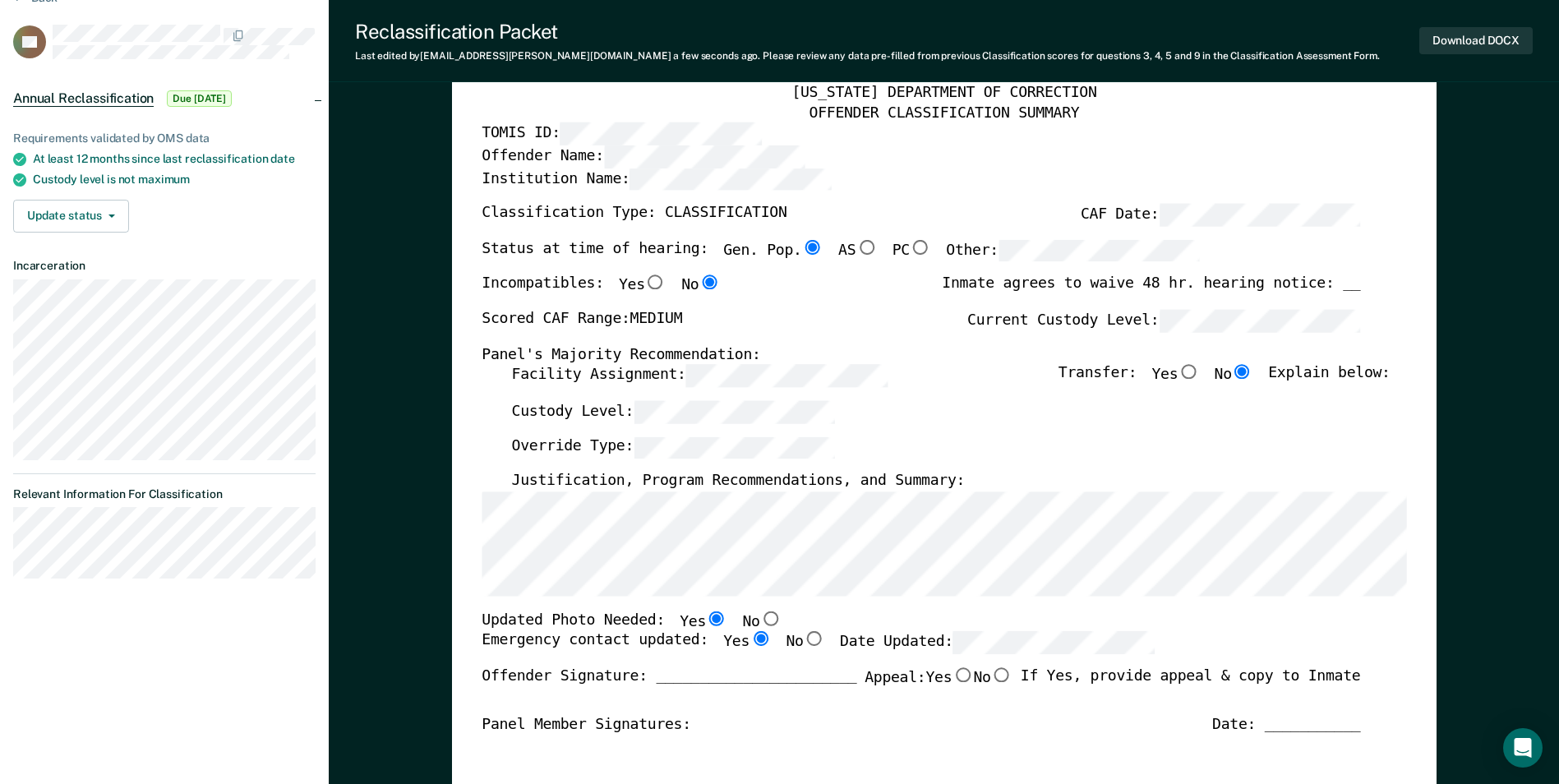
scroll to position [0, 0]
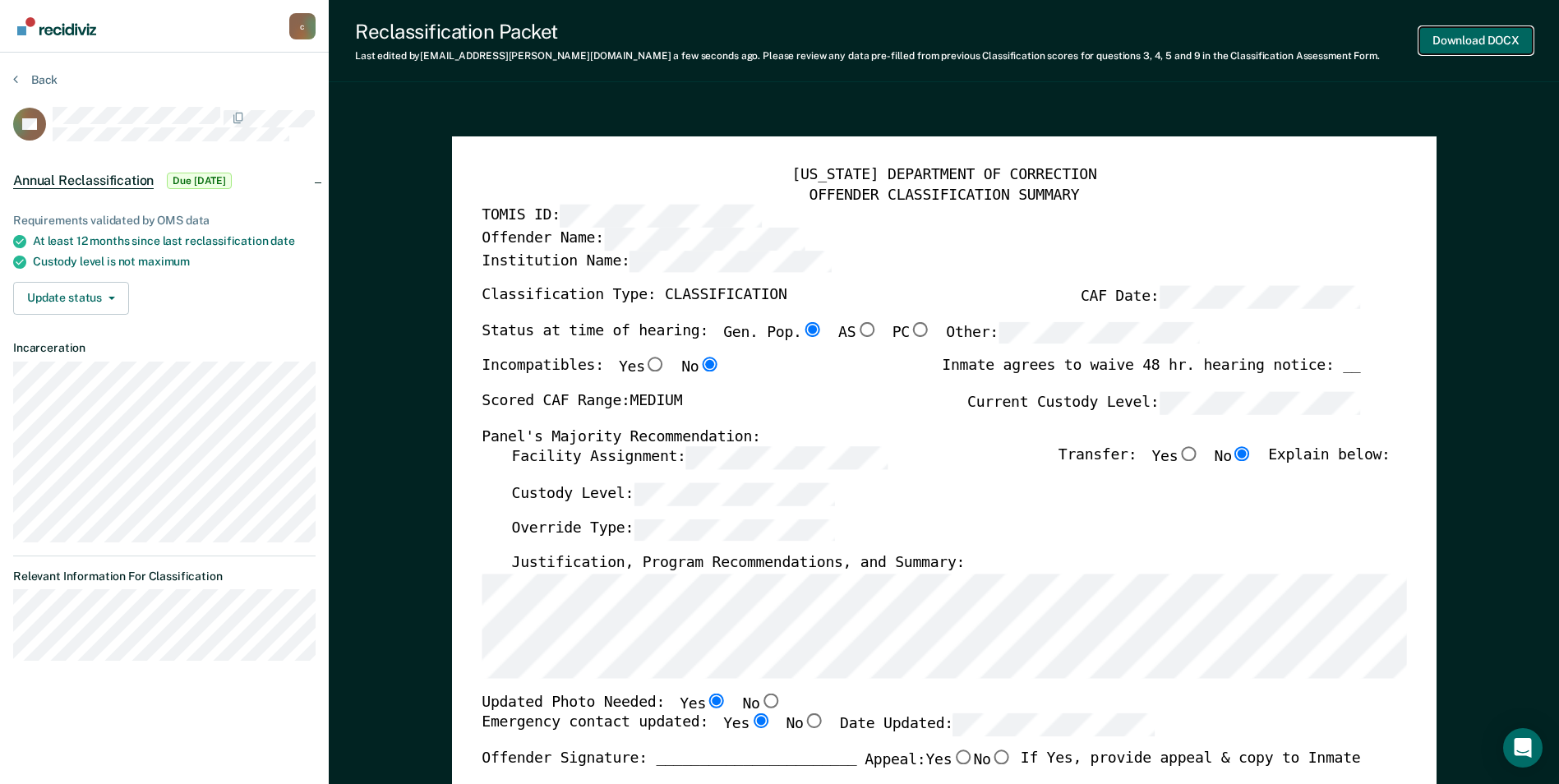
click at [1487, 37] on button "Download DOCX" at bounding box center [1475, 41] width 113 height 28
type textarea "x"
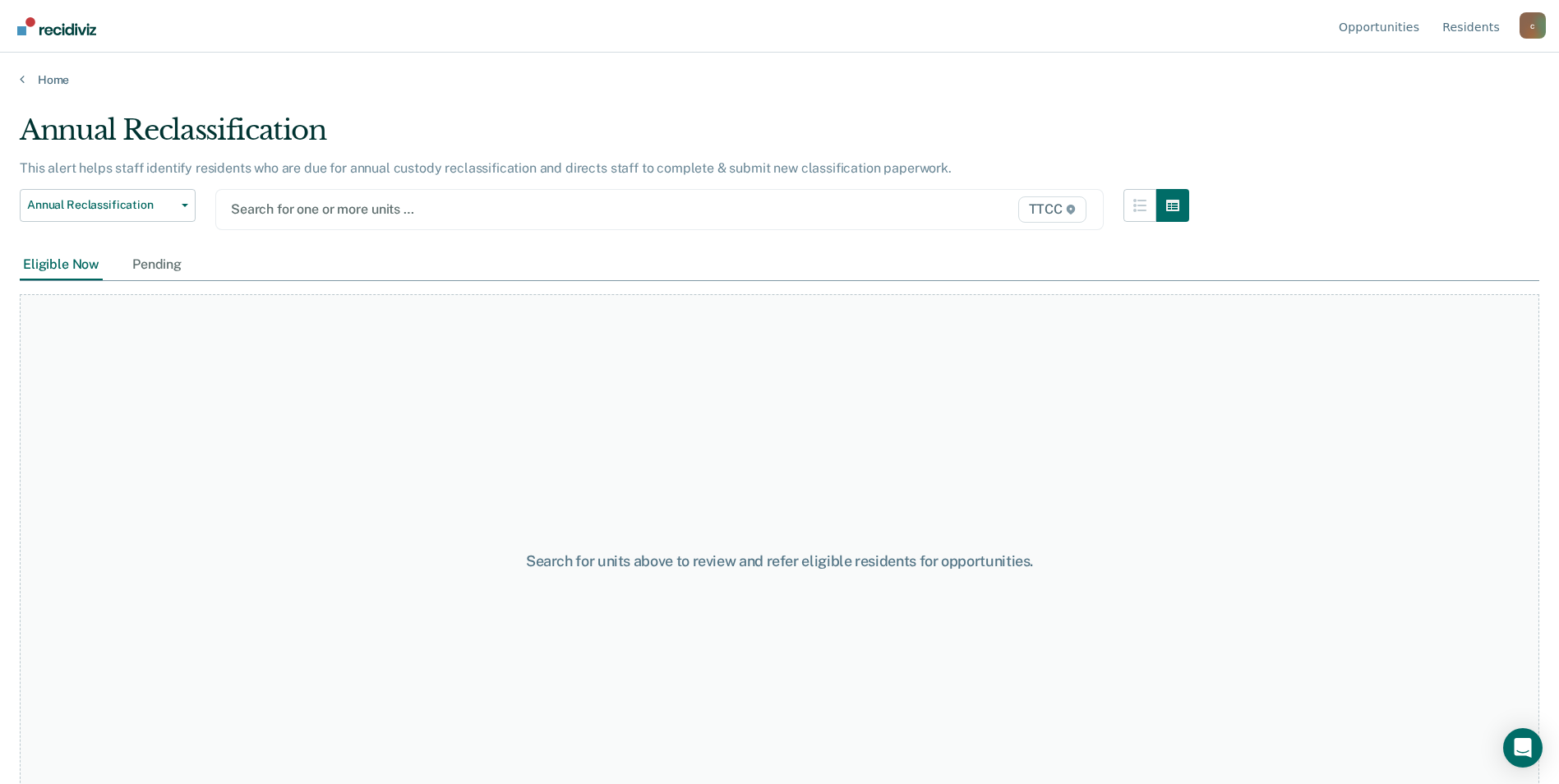
click at [260, 202] on div at bounding box center [531, 208] width 600 height 19
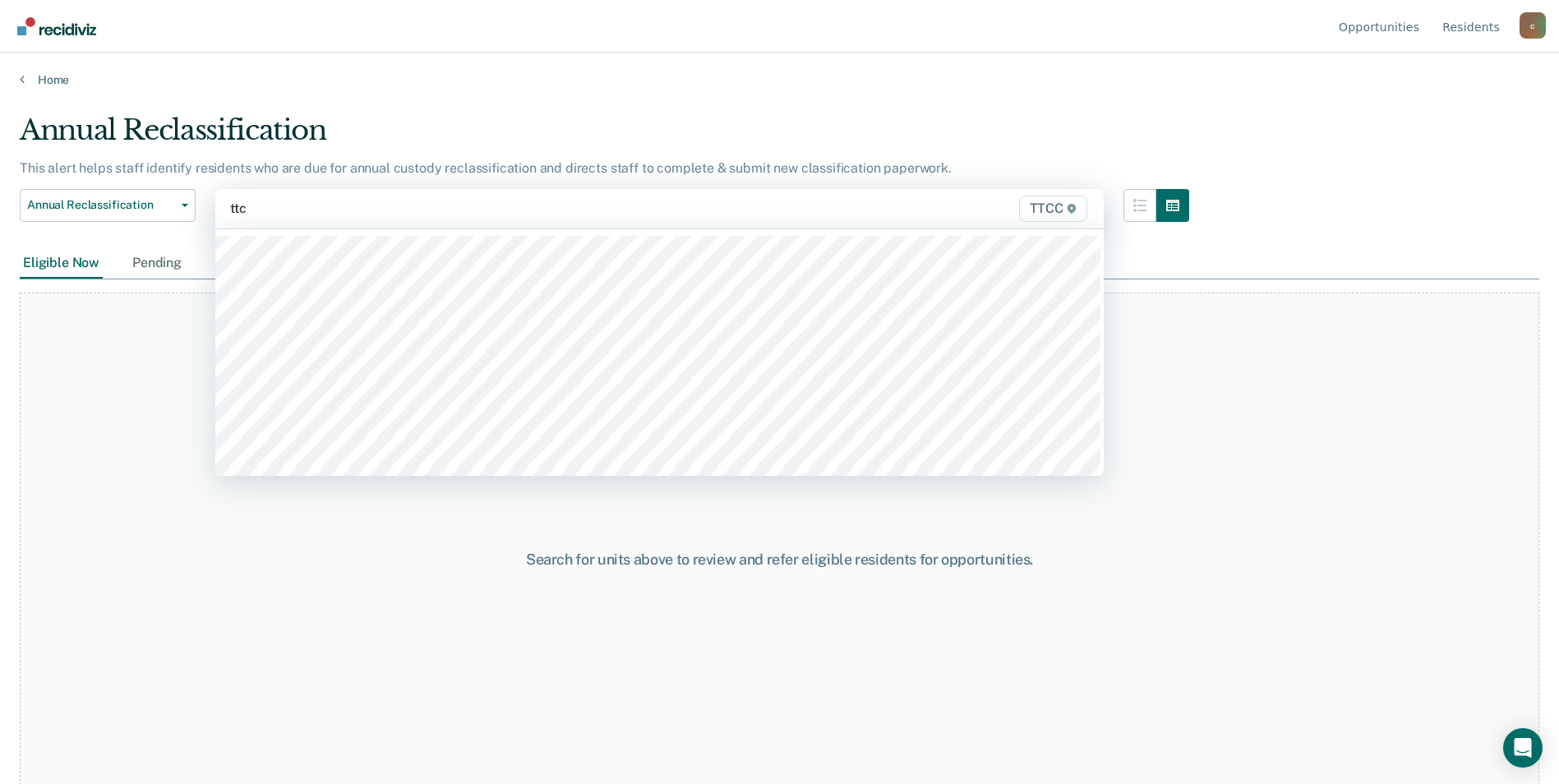
type input "ttcc"
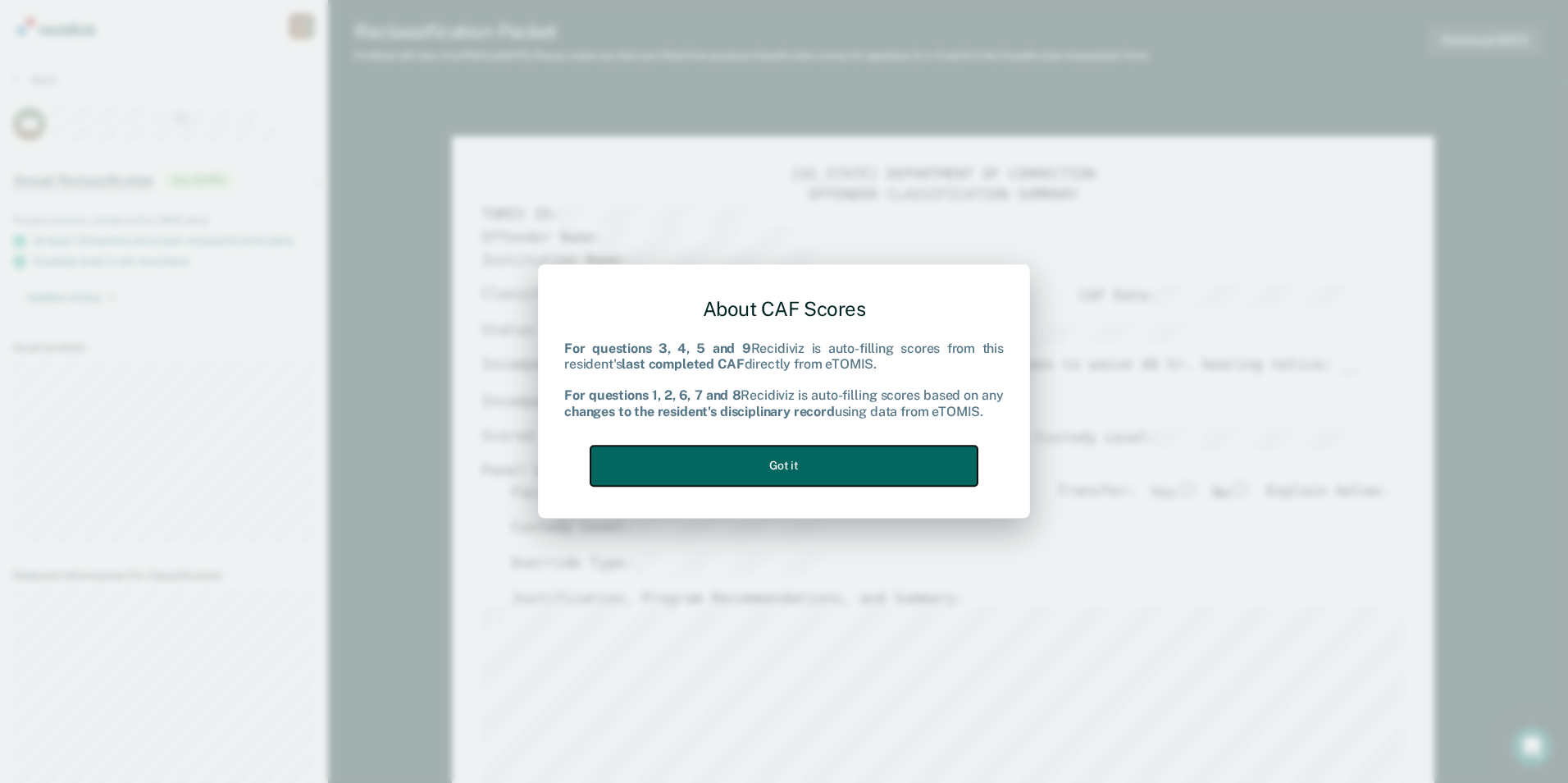
click at [888, 455] on button "Got it" at bounding box center [784, 465] width 387 height 40
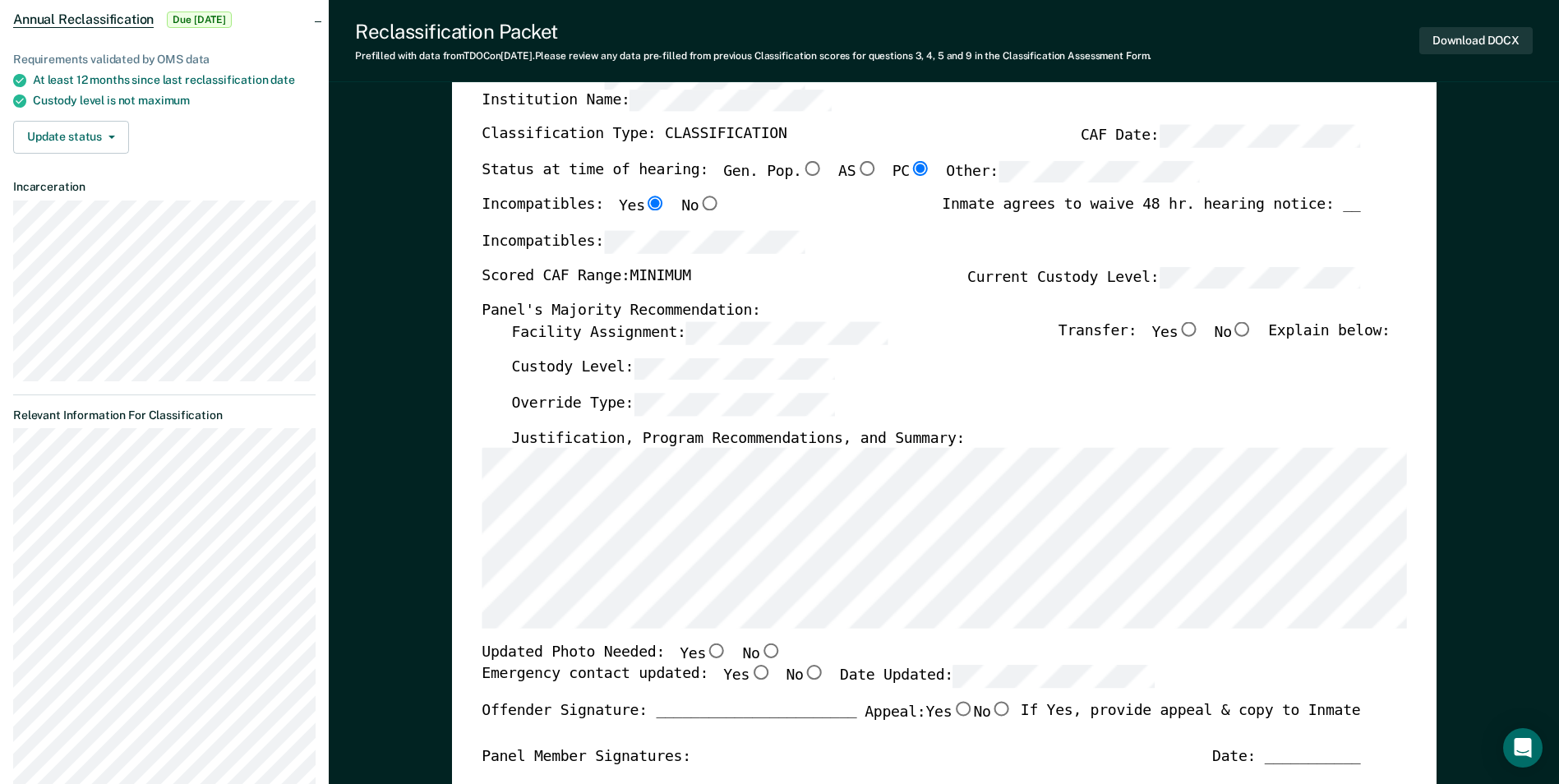
scroll to position [164, 0]
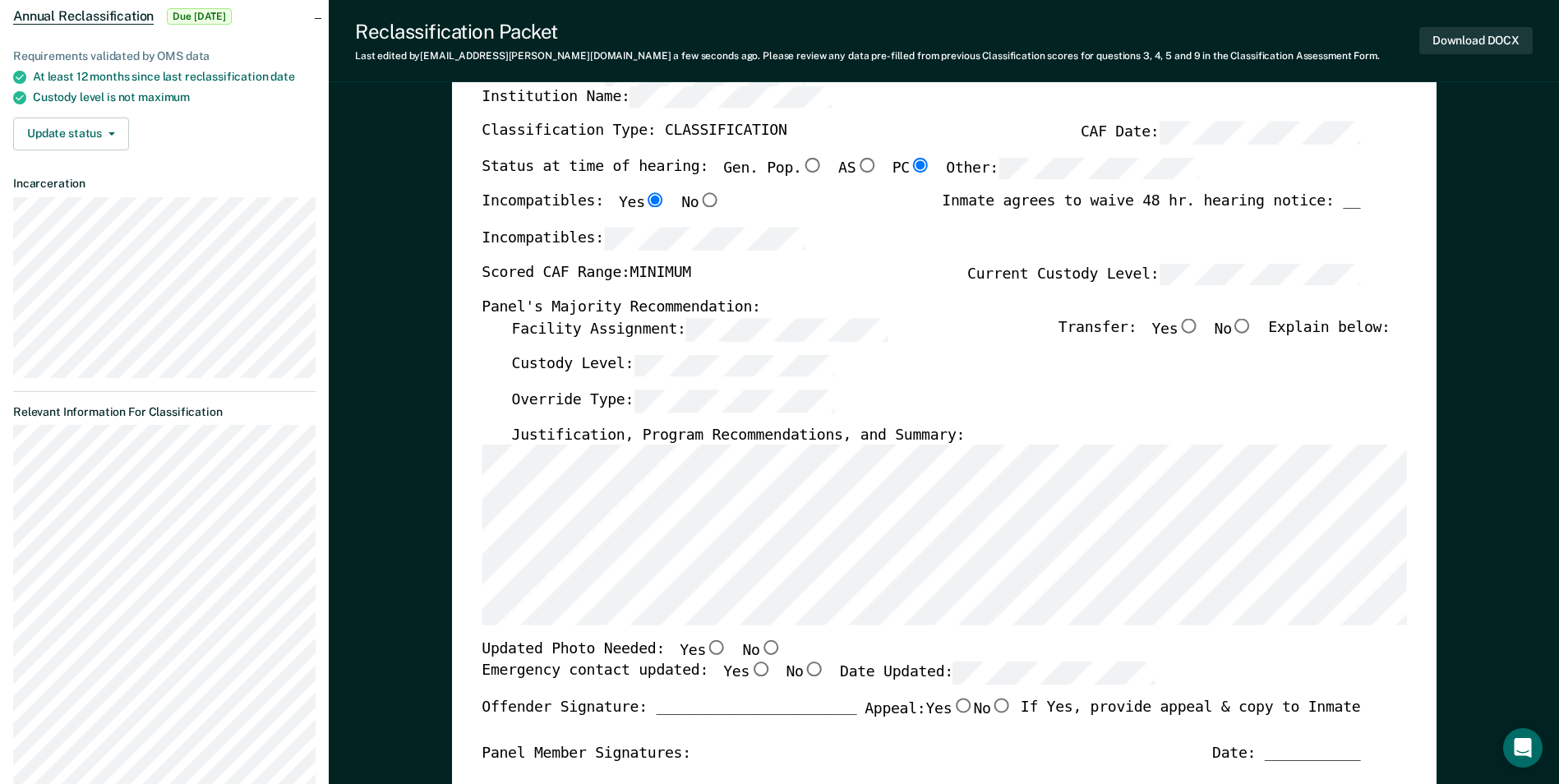
click at [1253, 330] on input "No" at bounding box center [1242, 325] width 22 height 15
type textarea "x"
radio input "true"
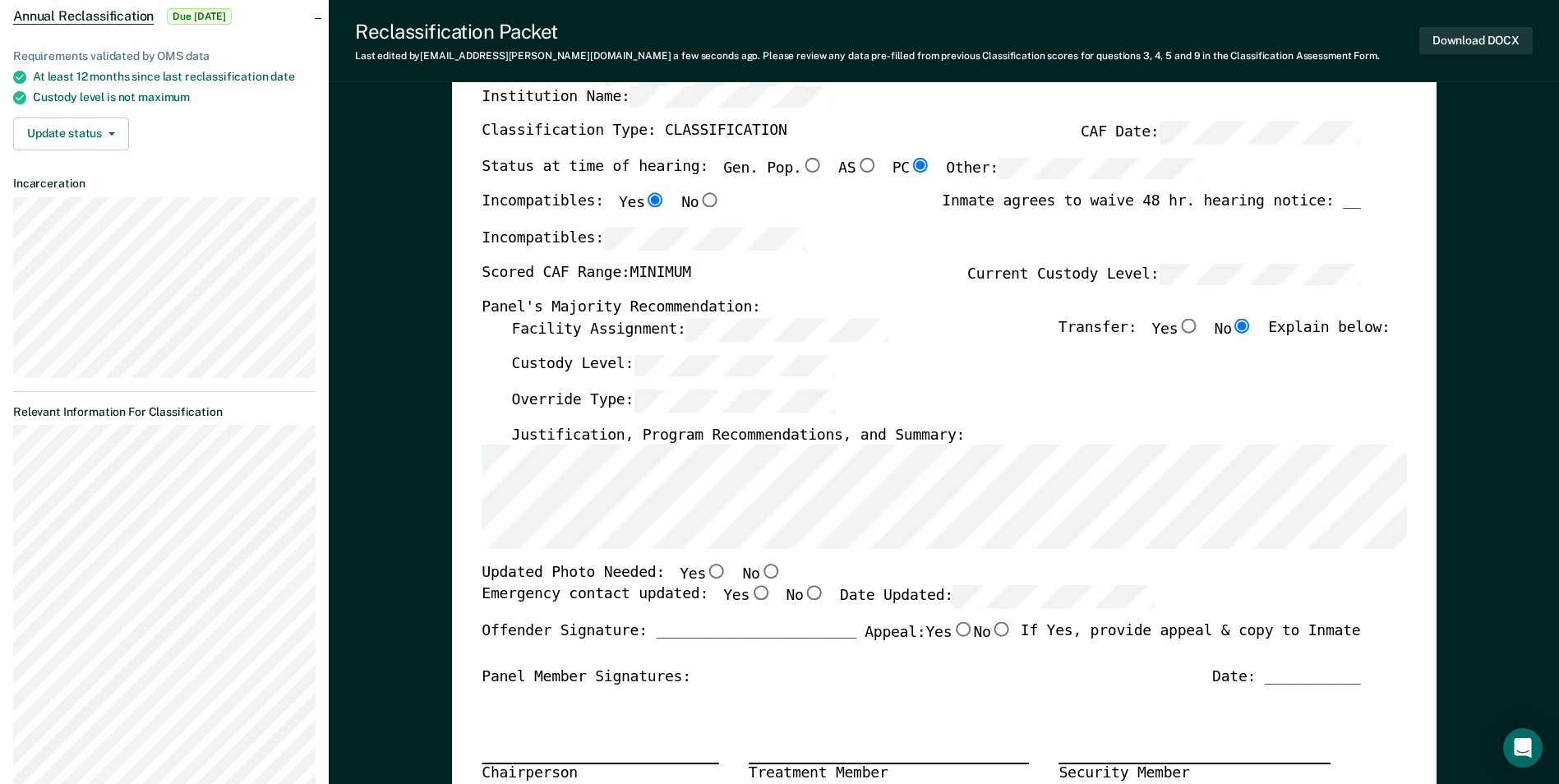
click at [706, 574] on input "Yes" at bounding box center [717, 571] width 22 height 15
type textarea "x"
radio input "true"
click at [760, 569] on input "No" at bounding box center [771, 571] width 22 height 15
type textarea "x"
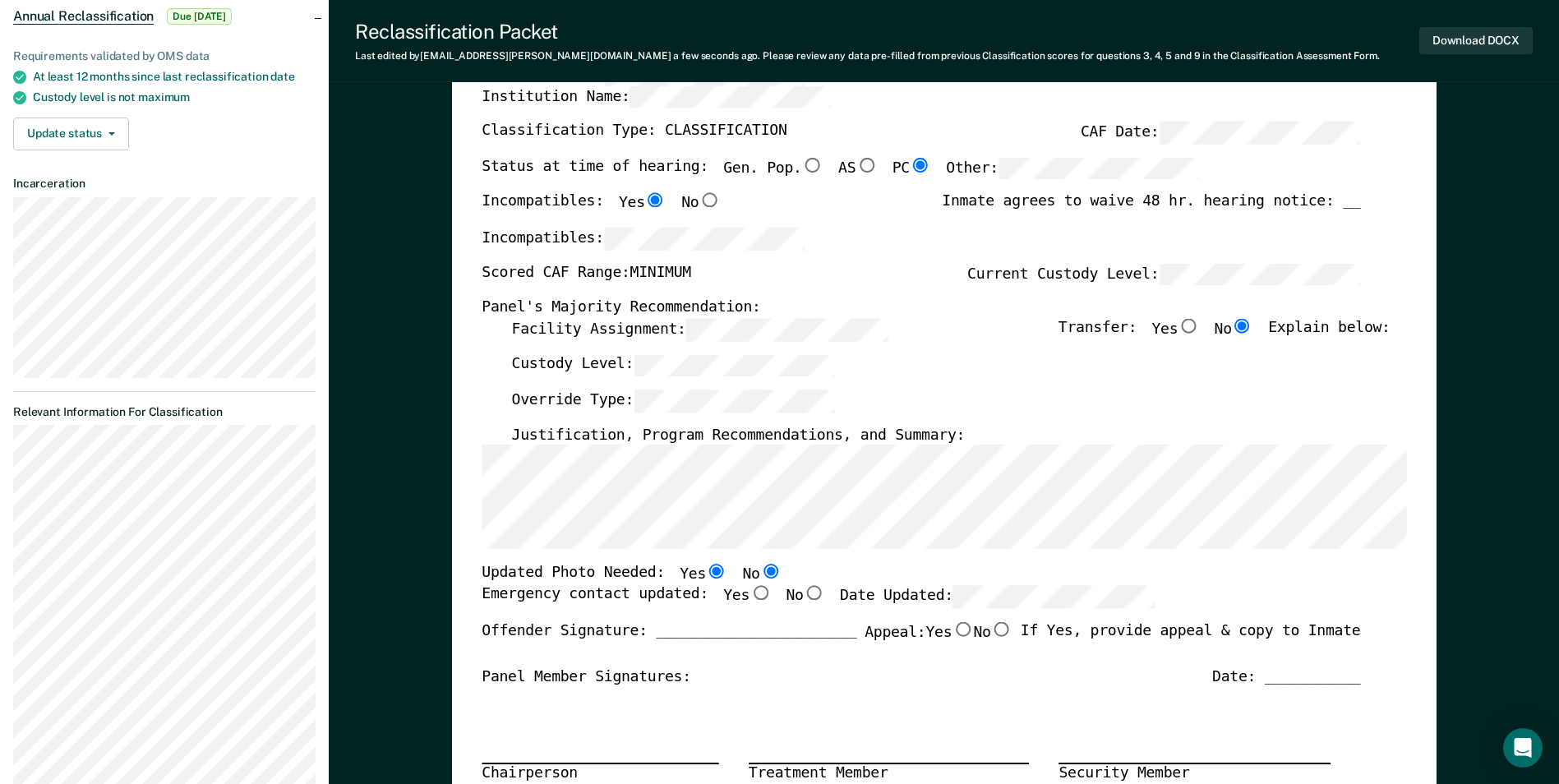
radio input "false"
radio input "true"
click at [750, 594] on input "Yes" at bounding box center [761, 592] width 22 height 15
type textarea "x"
radio input "true"
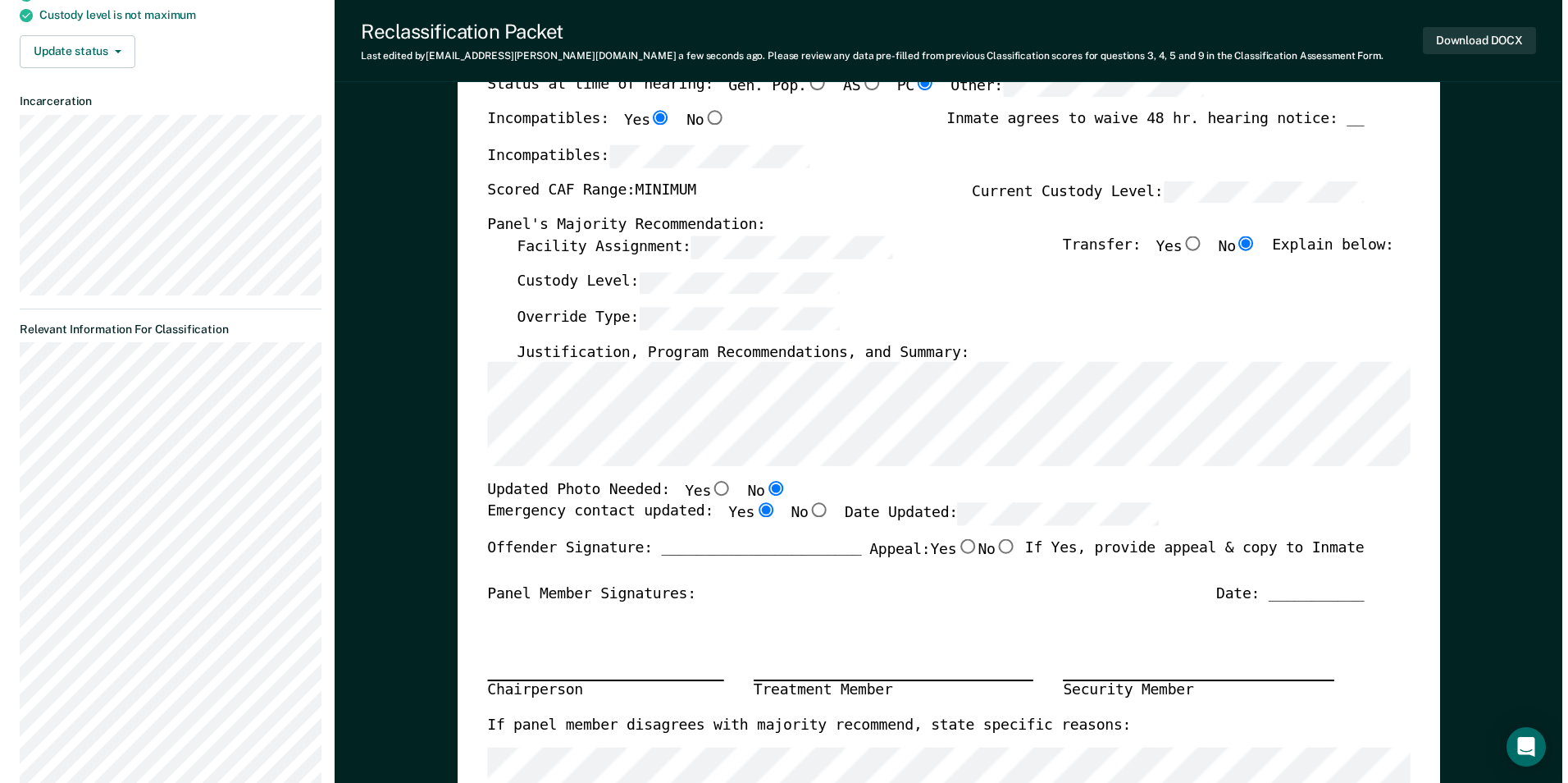
scroll to position [0, 0]
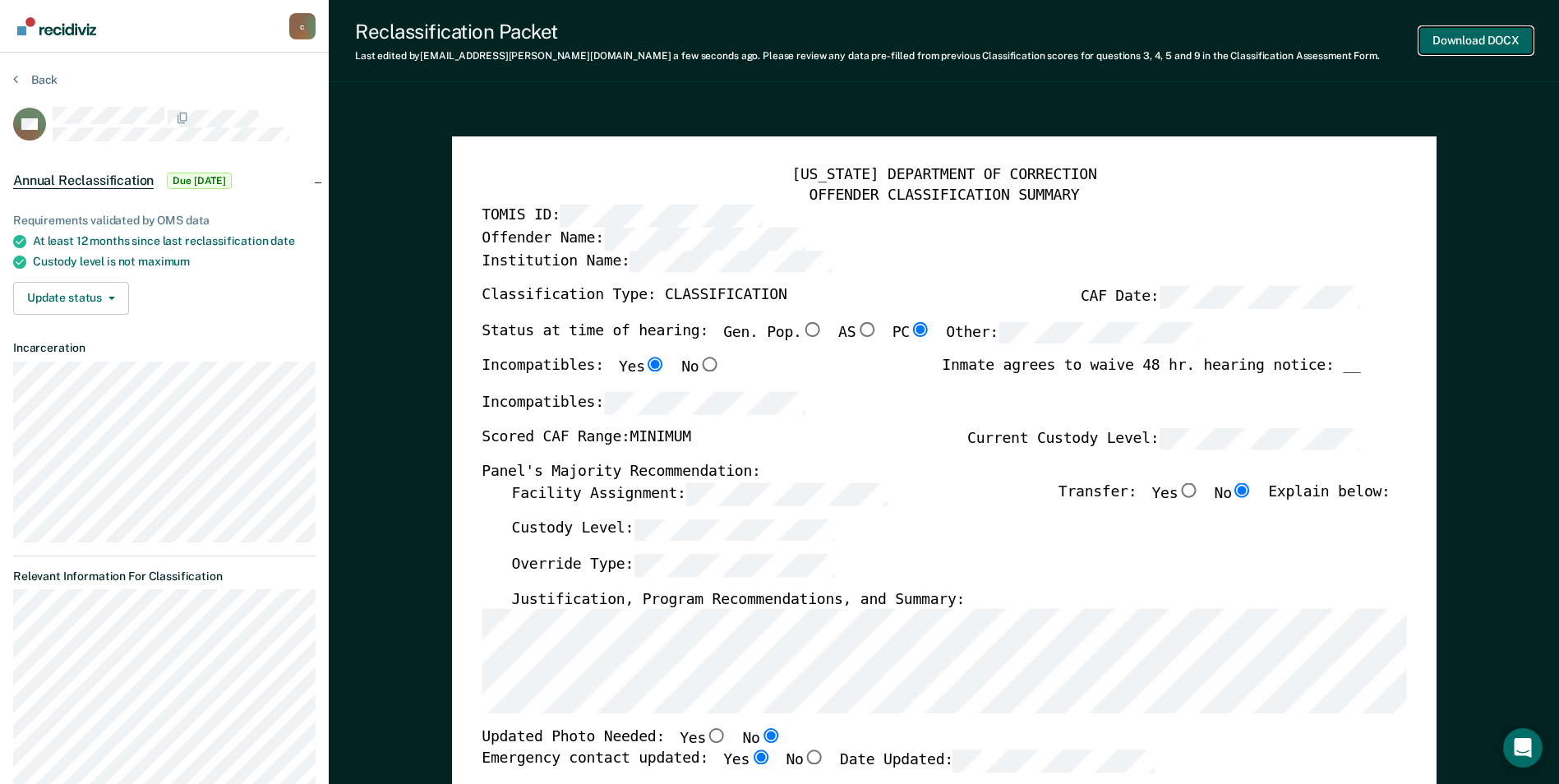
click at [1492, 35] on button "Download DOCX" at bounding box center [1475, 41] width 113 height 28
type textarea "x"
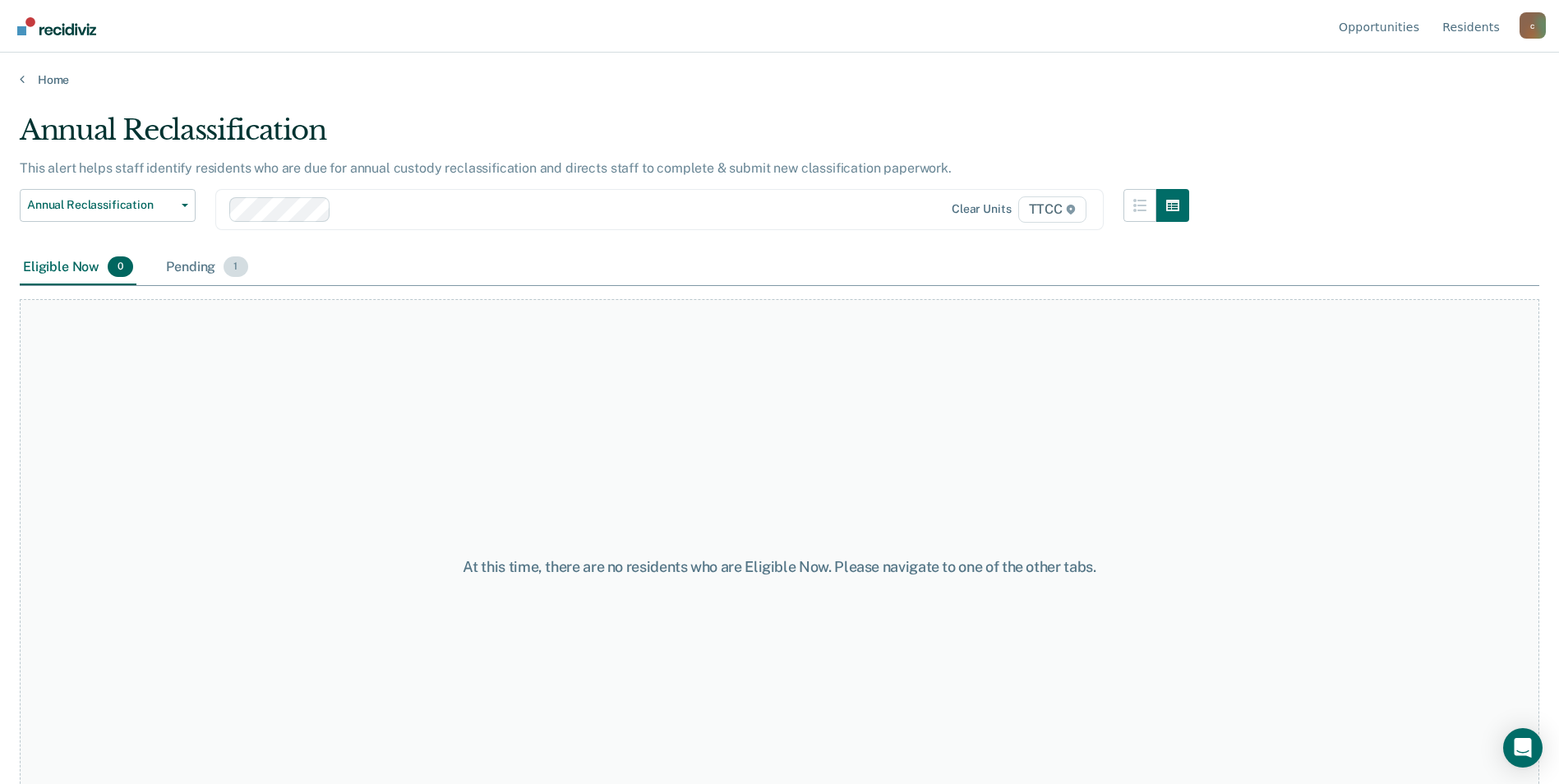
click at [210, 265] on div "Pending 1" at bounding box center [206, 267] width 87 height 36
